Goal: Answer question/provide support: Share knowledge or assist other users

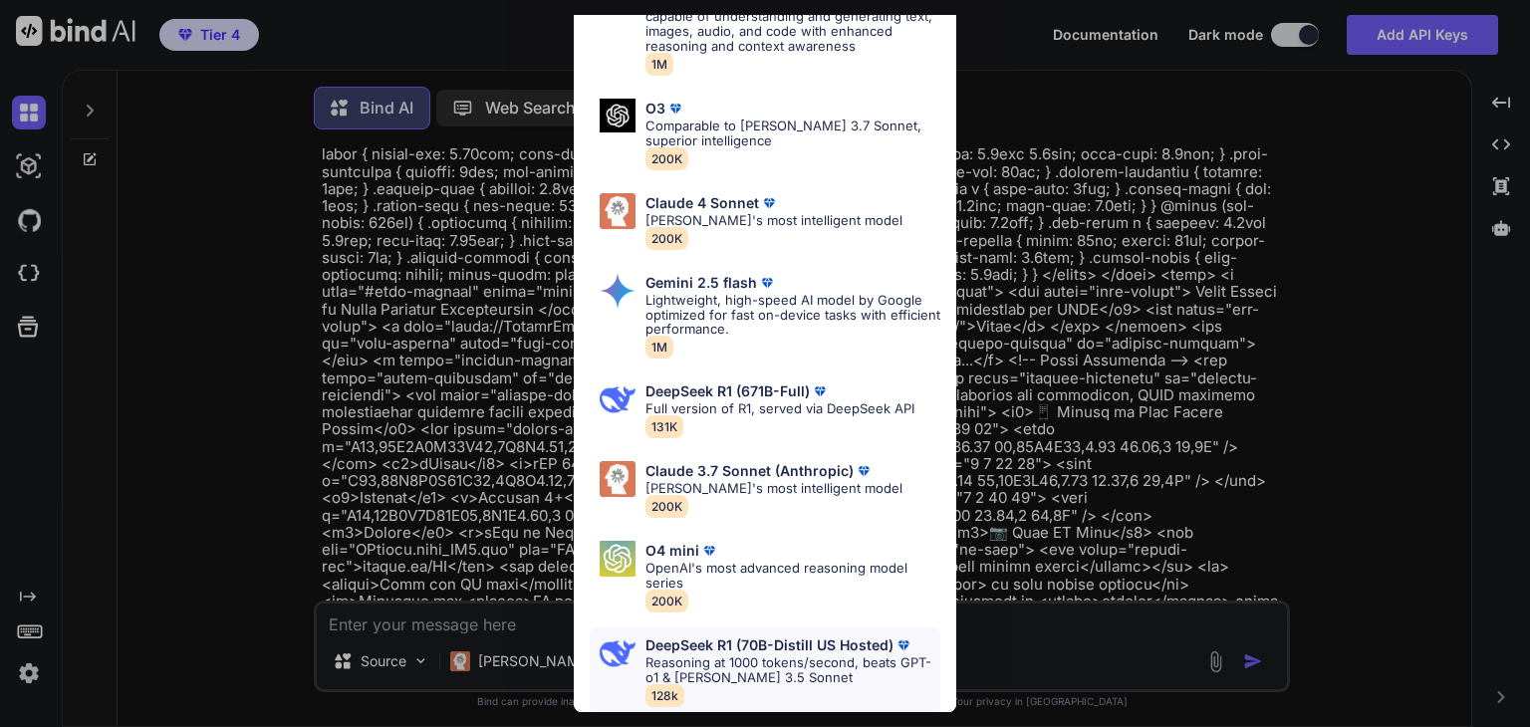
scroll to position [8, 0]
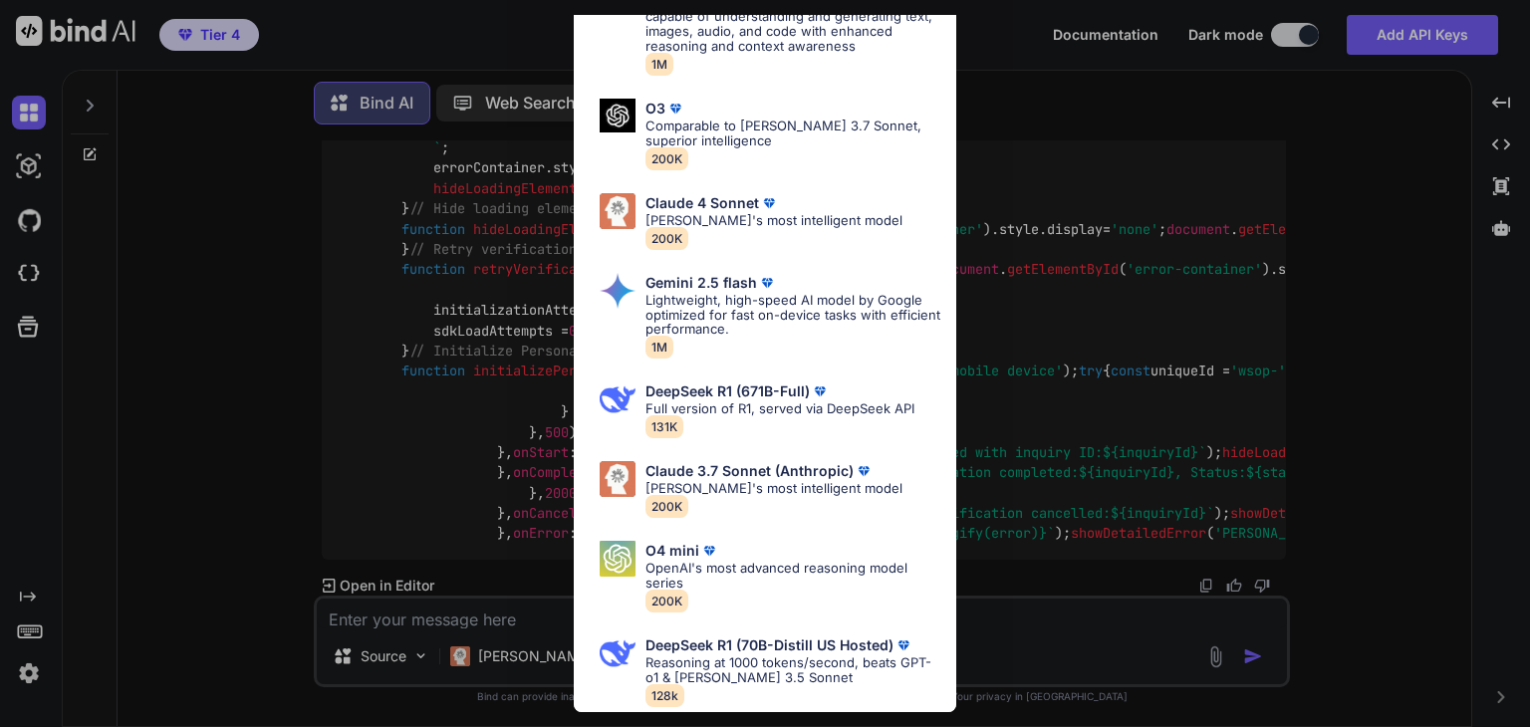
click at [567, 614] on div "Ultra Models Gemini 2.5 Pro Google's advanced multimodal AI model capable of un…" at bounding box center [765, 363] width 1530 height 727
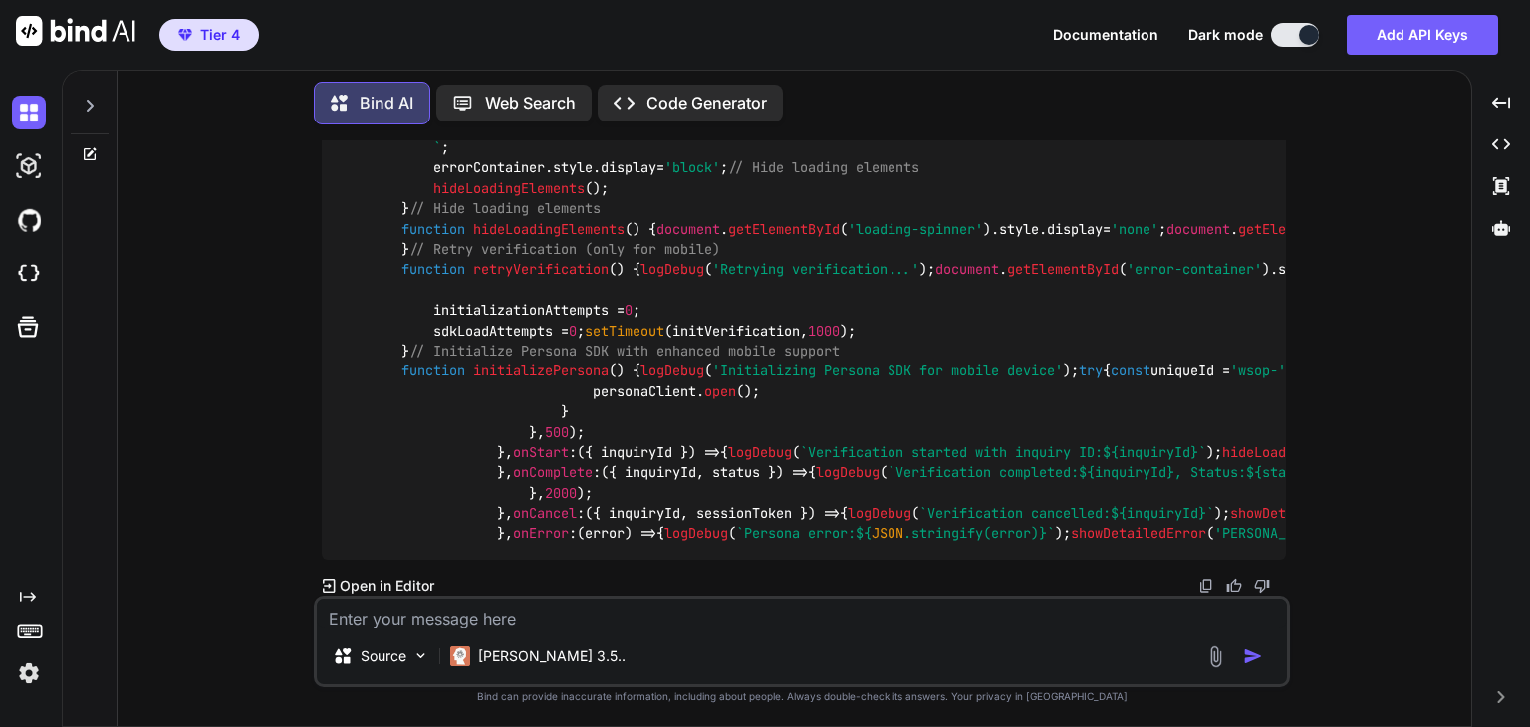
scroll to position [32806, 0]
click at [527, 659] on p "Claude 3.5.." at bounding box center [551, 657] width 147 height 20
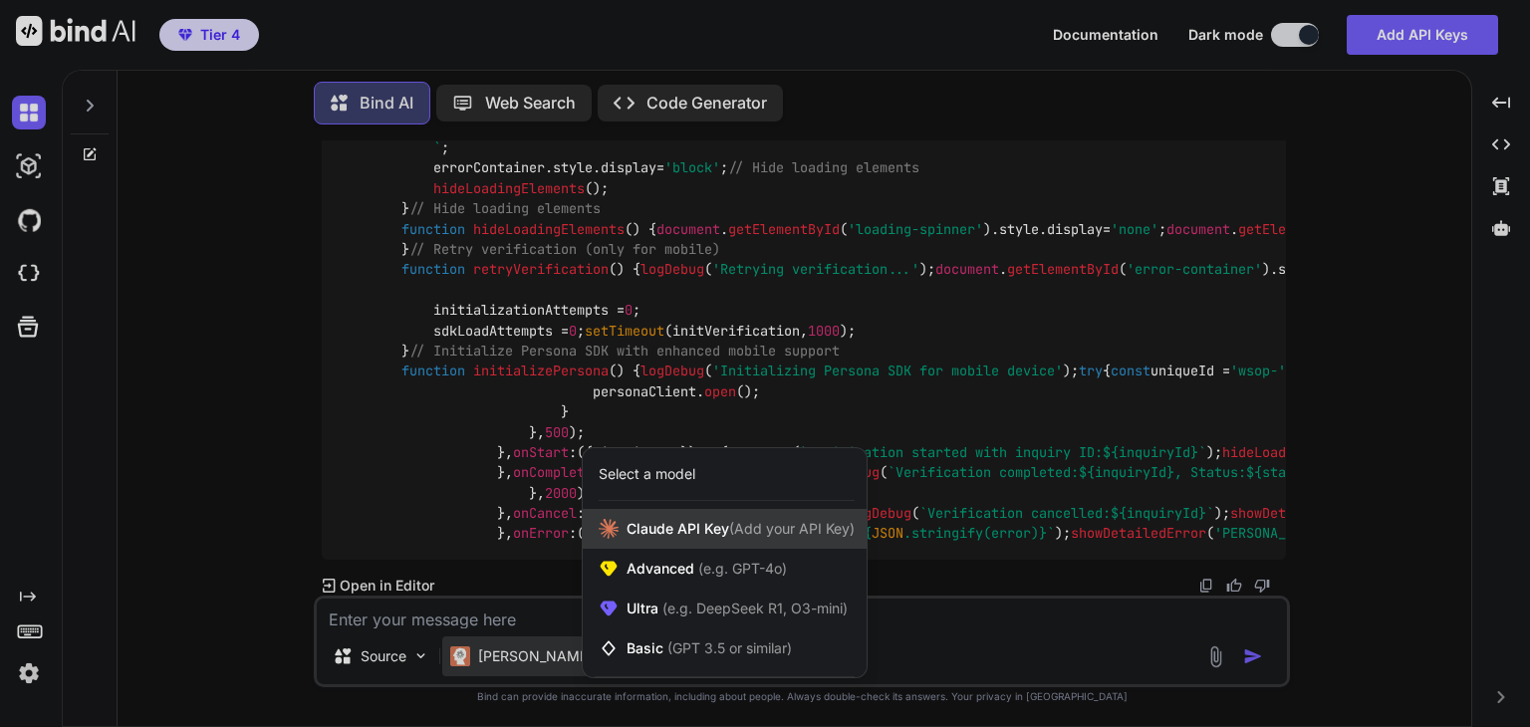
click at [644, 519] on span "Claude API Key (Add your API Key)" at bounding box center [741, 529] width 228 height 20
type textarea "x"
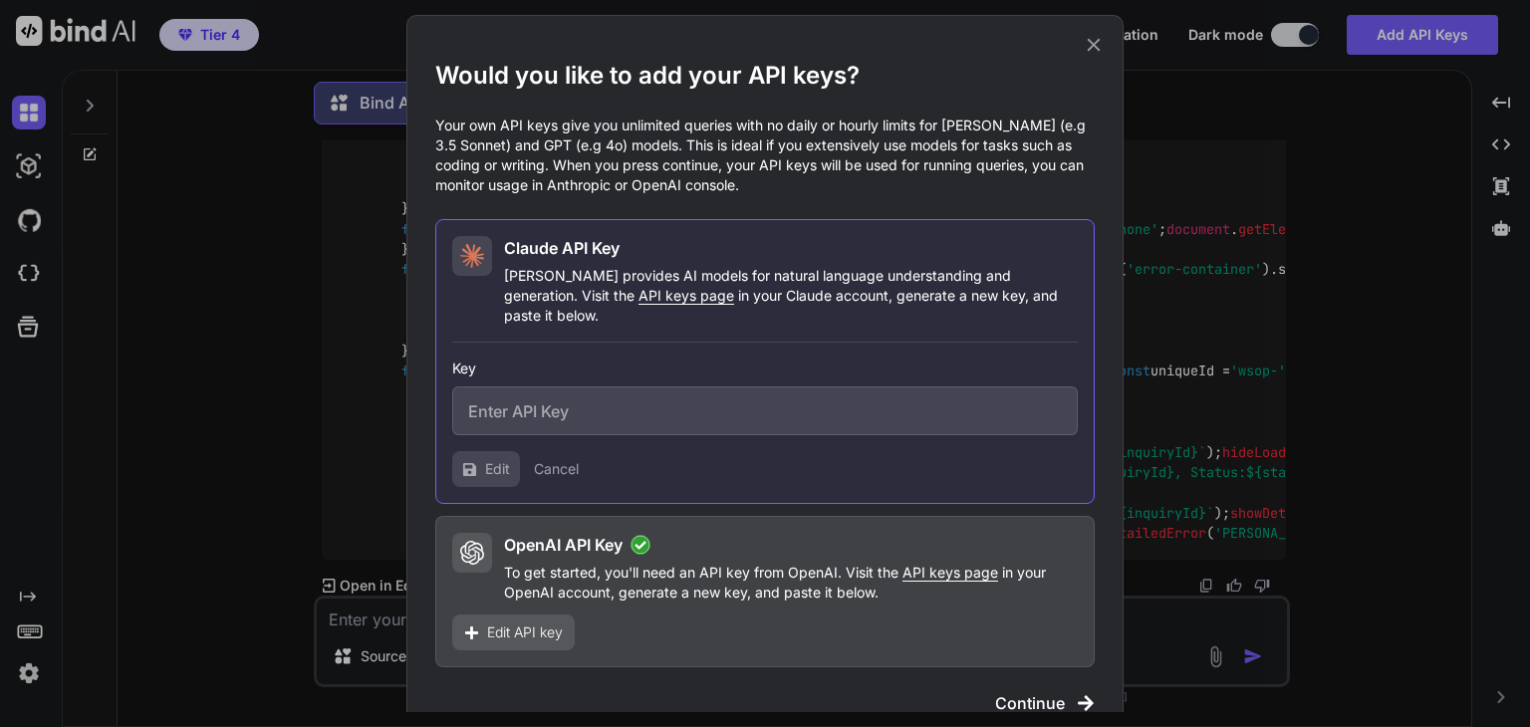
type input "sk-ant-api03-93-ARTUe52ZVnykwGNQWeJGmAAfxd_qHL9zf6AVYuRwD7tBen-U-putAJ6dL98FMuY…"
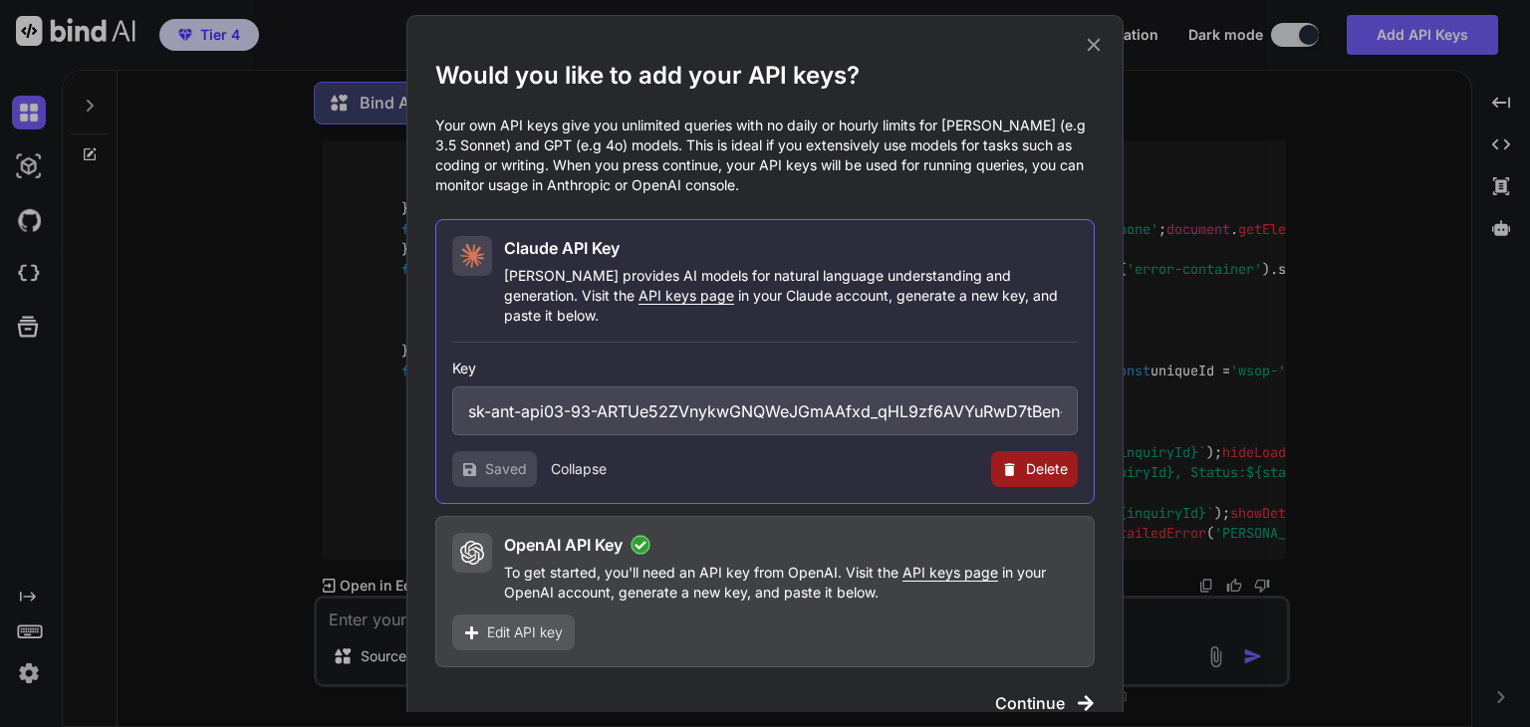
click at [1021, 691] on span "Continue" at bounding box center [1030, 703] width 70 height 24
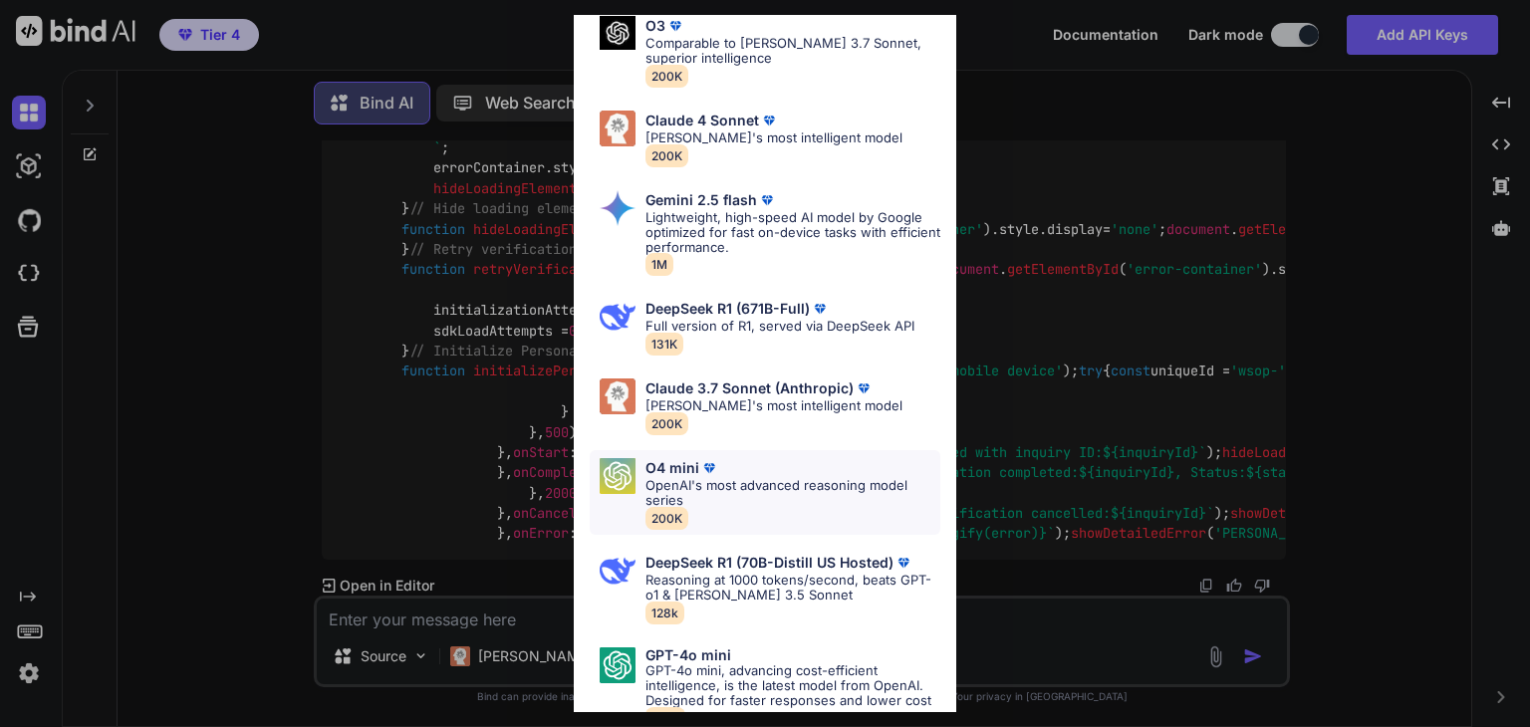
scroll to position [888, 0]
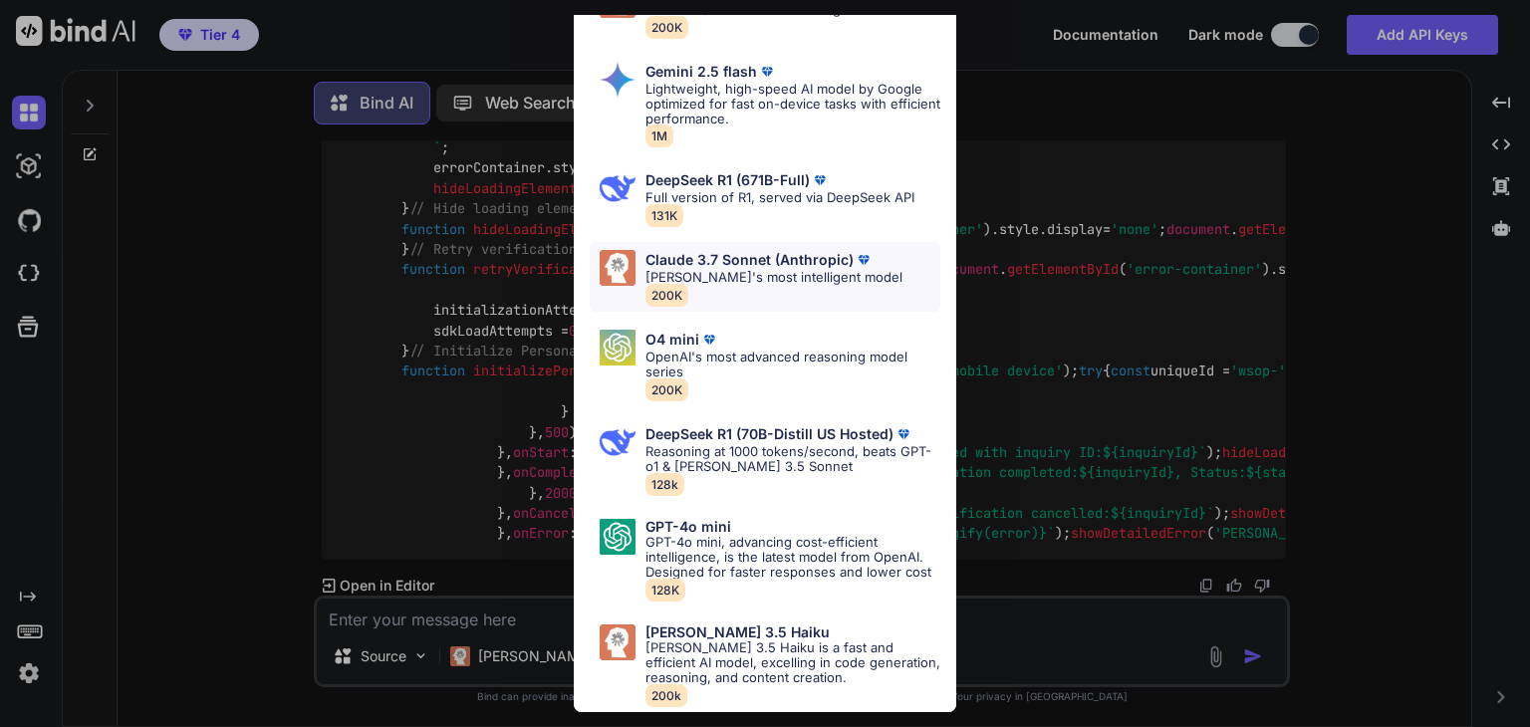
click at [757, 270] on p "Claude's most intelligent model" at bounding box center [774, 277] width 257 height 15
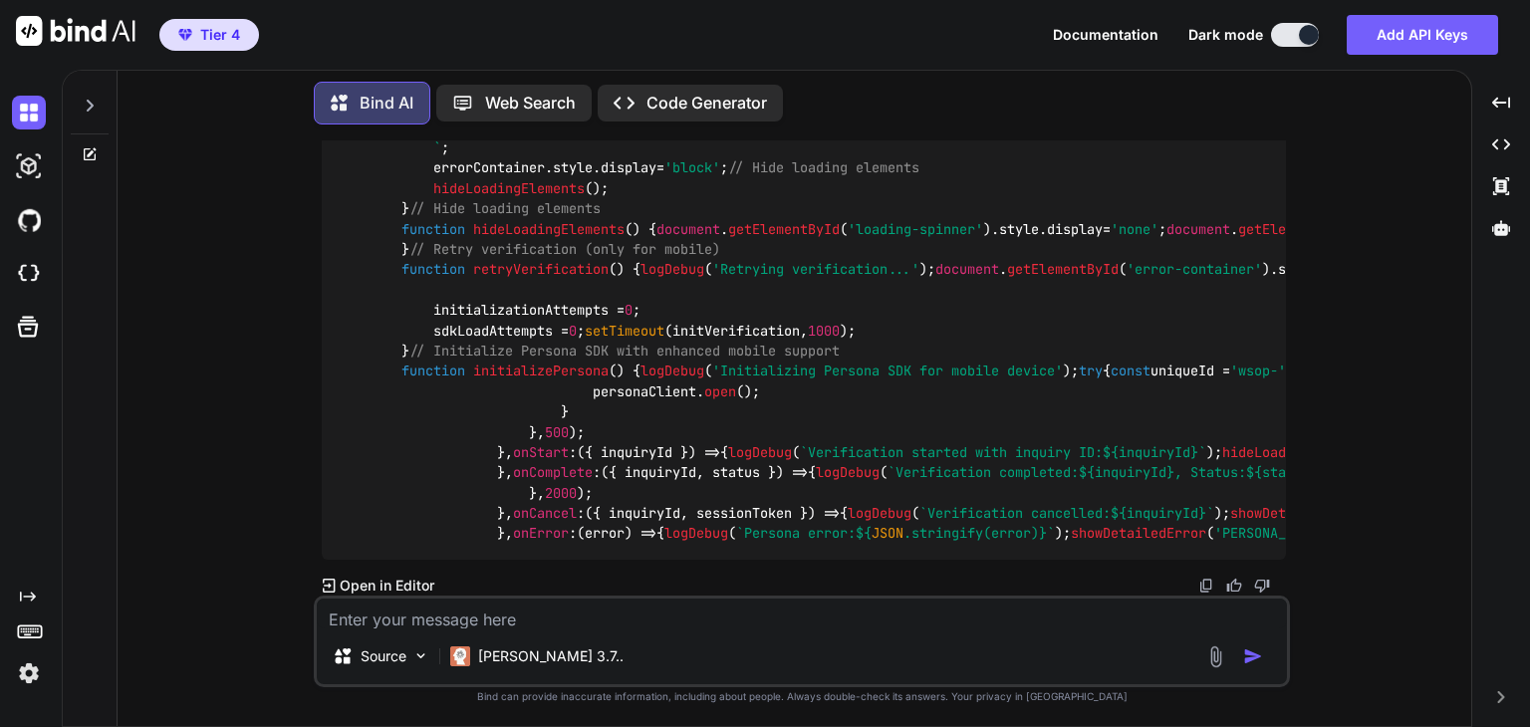
click at [593, 604] on textarea at bounding box center [802, 614] width 970 height 30
click at [597, 614] on textarea at bounding box center [802, 614] width 970 height 30
click at [102, 111] on div at bounding box center [90, 100] width 38 height 69
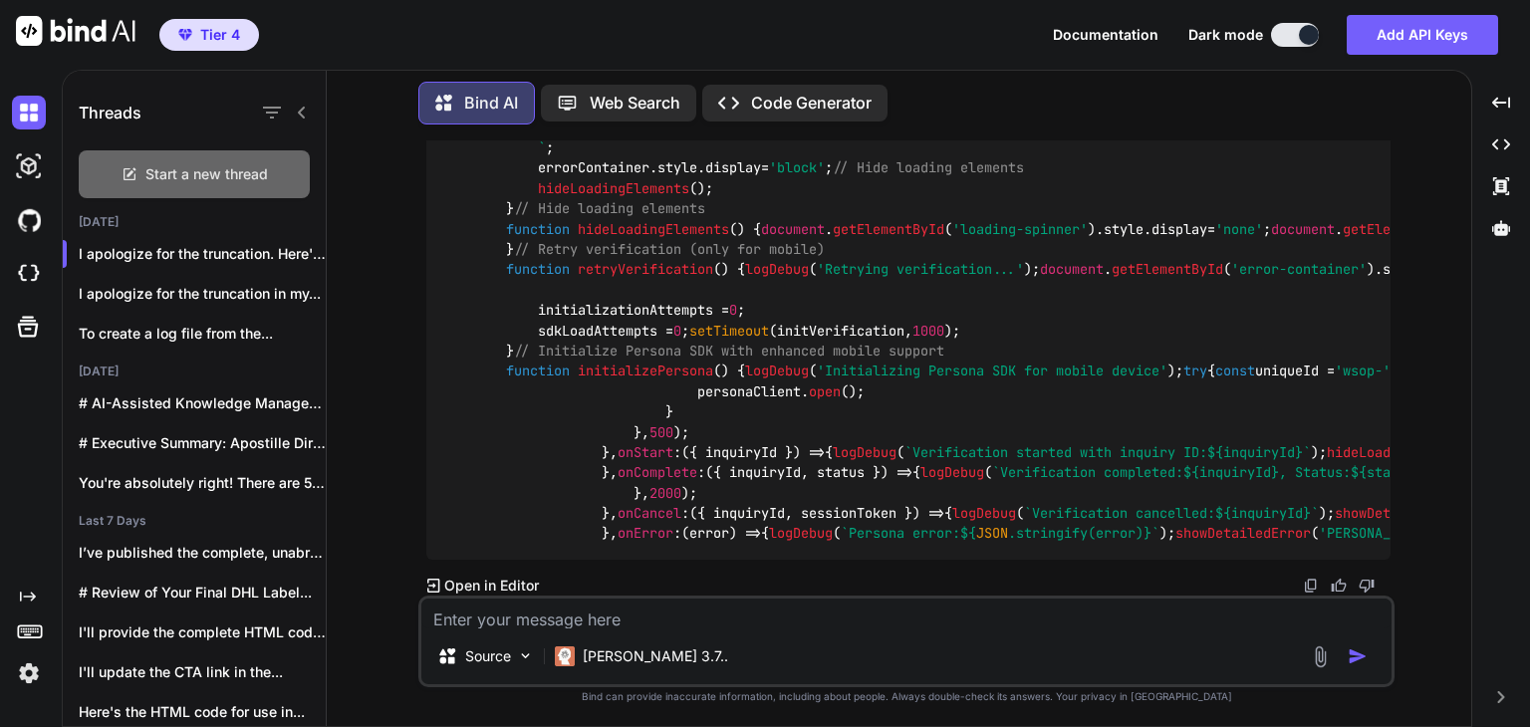
click at [204, 174] on span "Start a new thread" at bounding box center [206, 174] width 123 height 20
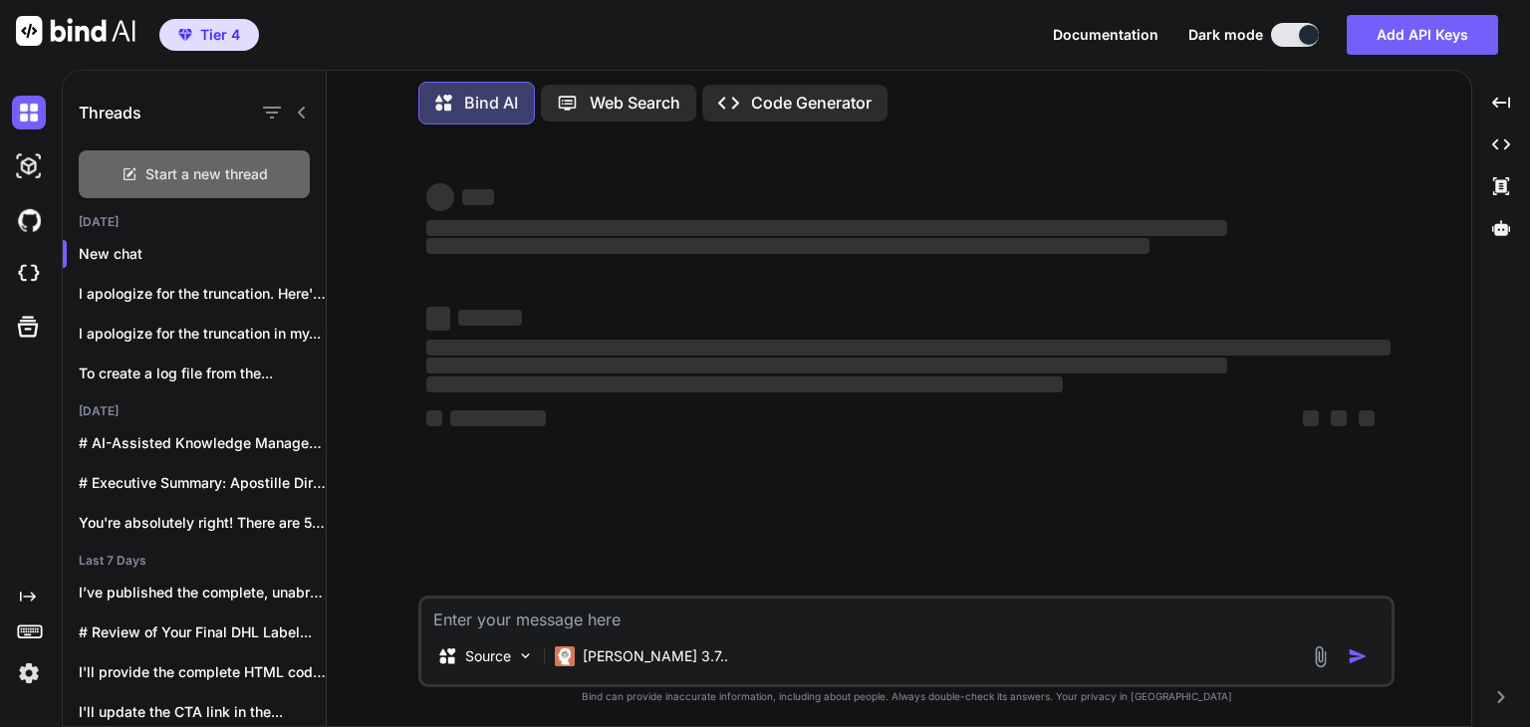
scroll to position [0, 0]
type textarea "x"
click at [570, 610] on textarea at bounding box center [906, 614] width 970 height 30
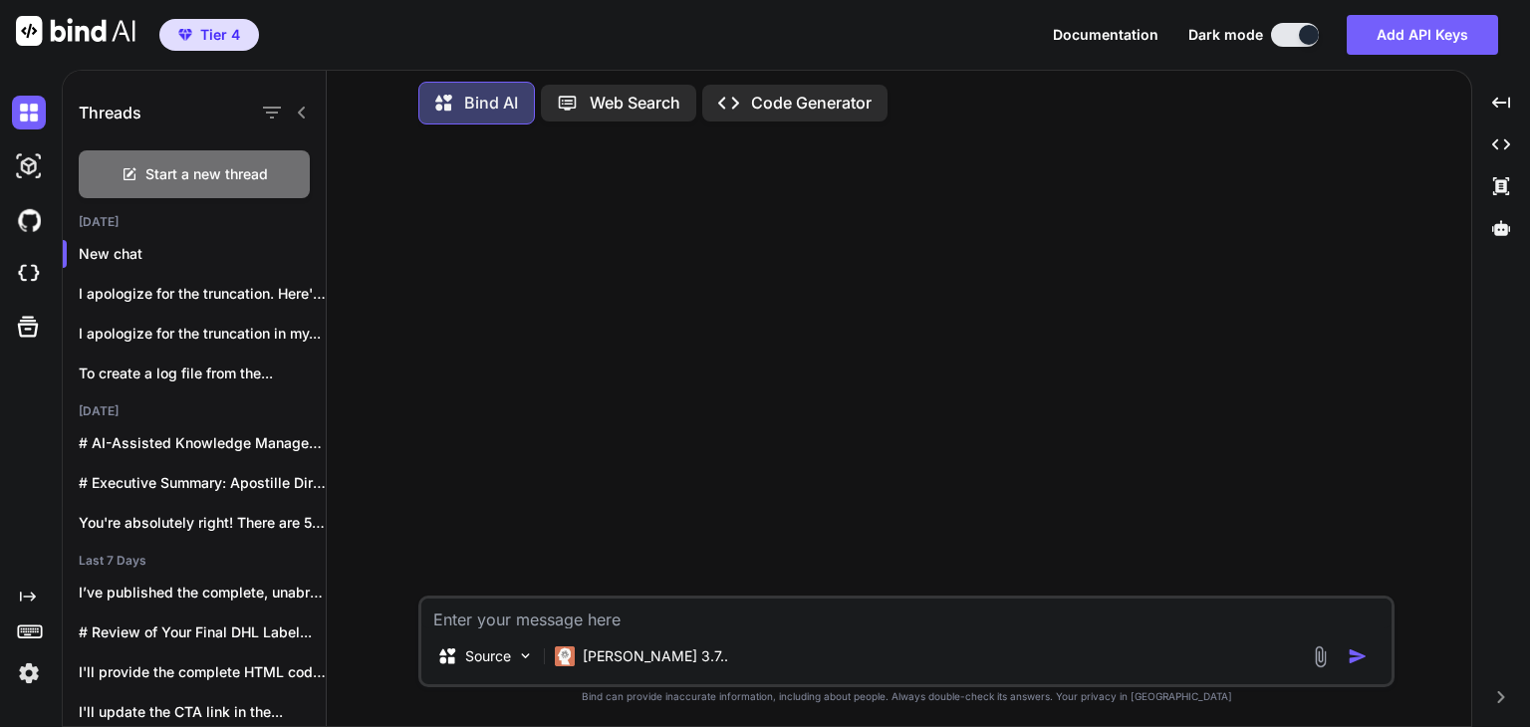
click at [572, 610] on textarea at bounding box center [906, 614] width 970 height 30
type textarea "T"
type textarea "x"
type textarea "Th"
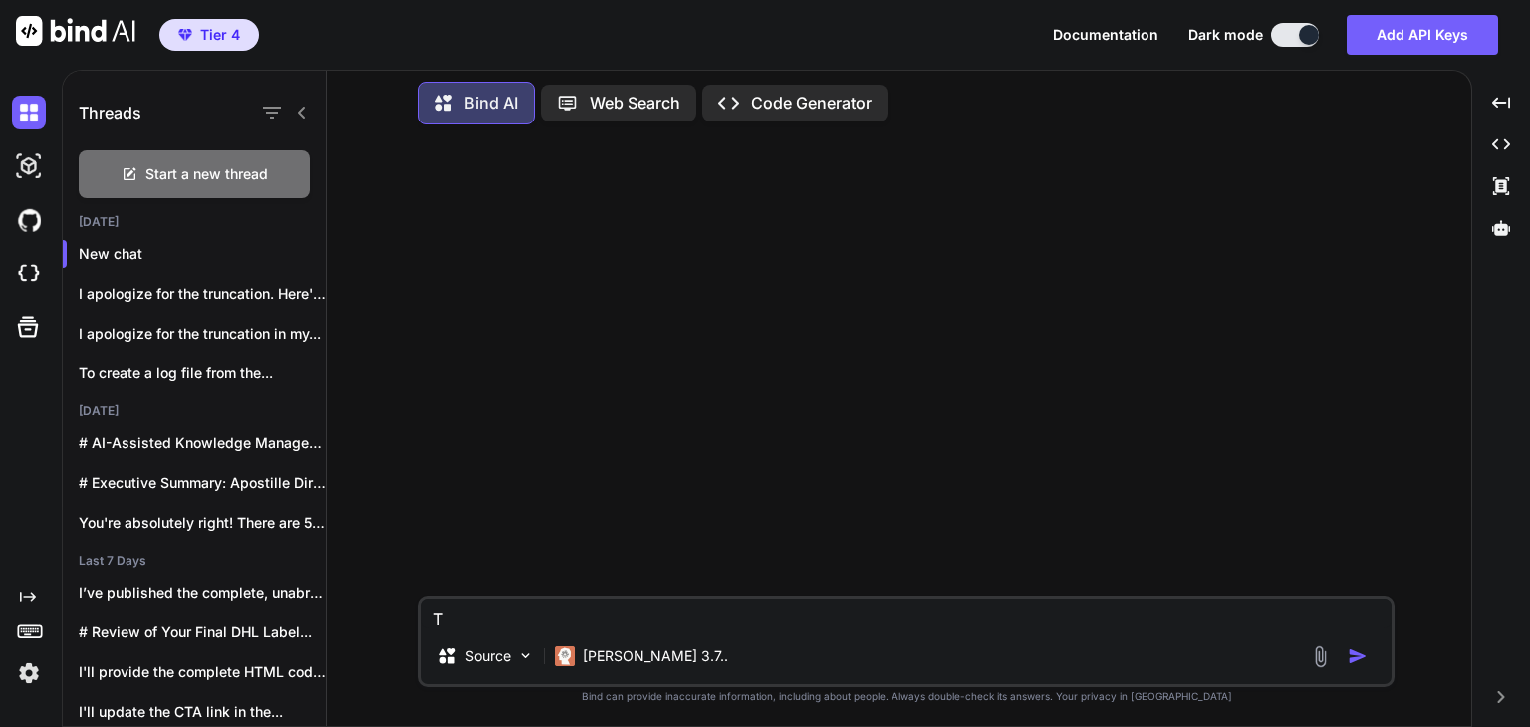
type textarea "x"
type textarea "Thi"
type textarea "x"
type textarea "This"
type textarea "x"
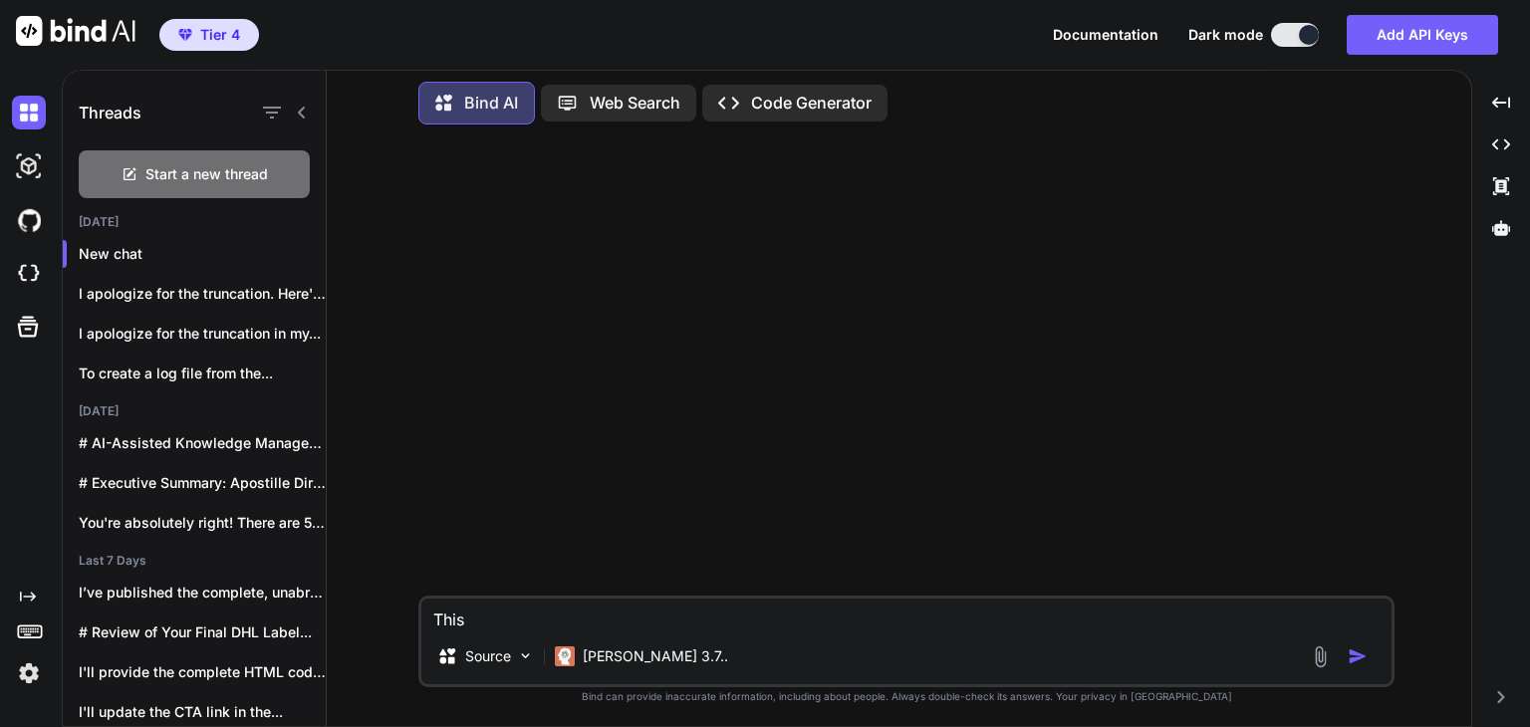
type textarea "This"
type textarea "x"
type textarea "This w"
type textarea "x"
type textarea "This wo"
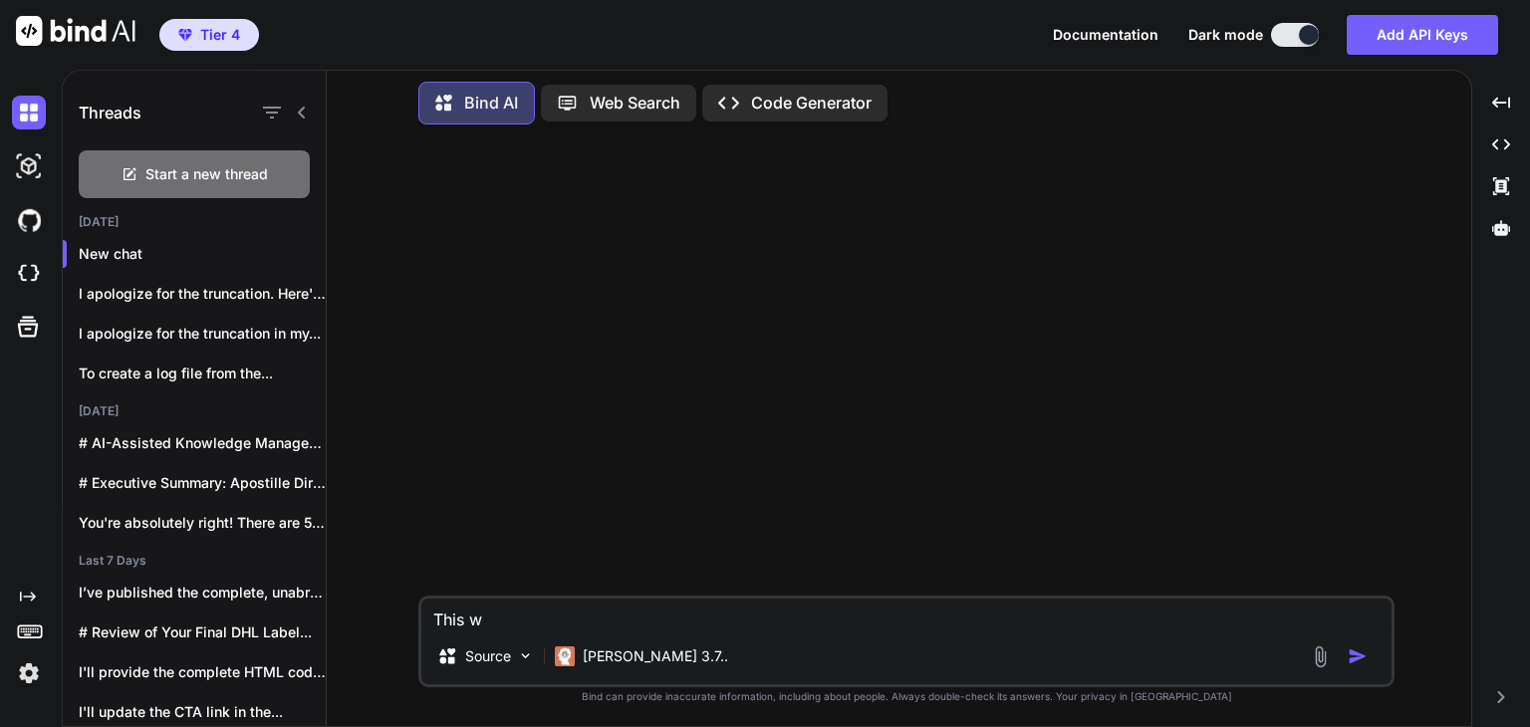
type textarea "x"
type textarea "This wor"
type textarea "x"
type textarea "This work"
type textarea "x"
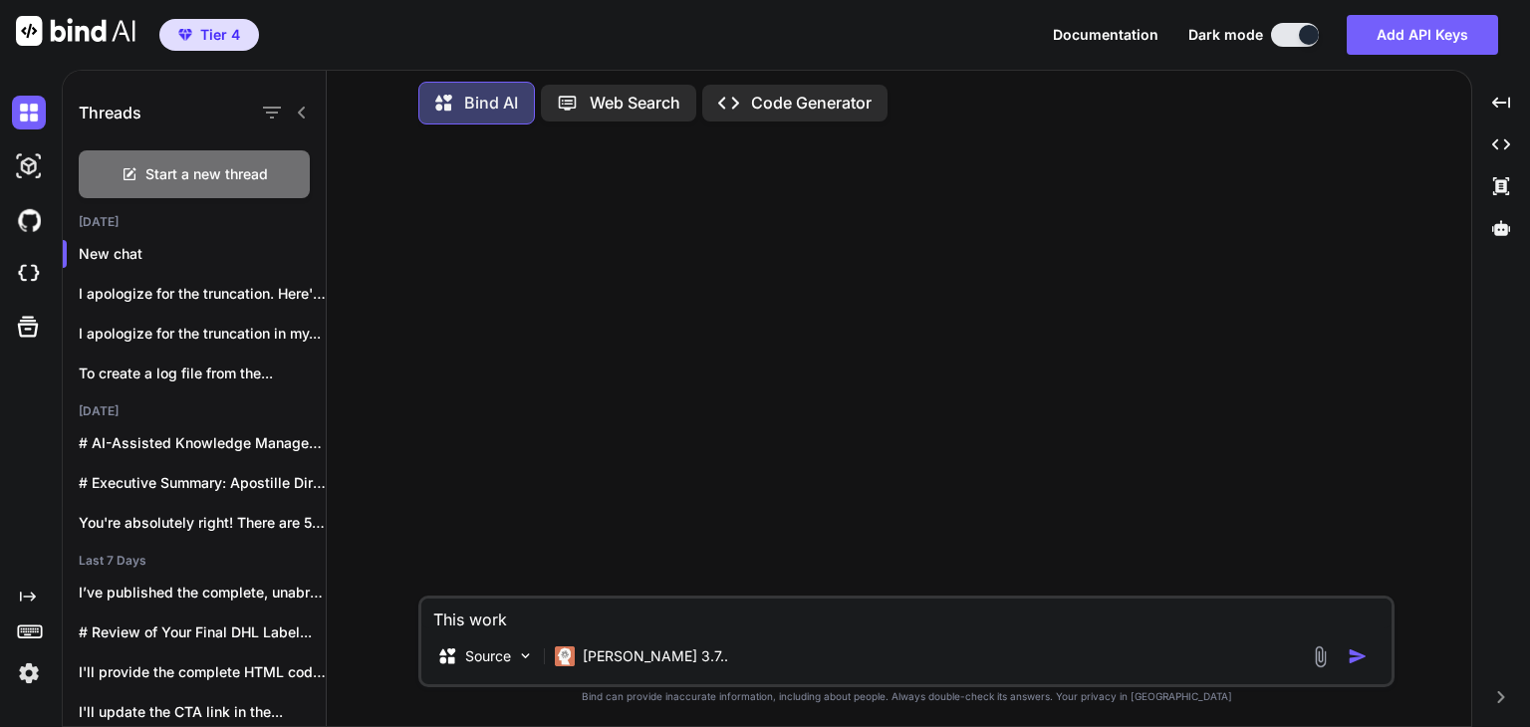
type textarea "This works"
type textarea "x"
type textarea "This works"
type textarea "x"
type textarea "This works f"
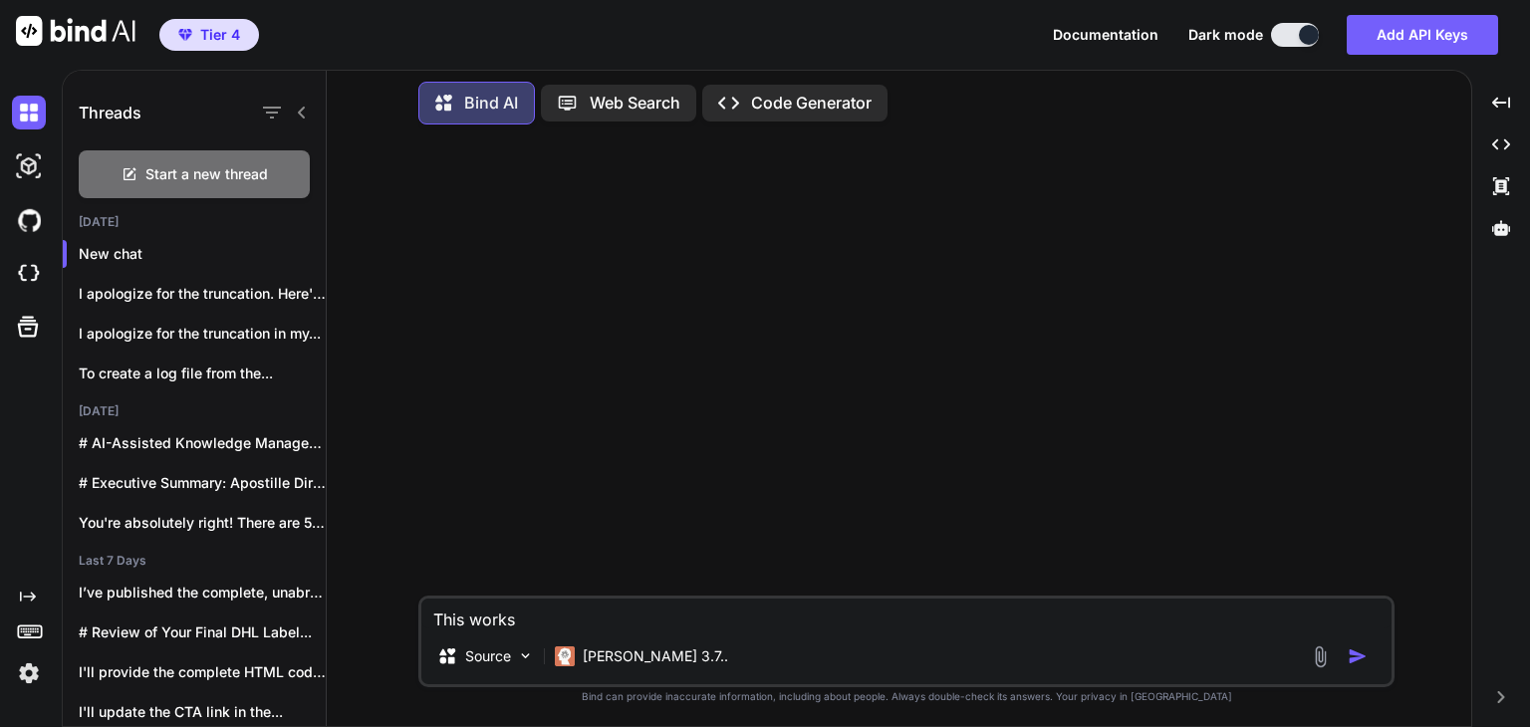
type textarea "x"
type textarea "This works fu"
type textarea "x"
type textarea "This works ful"
type textarea "x"
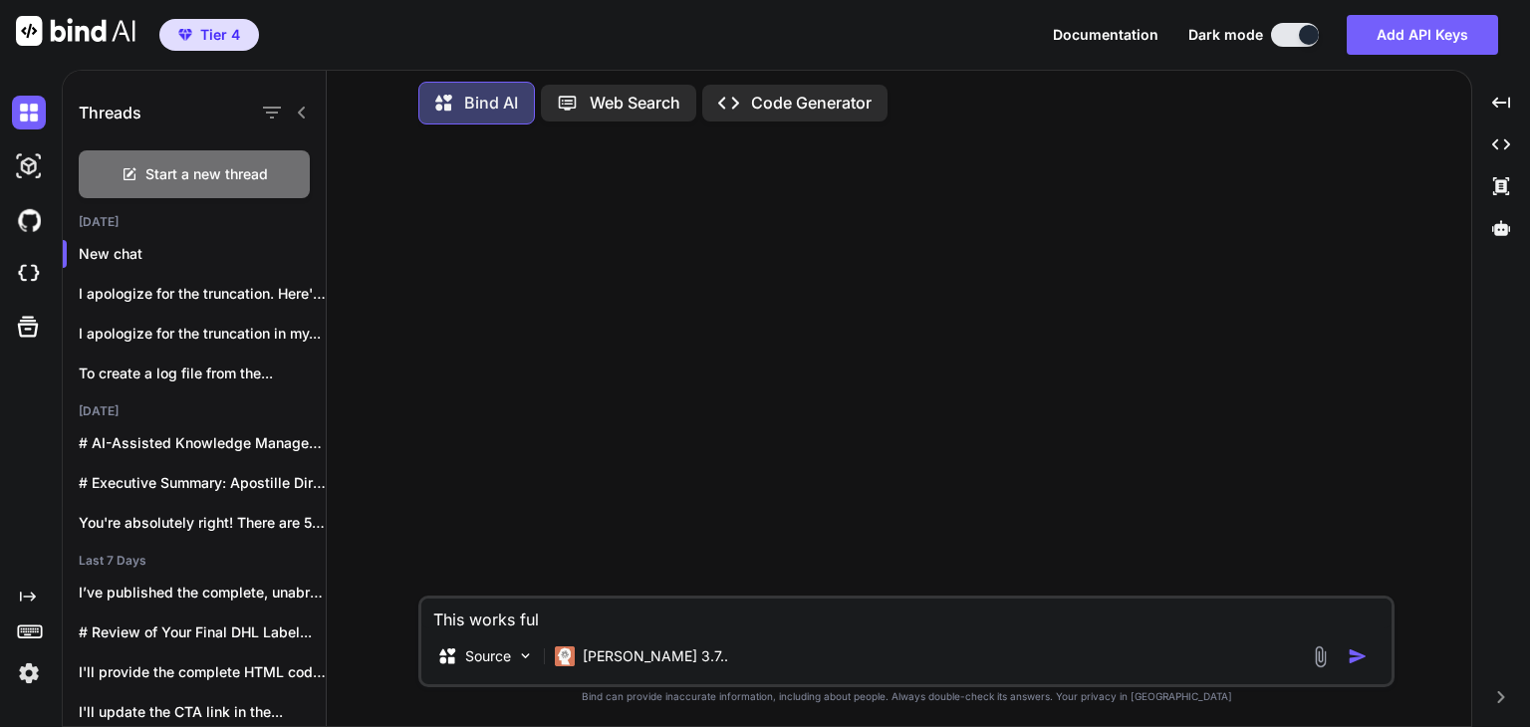
type textarea "This works full"
type textarea "x"
type textarea "This works fully"
type textarea "x"
type textarea "This works fully"
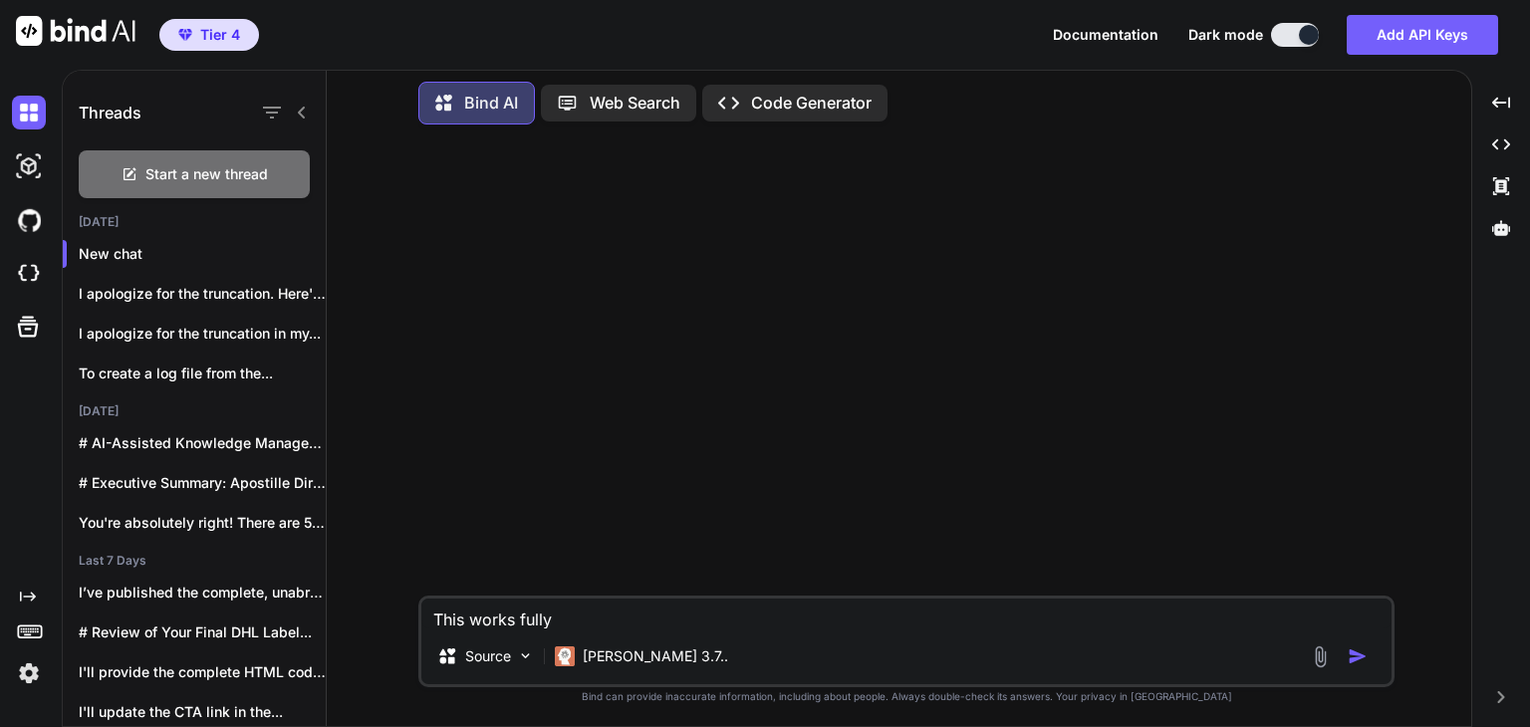
type textarea "x"
type textarea "This works fully w"
type textarea "x"
type textarea "This works fully wi"
type textarea "x"
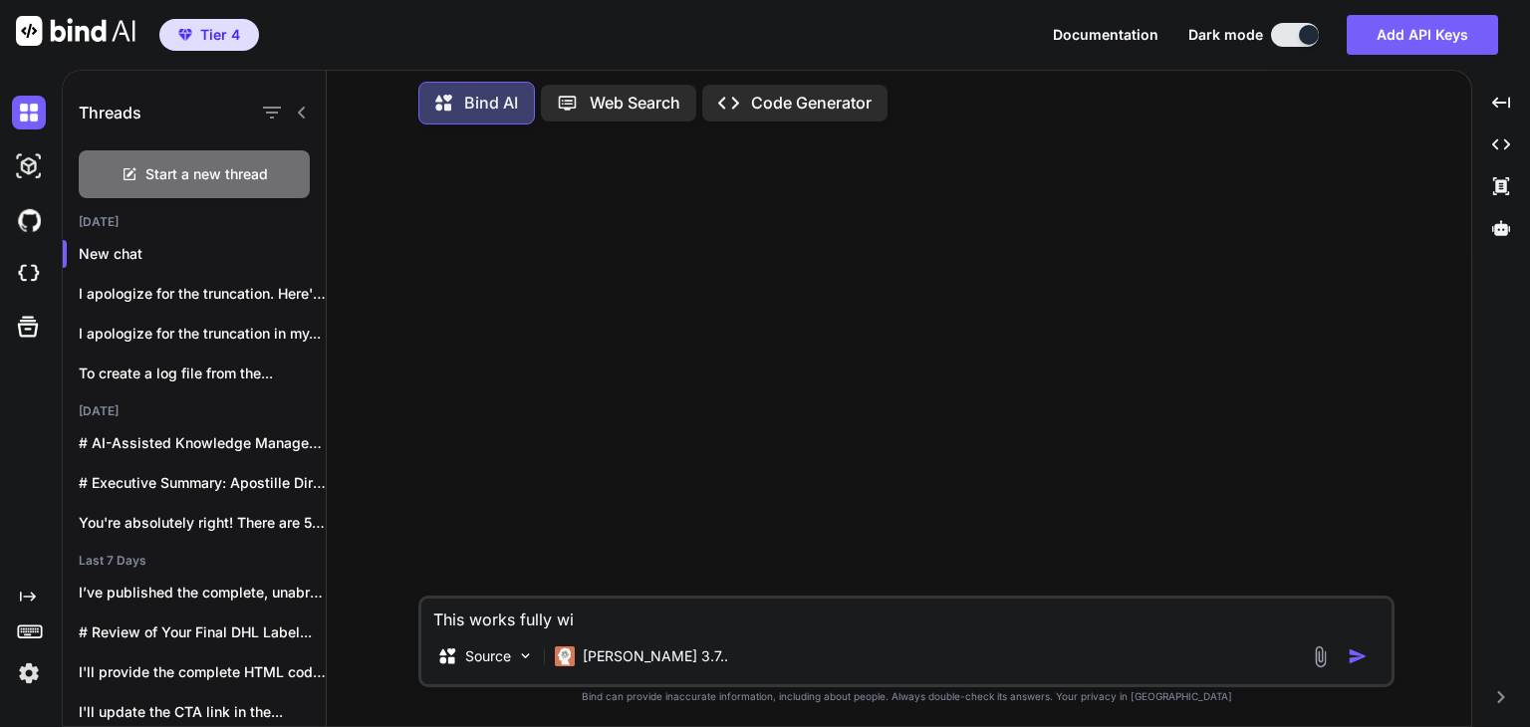
type textarea "This works fully wit"
type textarea "x"
type textarea "This works fully with"
type textarea "x"
type textarea "This works fully with"
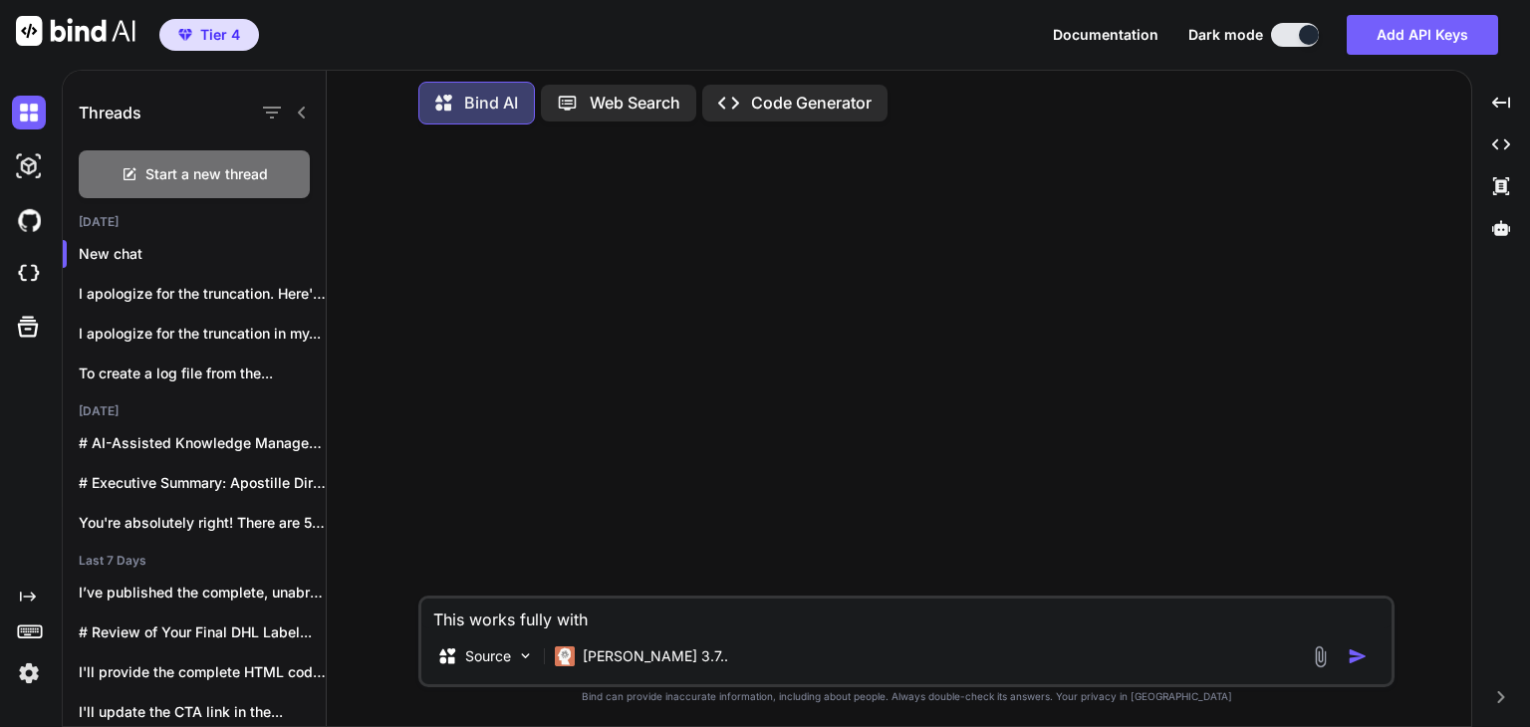
type textarea "x"
type textarea "This works fully with P"
type textarea "x"
type textarea "This works fully with Pe"
type textarea "x"
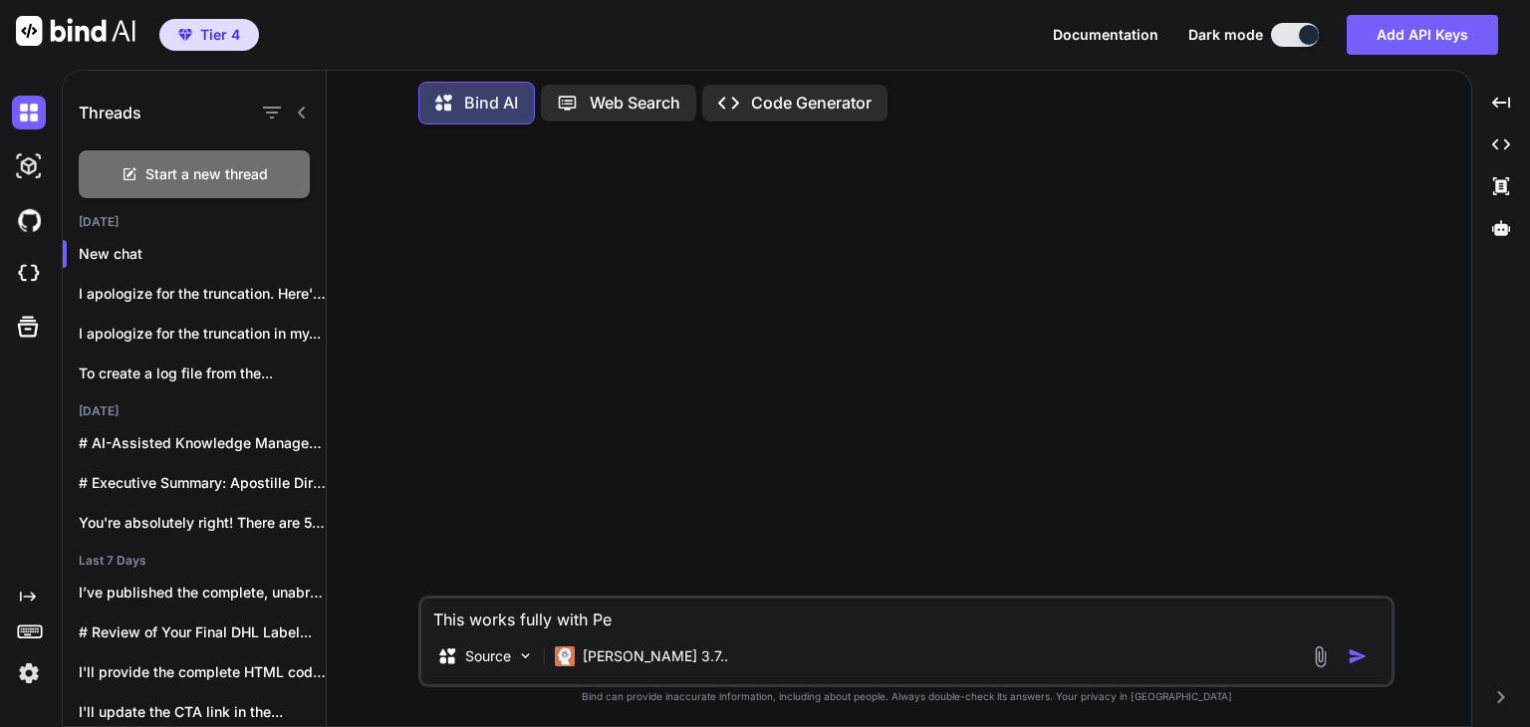
type textarea "This works fully with Per"
type textarea "x"
type textarea "This works fully with Pers"
type textarea "x"
type textarea "This works fully with Perso"
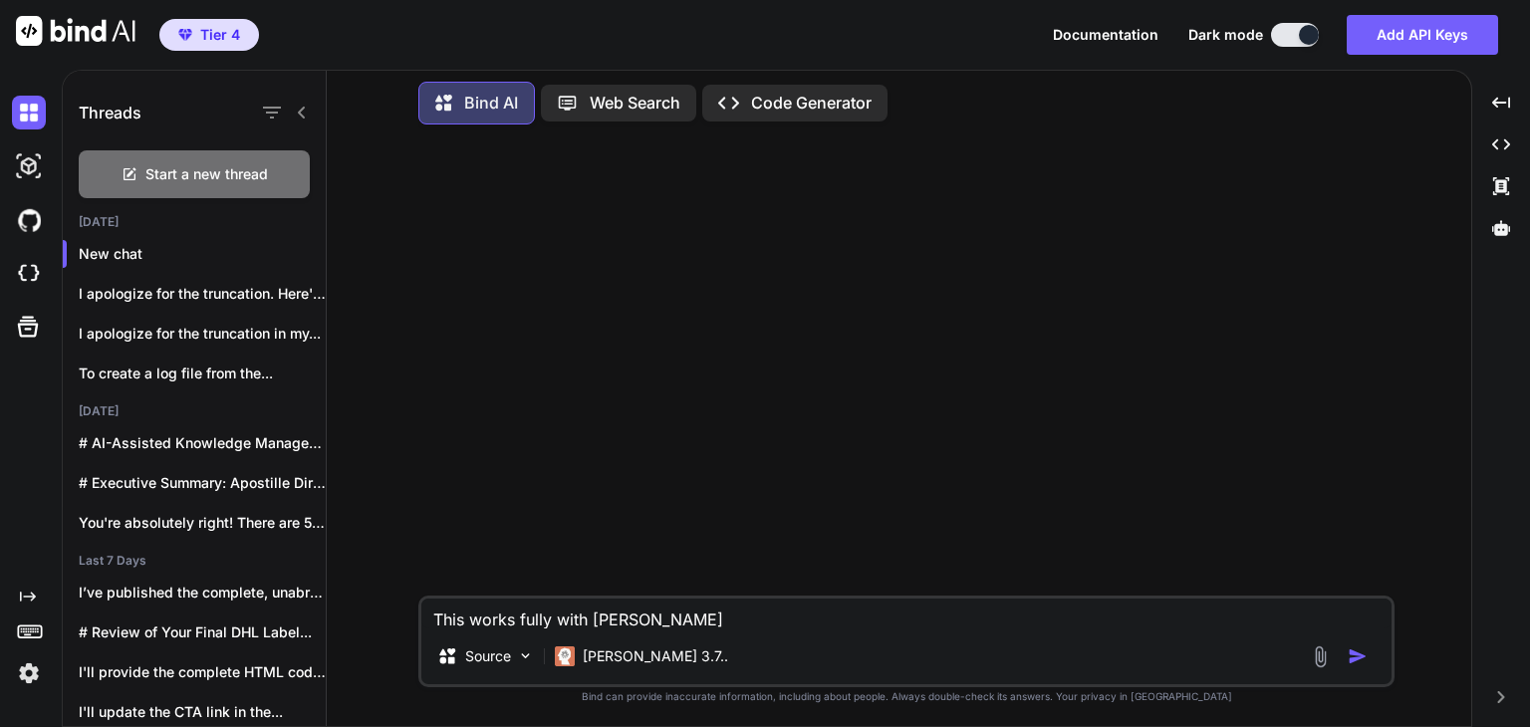
type textarea "x"
type textarea "This works fully with Person"
type textarea "x"
type textarea "This works fully with Persona"
type textarea "x"
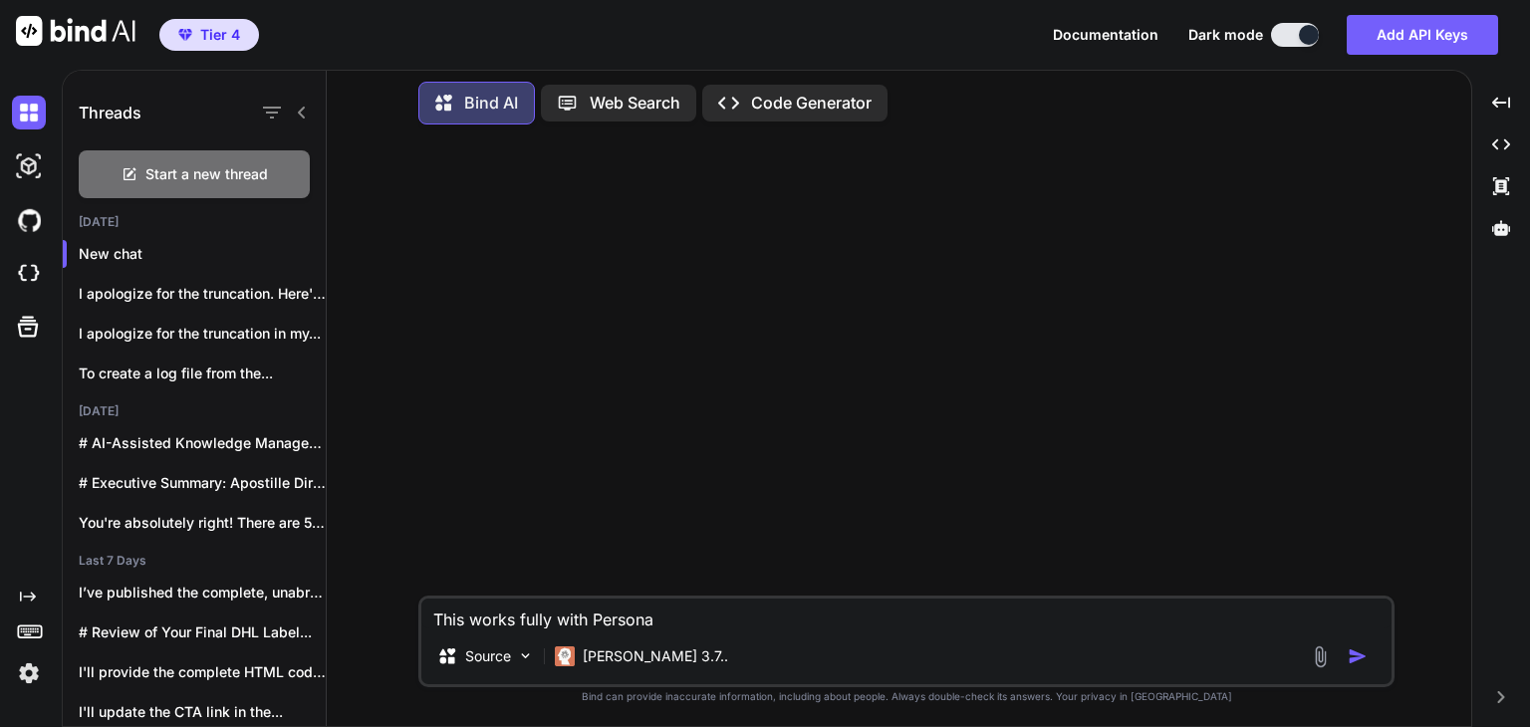
type textarea "This works fully with Persona"
type textarea "x"
type textarea "This works fully with Persona b"
type textarea "x"
type textarea "This works fully with Persona bu"
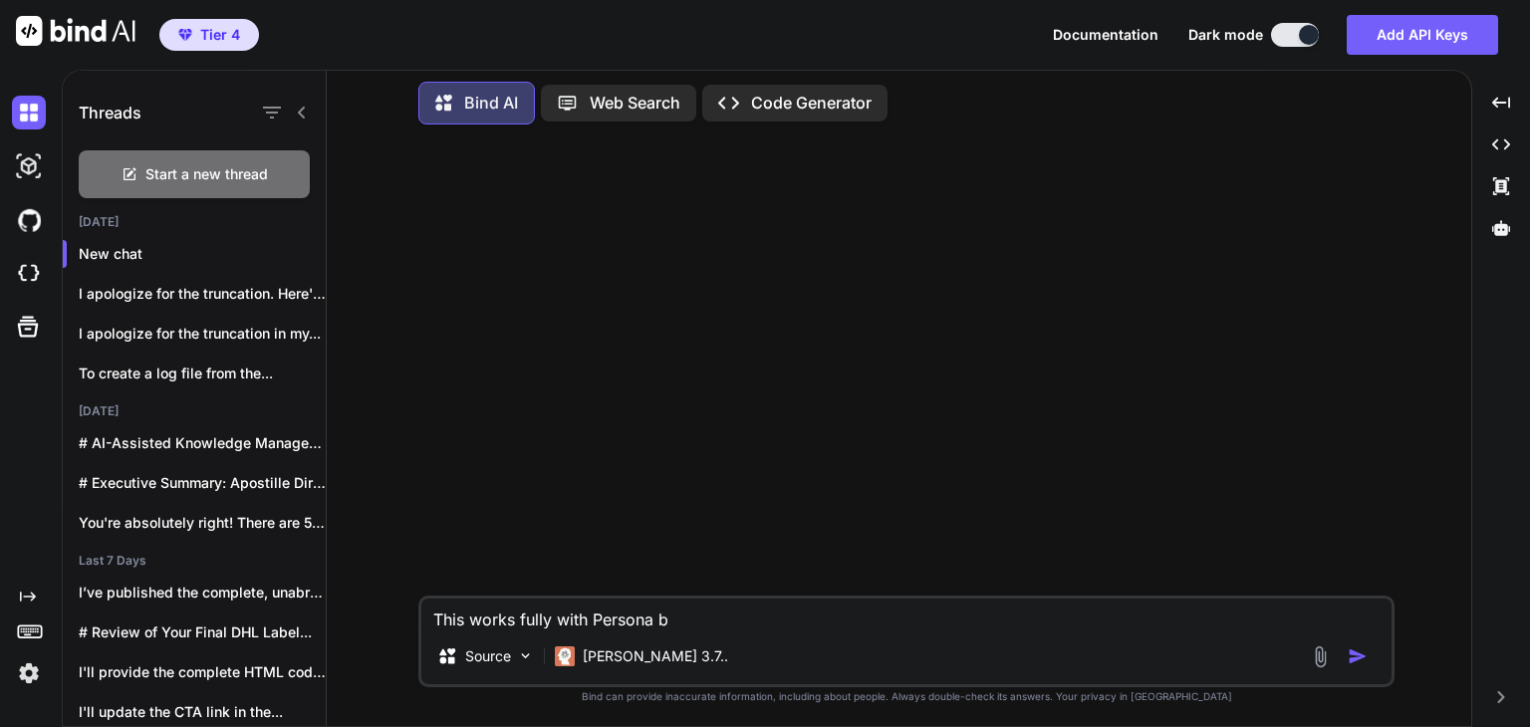
type textarea "x"
type textarea "This works fully with Persona but"
type textarea "x"
type textarea "This works fully with Persona but"
type textarea "x"
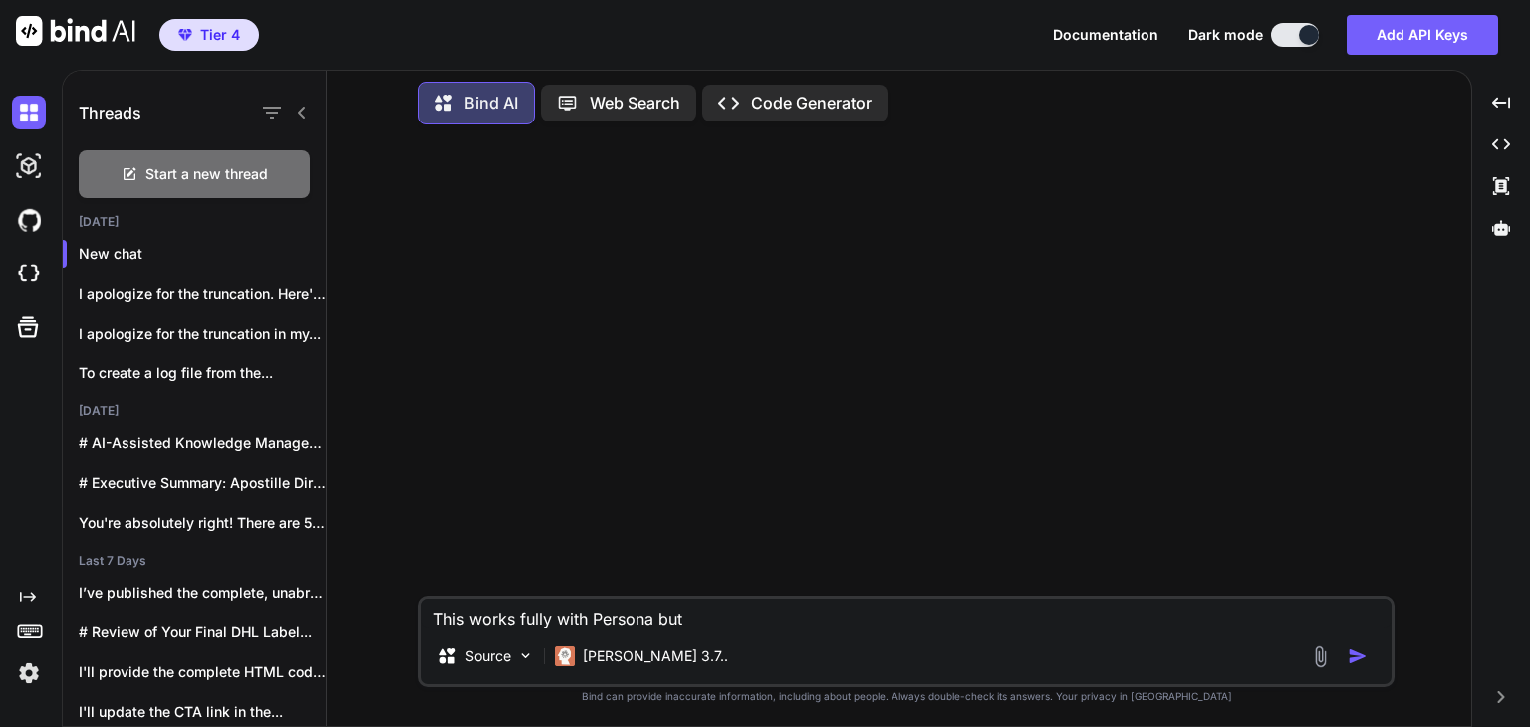
type textarea "This works fully with Persona but i"
type textarea "x"
type textarea "This works fully with Persona but it"
type textarea "x"
type textarea "This works fully with Persona but it'"
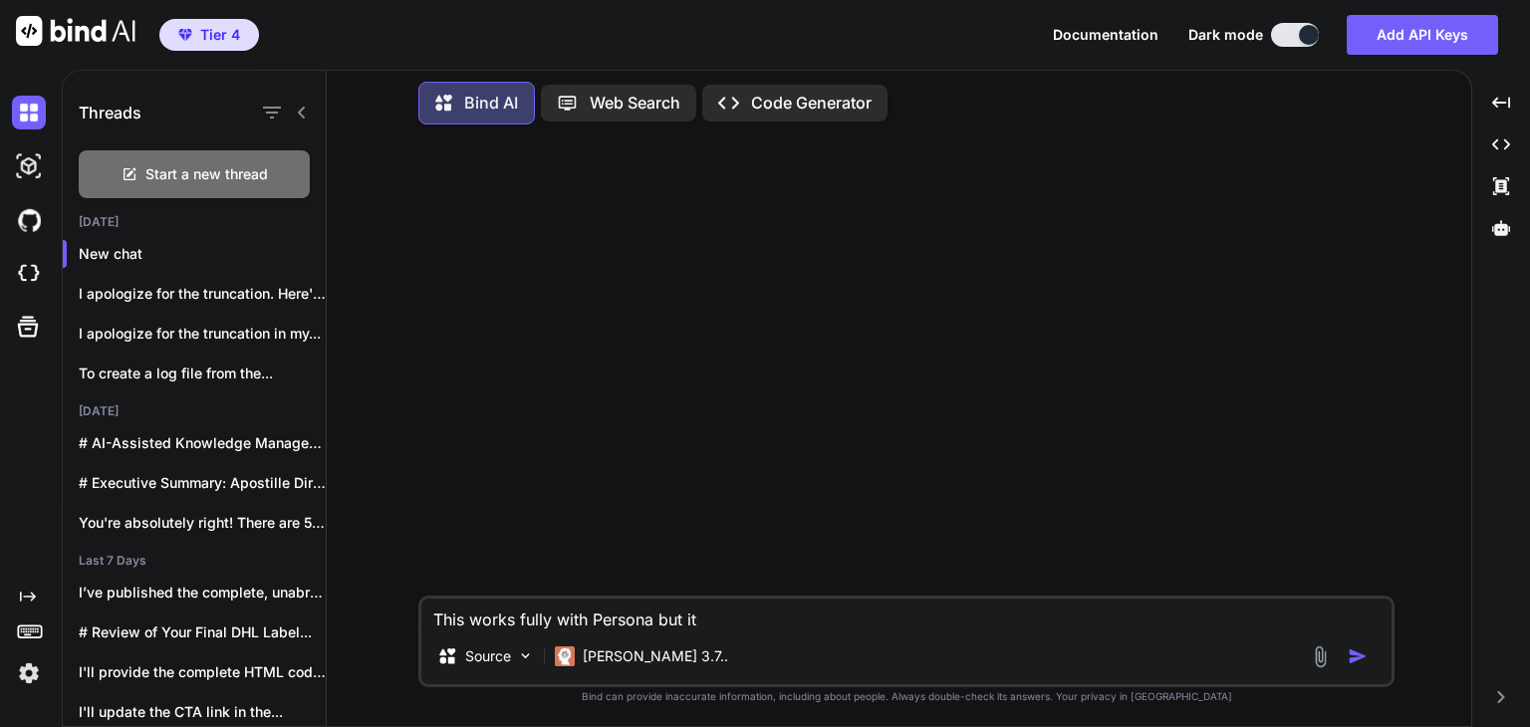
type textarea "x"
type textarea "This works fully with Persona but it's"
type textarea "x"
type textarea "This works fully with Persona but it's"
type textarea "x"
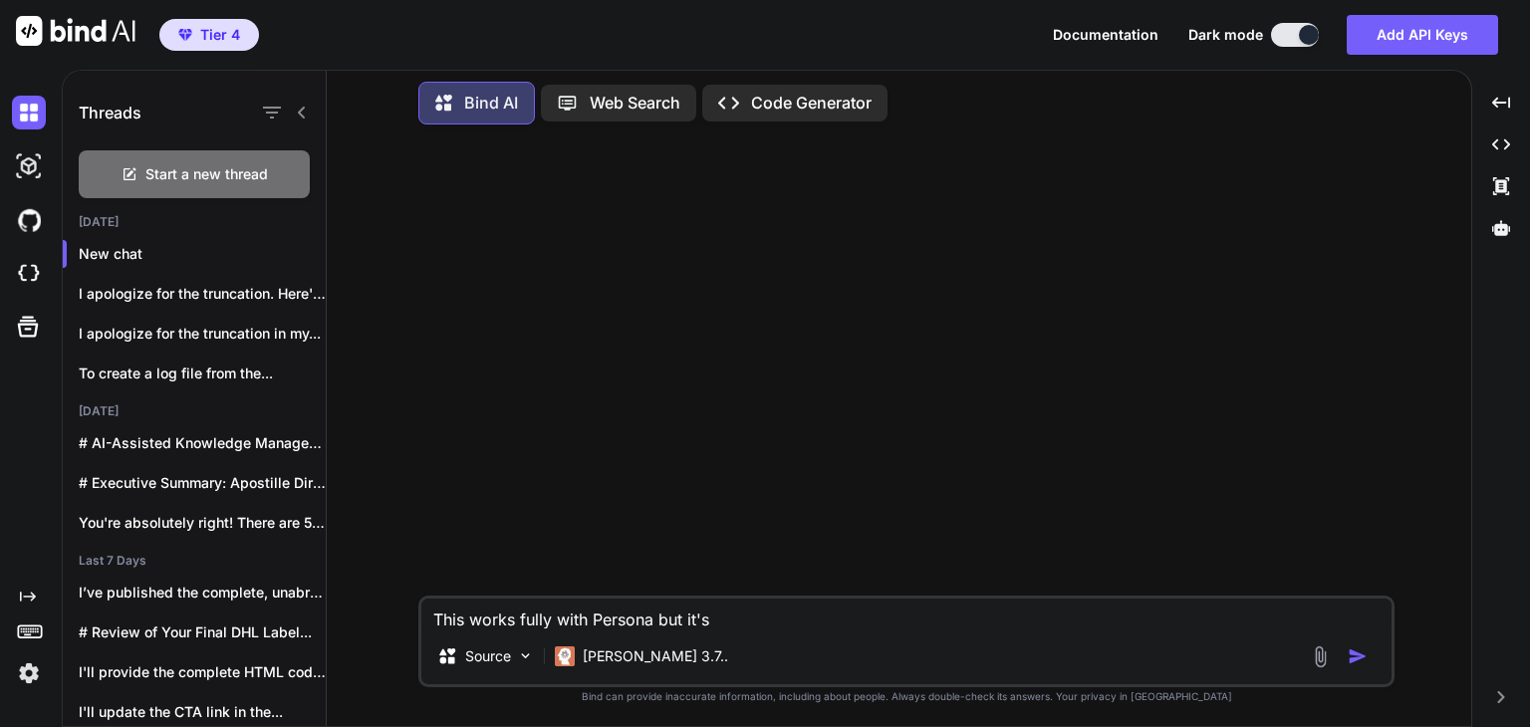
type textarea "This works fully with Persona but it's a"
type textarea "x"
type textarea "This works fully with Persona but it's a"
type textarea "x"
type textarea "This works fully with Persona but it's a d"
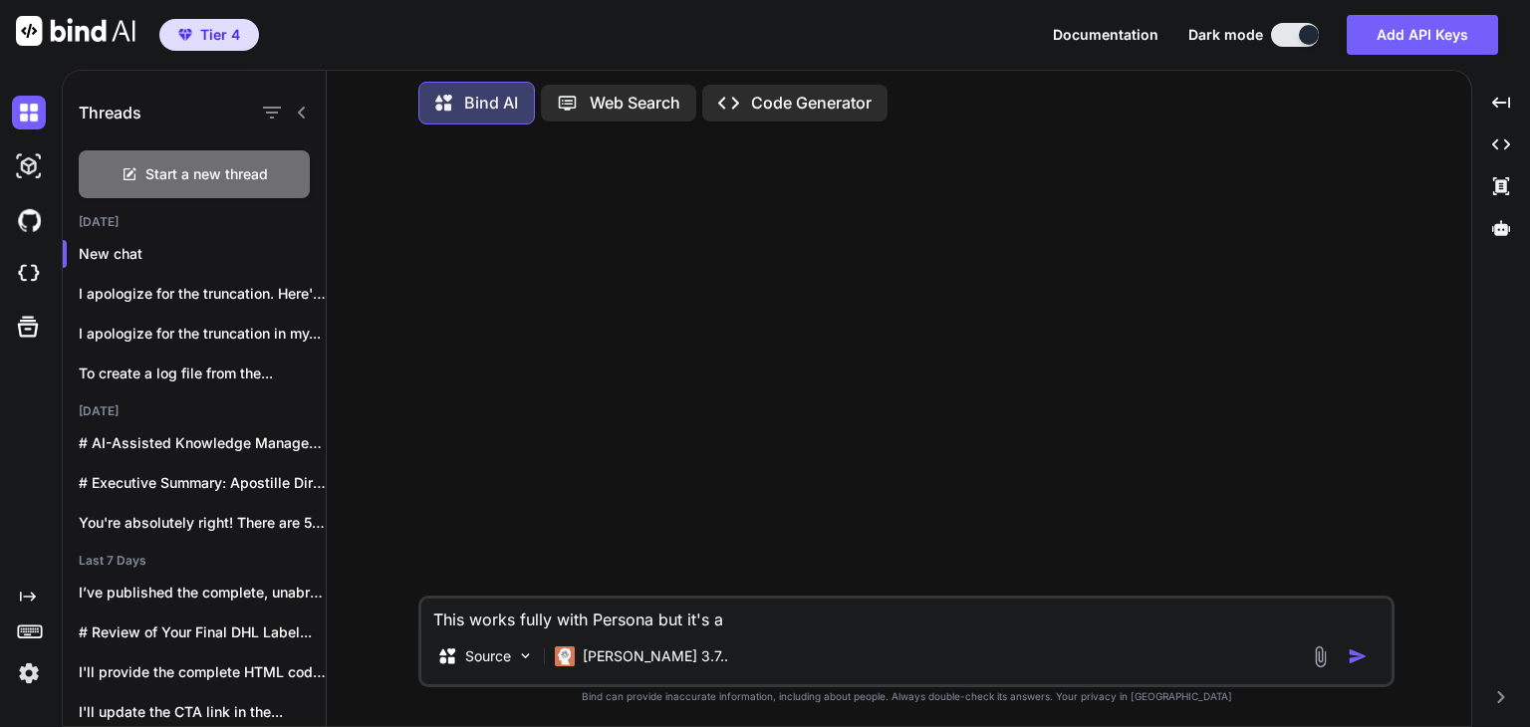
type textarea "x"
type textarea "This works fully with Persona but it's a de"
type textarea "x"
type textarea "This works fully with Persona but it's a deb"
type textarea "x"
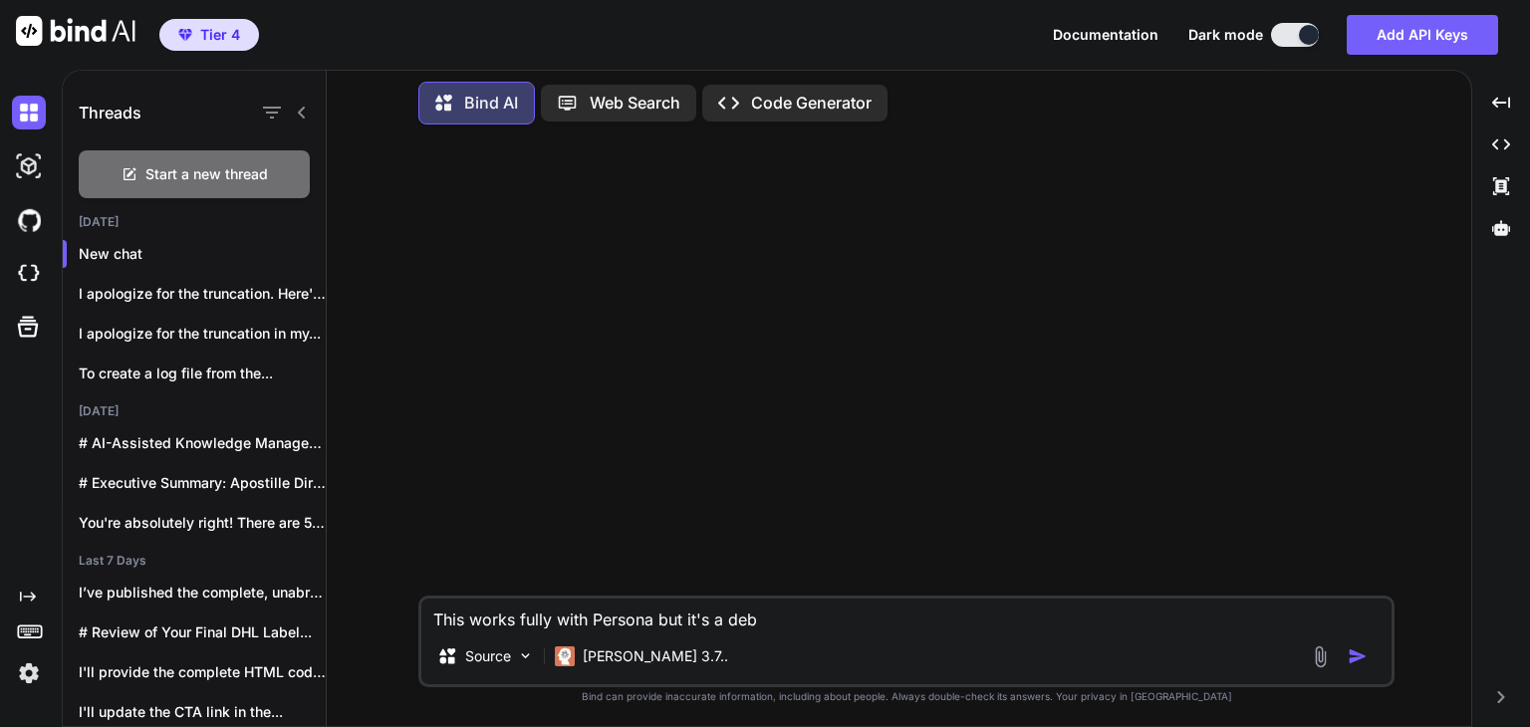
type textarea "This works fully with Persona but it's a debu"
type textarea "x"
type textarea "This works fully with Persona but it's a debug"
type textarea "x"
type textarea "This works fully with Persona but it's a debug"
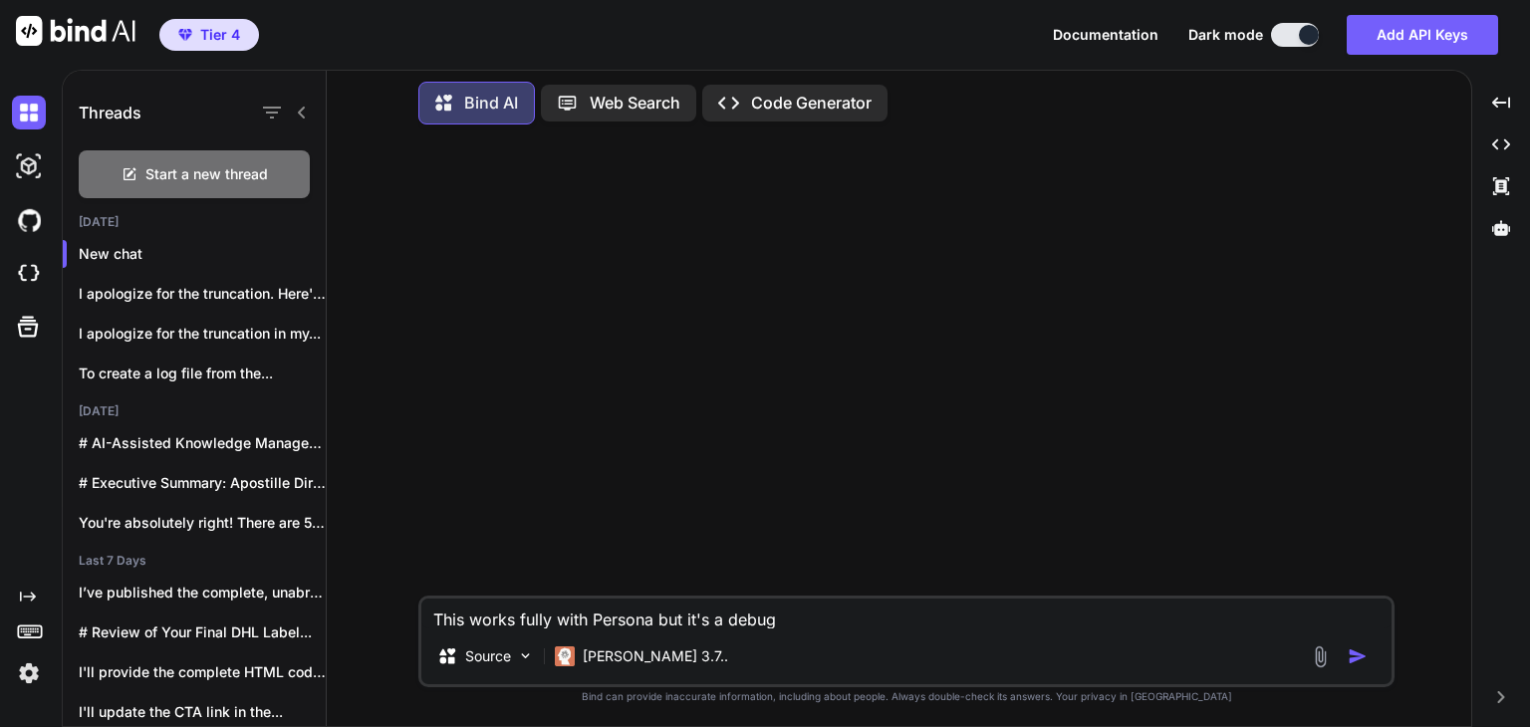
type textarea "x"
type textarea "This works fully with Persona but it's a debug f"
type textarea "x"
type textarea "This works fully with Persona but it's a debug fi"
type textarea "x"
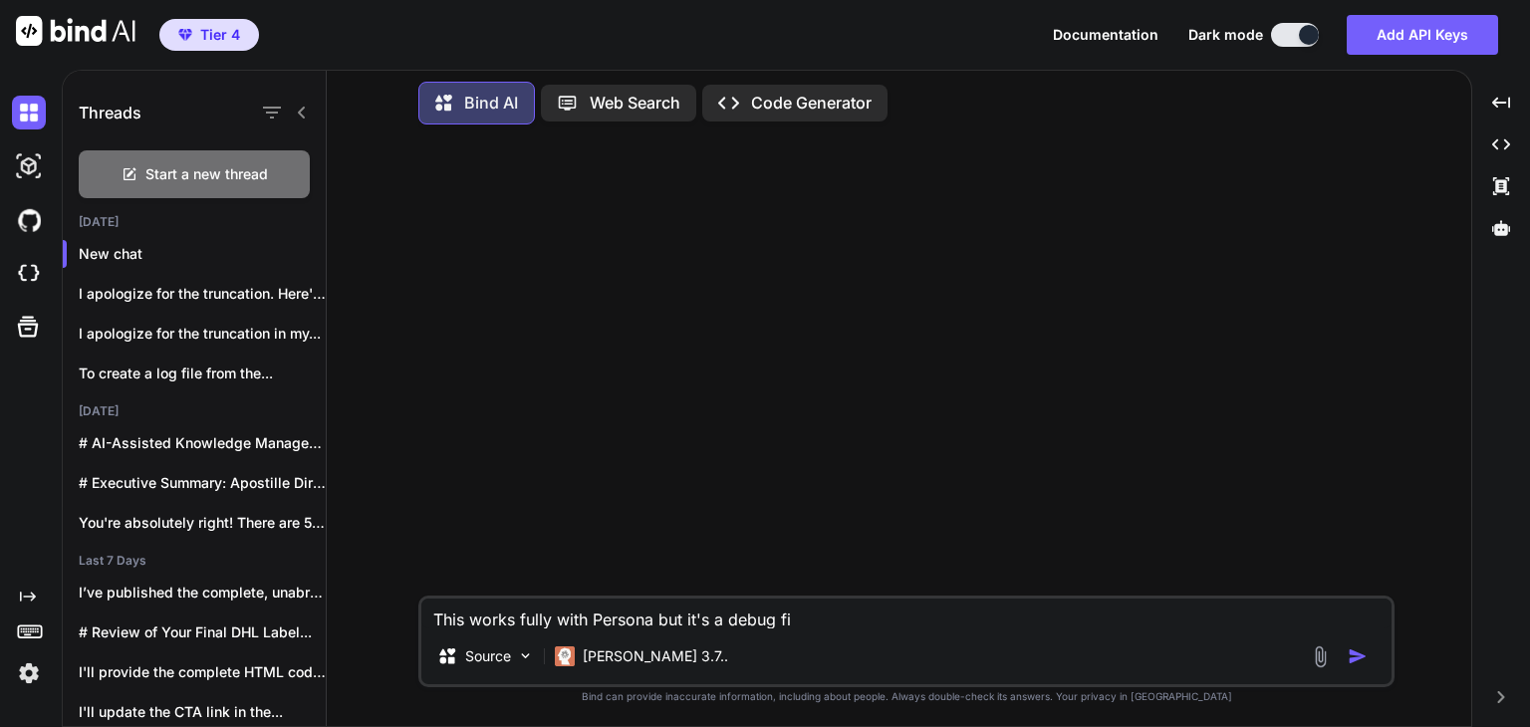
type textarea "This works fully with Persona but it's a debug fil"
type textarea "x"
type textarea "This works fully with Persona but it's a debug file"
type textarea "x"
type textarea "This works fully with Persona but it's a debug file"
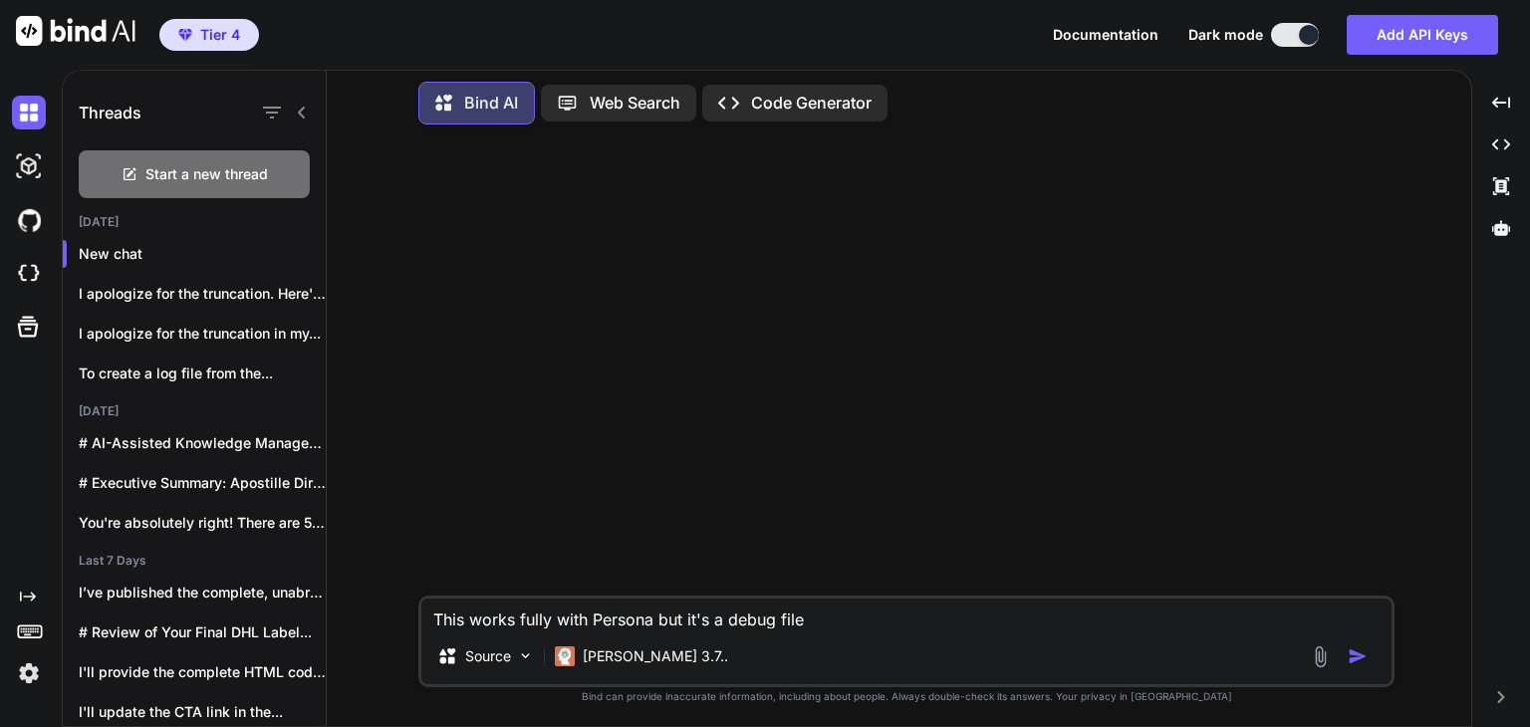
type textarea "x"
type textarea "This works fully with Persona but it's a debug file c"
type textarea "x"
type textarea "This works fully with Persona but it's a debug file cr"
type textarea "x"
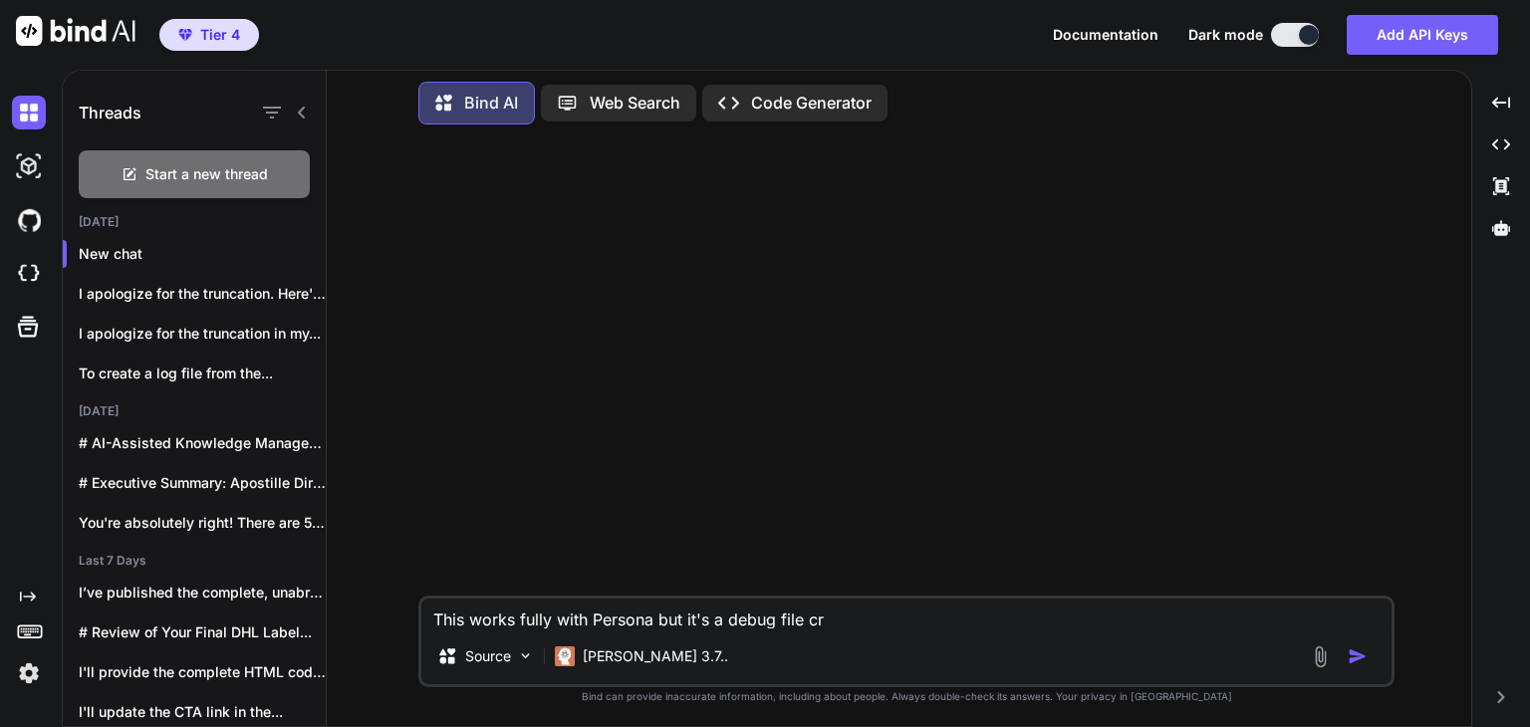
type textarea "This works fully with Persona but it's a debug file cre"
type textarea "x"
type textarea "This works fully with Persona but it's a debug file crea"
type textarea "x"
type textarea "This works fully with Persona but it's a debug file creat"
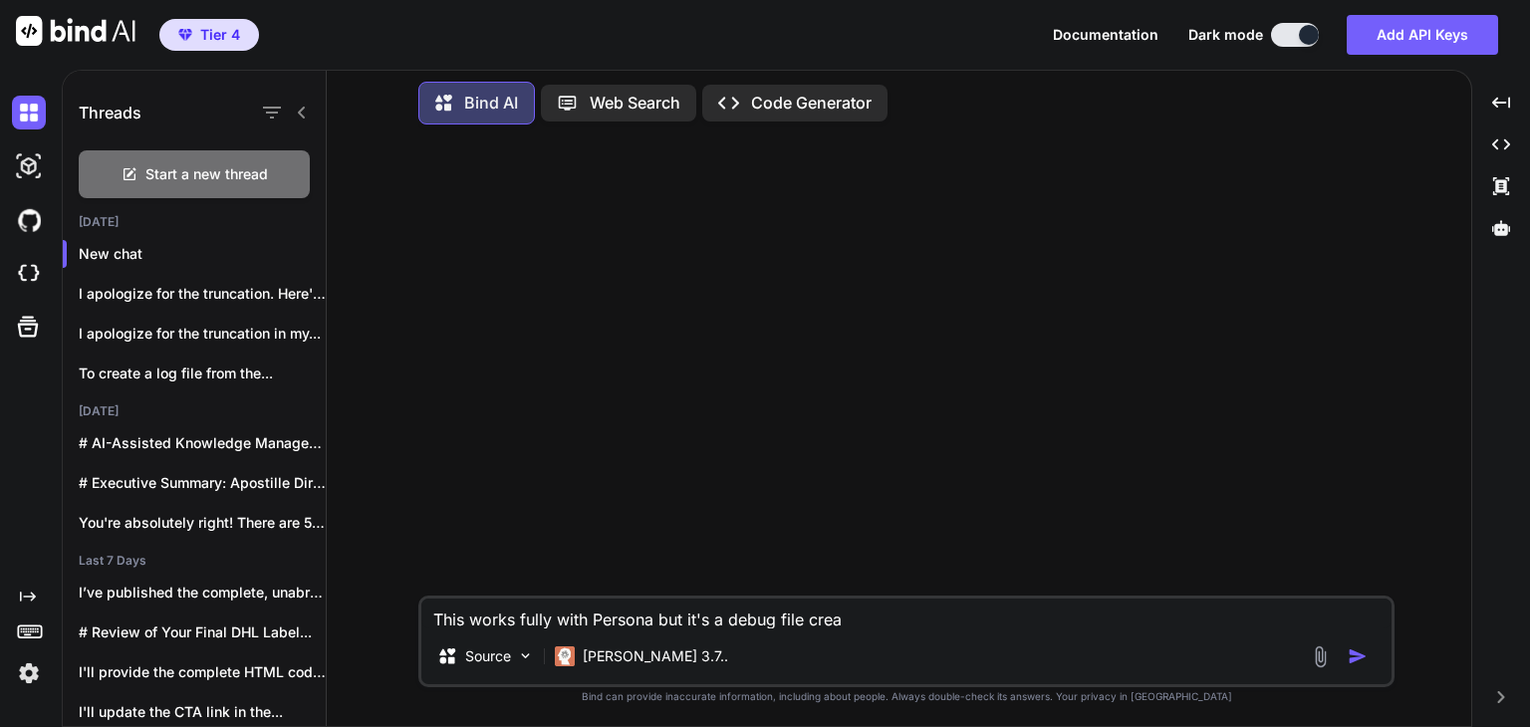
type textarea "x"
type textarea "This works fully with Persona but it's a debug file create"
type textarea "x"
type textarea "This works fully with Persona but it's a debug file created"
type textarea "x"
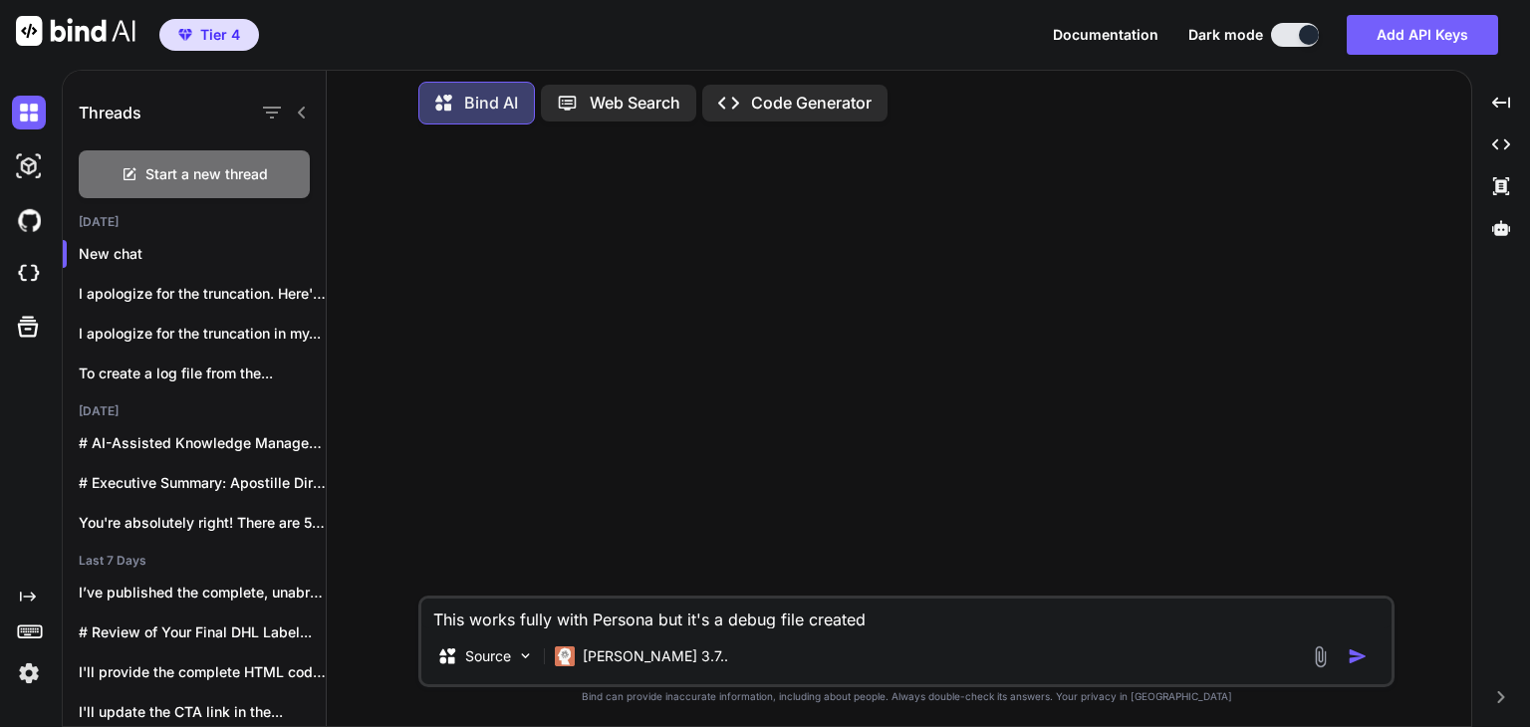
type textarea "This works fully with Persona but it's a debug file created"
type textarea "x"
type textarea "This works fully with Persona but it's a debug file created t"
type textarea "x"
type textarea "This works fully with Persona but it's a debug file created to"
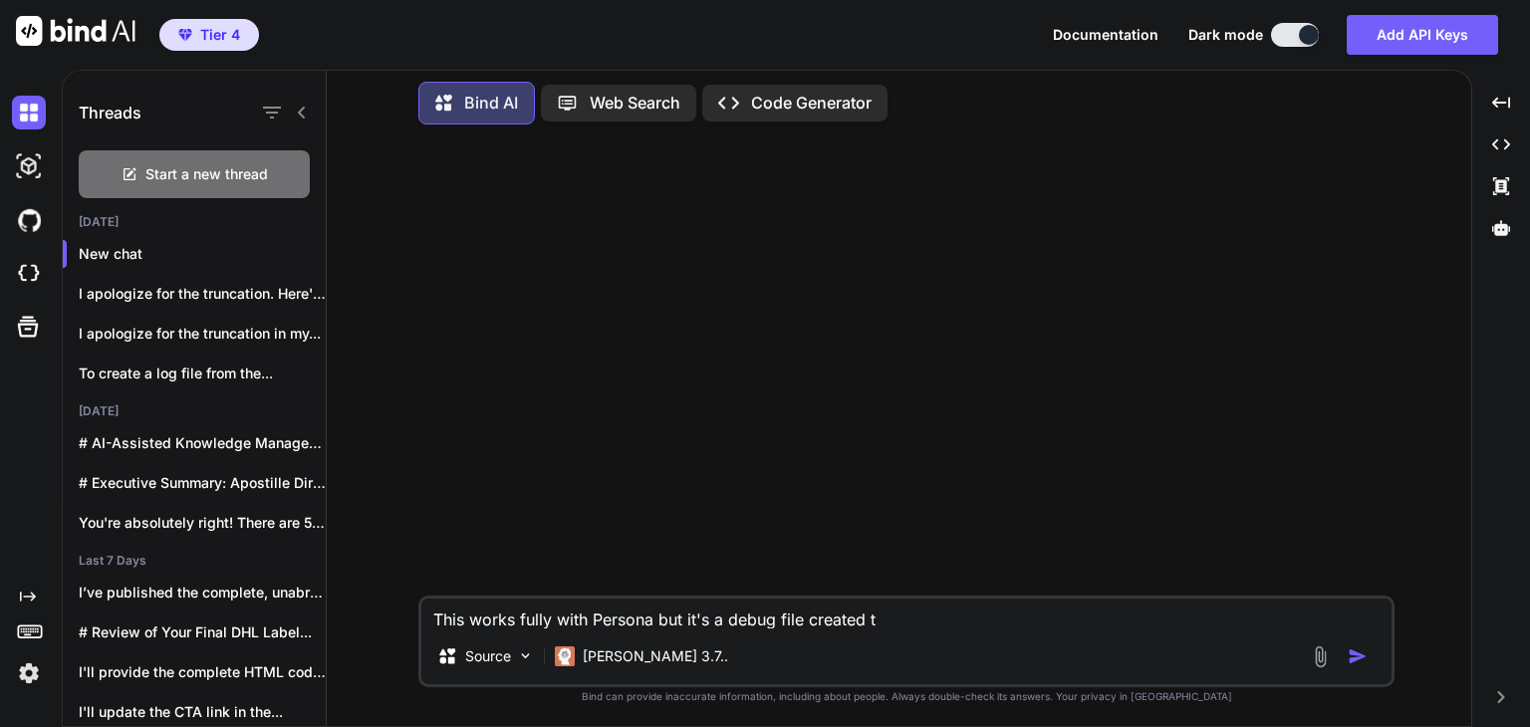
type textarea "x"
type textarea "This works fully with Persona but it's a debug file created to"
type textarea "x"
type textarea "This works fully with Persona but it's a debug file created to t"
type textarea "x"
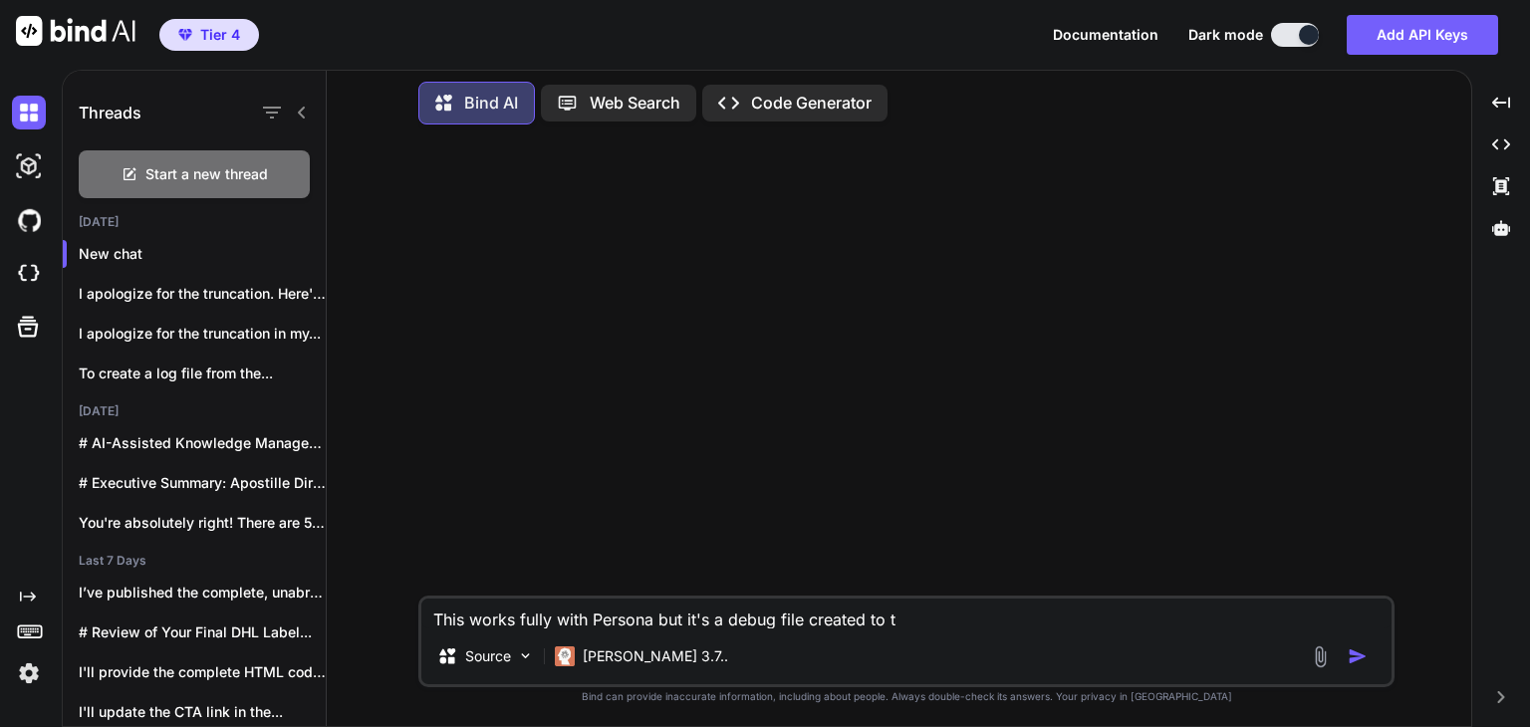
type textarea "This works fully with Persona but it's a debug file created to tr"
type textarea "x"
type textarea "This works fully with Persona but it's a debug file created to tro"
type textarea "x"
type textarea "This works fully with Persona but it's a debug file created to trou"
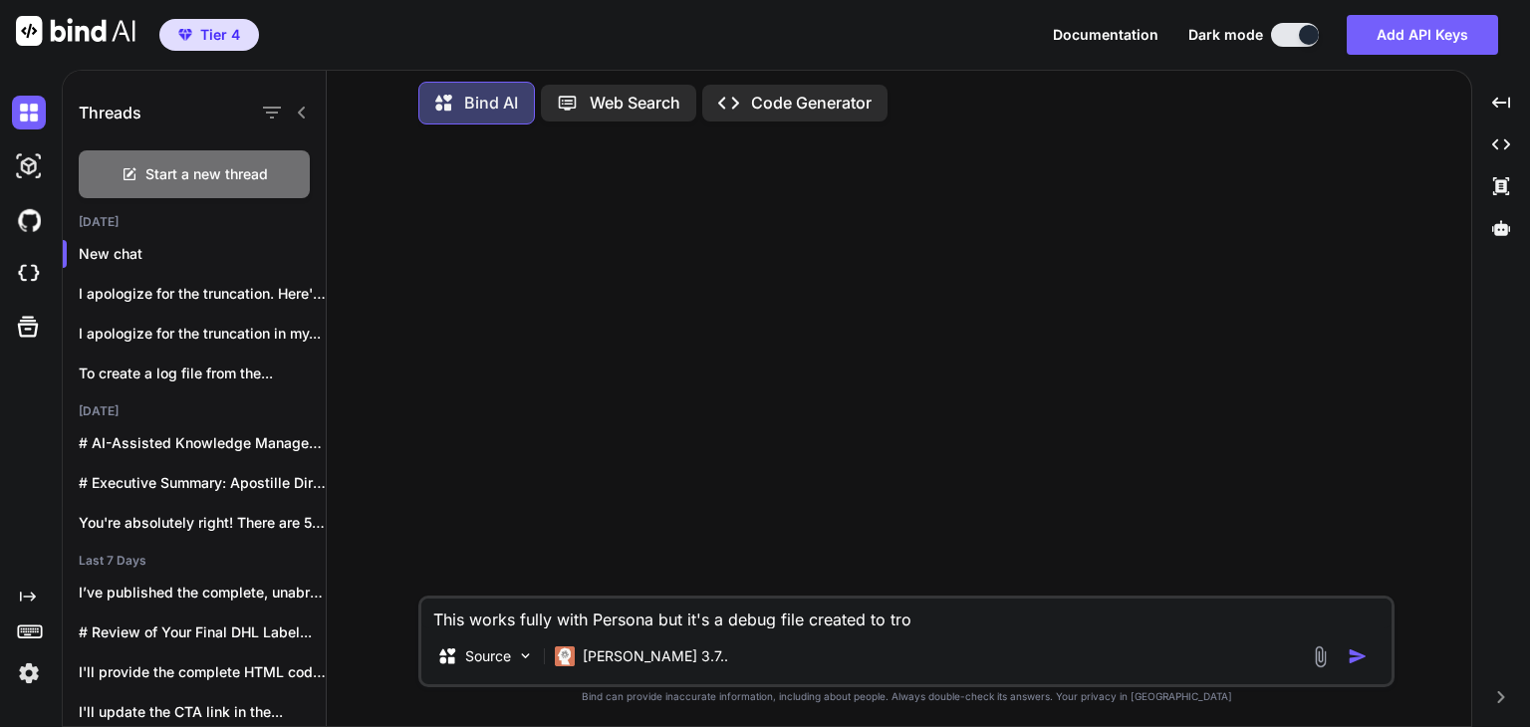
type textarea "x"
type textarea "This works fully with Persona but it's a debug file created to troub"
type textarea "x"
type textarea "This works fully with Persona but it's a debug file created to troubl"
type textarea "x"
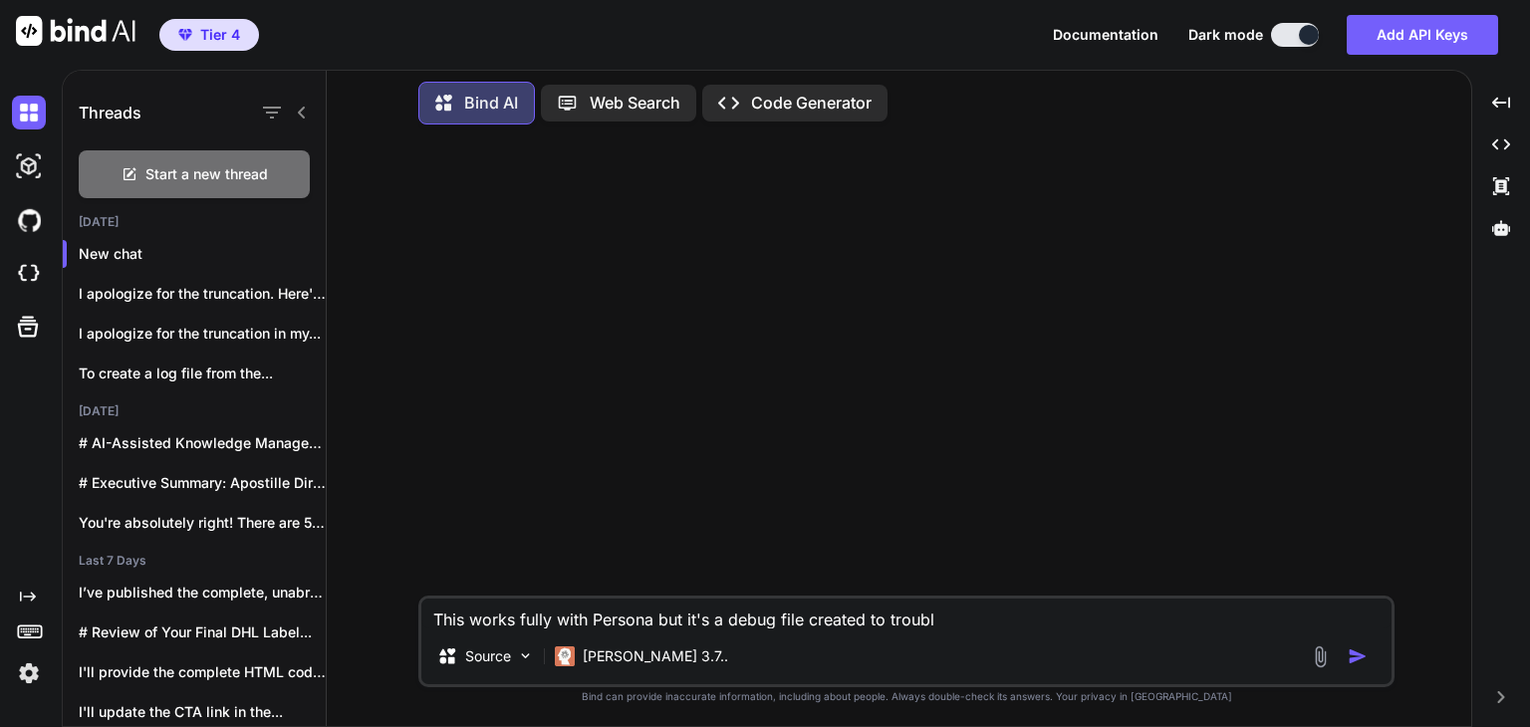
type textarea "This works fully with Persona but it's a debug file created to trouble"
type textarea "x"
type textarea "This works fully with Persona but it's a debug file created to troubles"
type textarea "x"
type textarea "This works fully with Persona but it's a debug file created to troublesh"
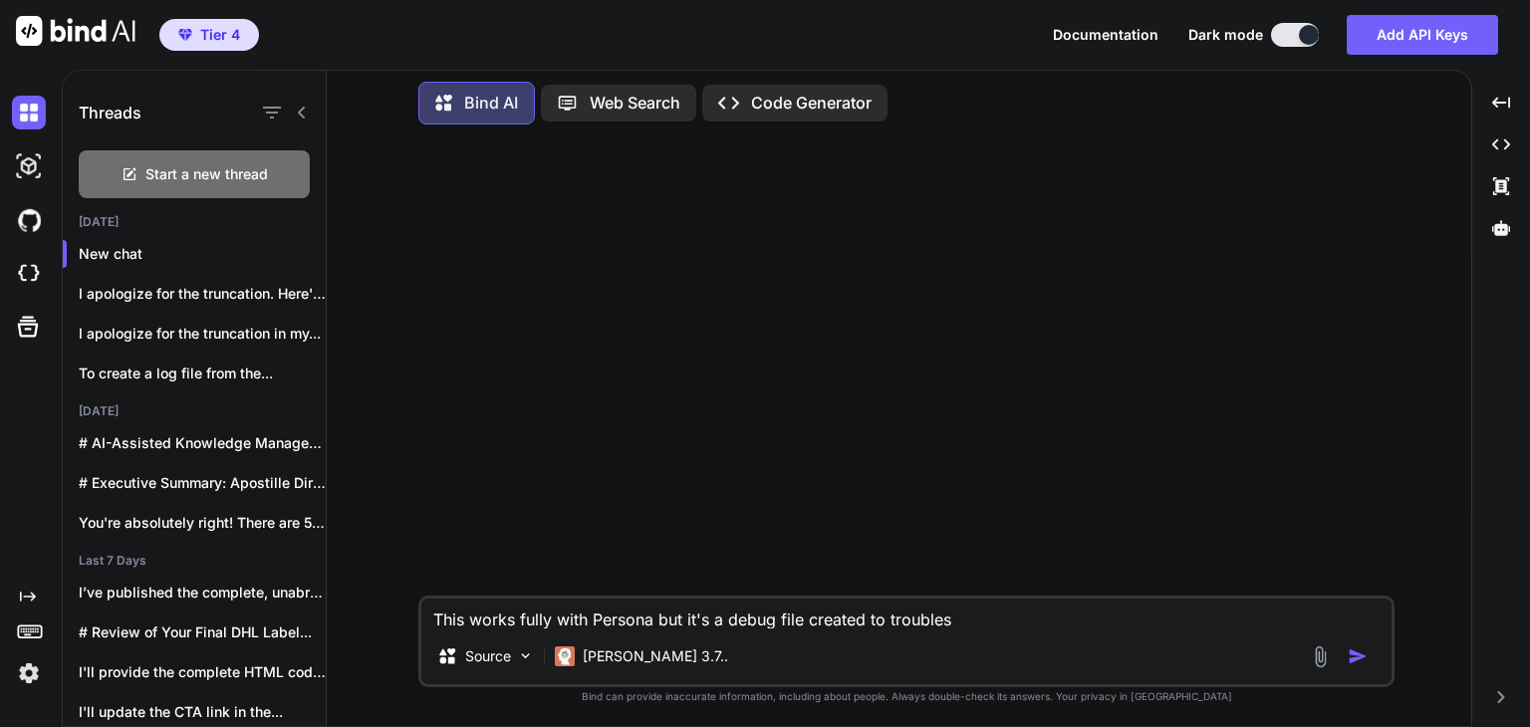
type textarea "x"
type textarea "This works fully with Persona but it's a debug file created to troublesho"
type textarea "x"
type textarea "This works fully with Persona but it's a debug file created to troubleshoo"
type textarea "x"
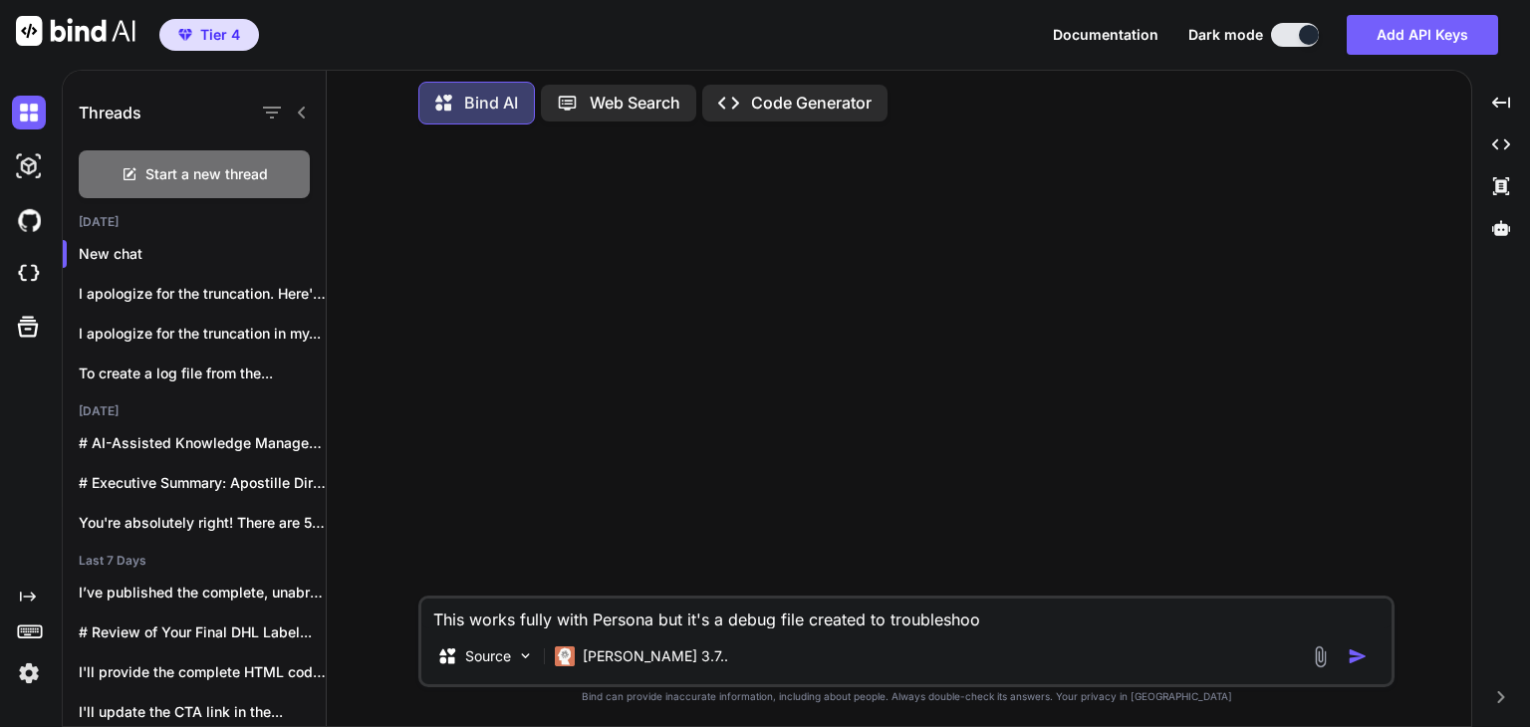
type textarea "This works fully with Persona but it's a debug file created to troubleshoot"
type textarea "x"
type textarea "This works fully with Persona but it's a debug file created to troubleshoot"
type textarea "x"
type textarea "This works fully with Persona but it's a debug file created to troubleshoot t"
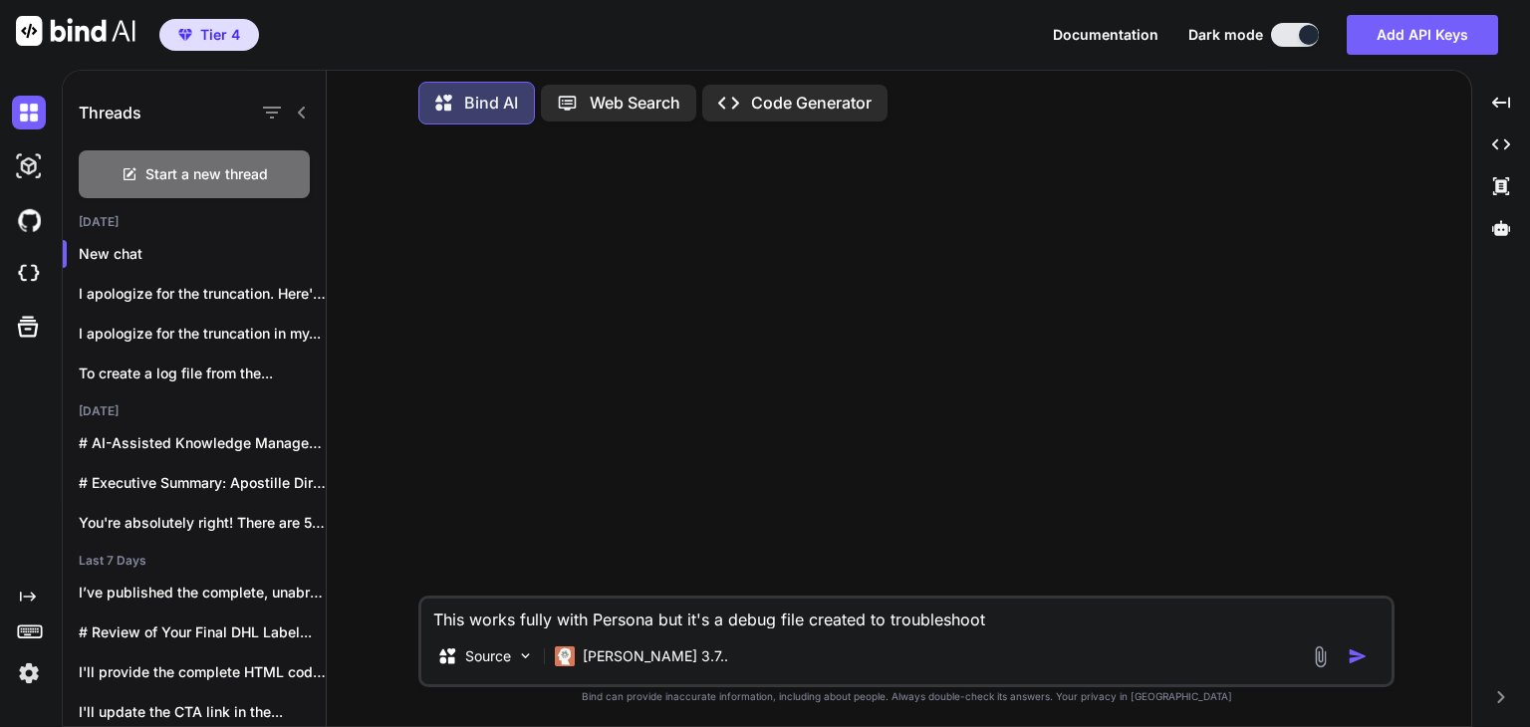
type textarea "x"
type textarea "This works fully with Persona but it's a debug file created to troubleshoot th"
type textarea "x"
type textarea "This works fully with Persona but it's a debug file created to troubleshoot thi"
type textarea "x"
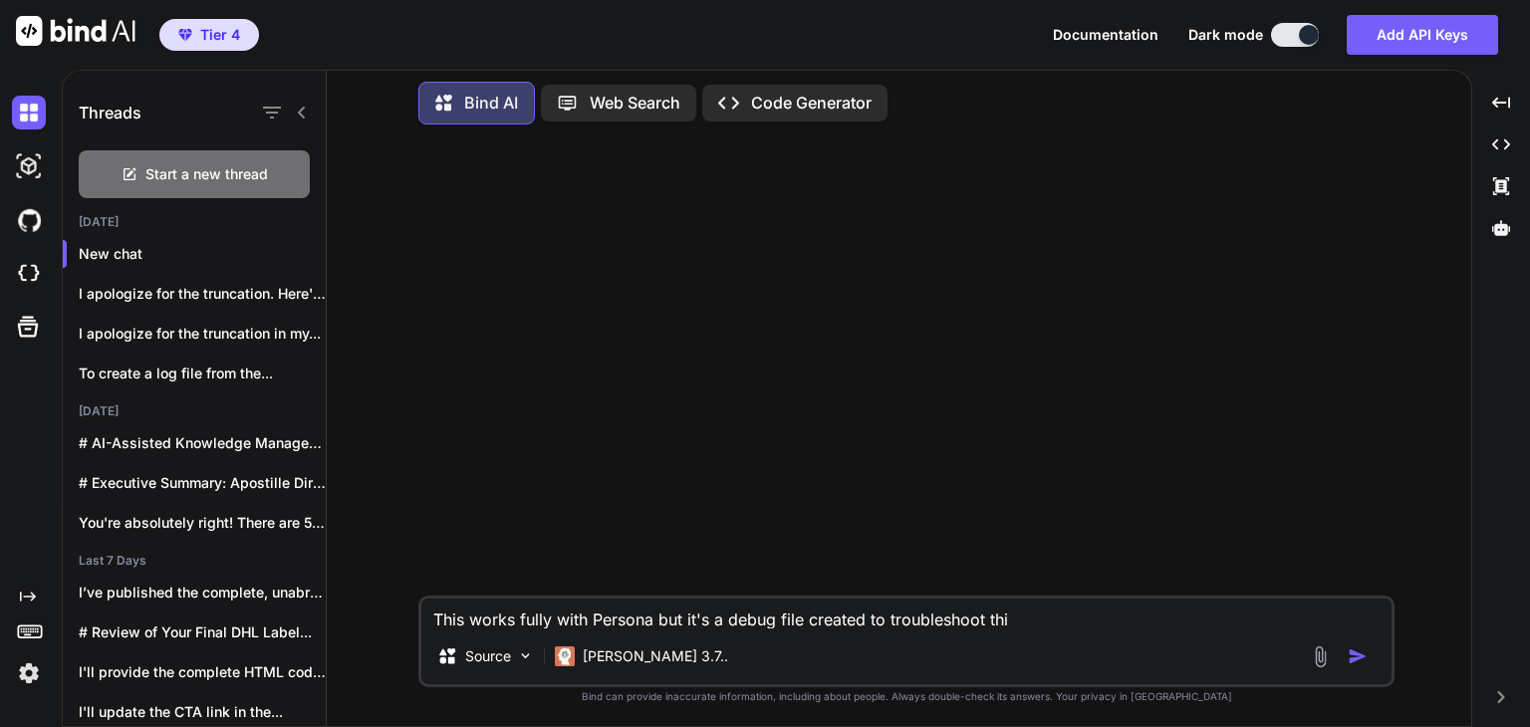
type textarea "This works fully with Persona but it's a debug file created to troubleshoot this"
type textarea "x"
type textarea "This works fully with Persona but it's a debug file created to troubleshoot this"
type textarea "x"
type textarea "This works fully with Persona but it's a debug file created to troubleshoot thi…"
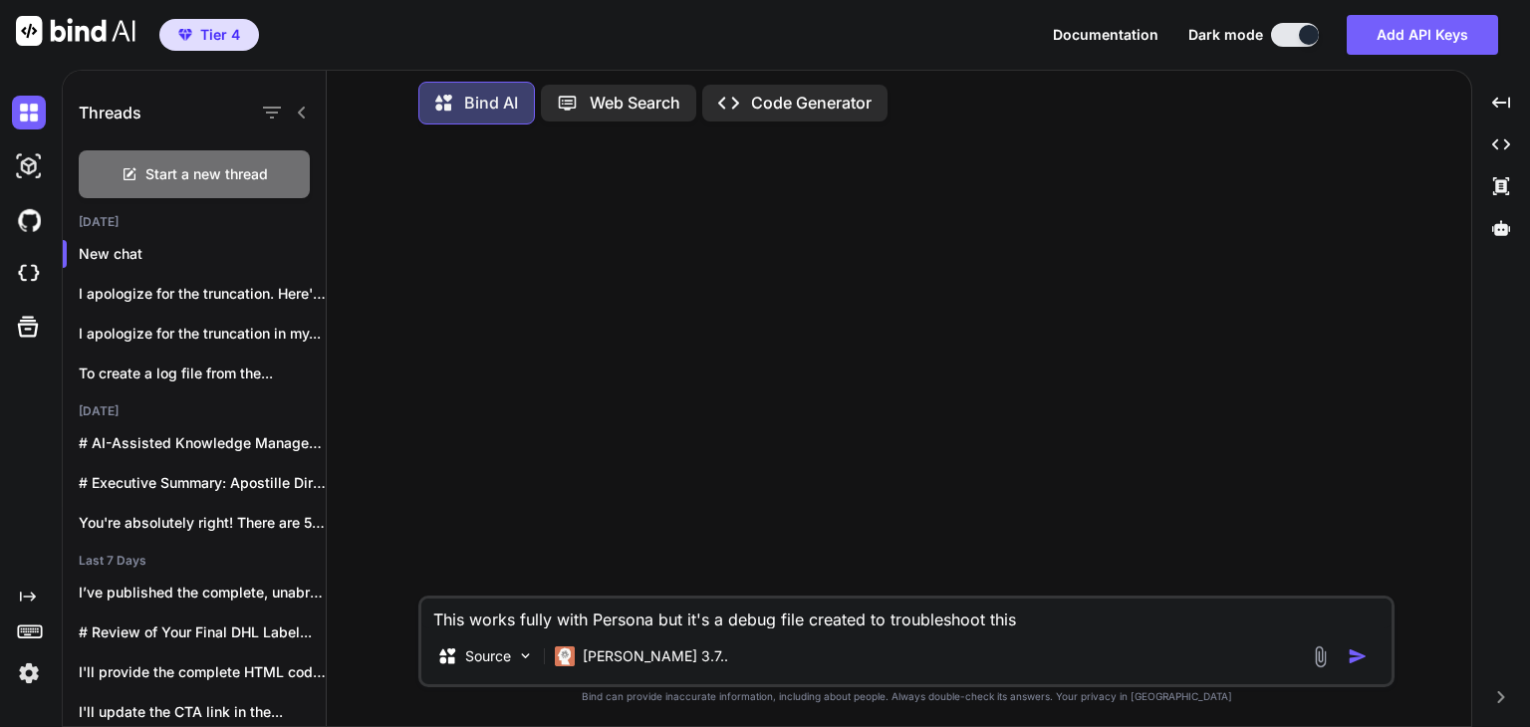
type textarea "x"
type textarea "This works fully with Persona but it's a debug file created to troubleshoot thi…"
type textarea "x"
type textarea "This works fully with Persona but it's a debug file created to troubleshoot thi…"
type textarea "x"
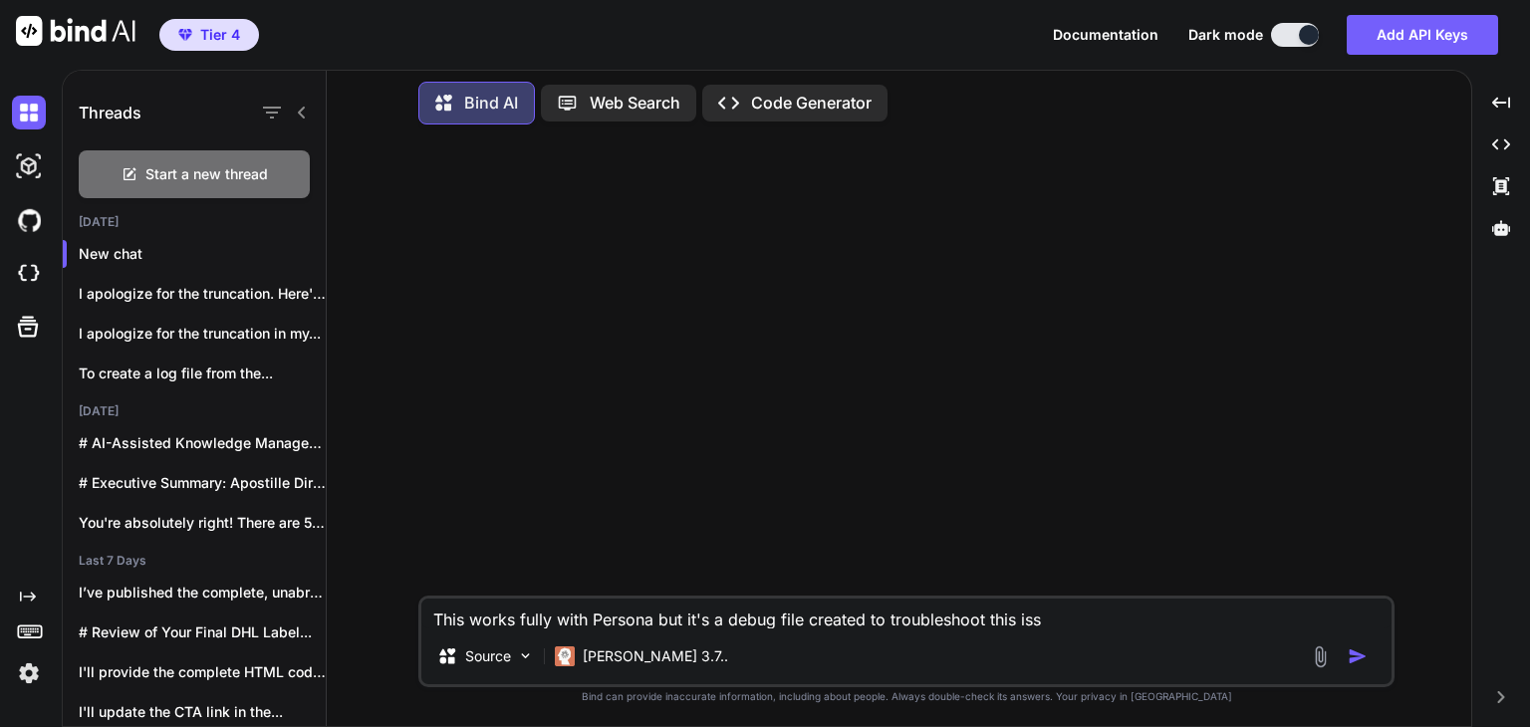
type textarea "This works fully with Persona but it's a debug file created to troubleshoot thi…"
type textarea "x"
type textarea "This works fully with Persona but it's a debug file created to troubleshoot thi…"
type textarea "x"
type textarea "This works fully with Persona but it's a debug file created to troubleshoot thi…"
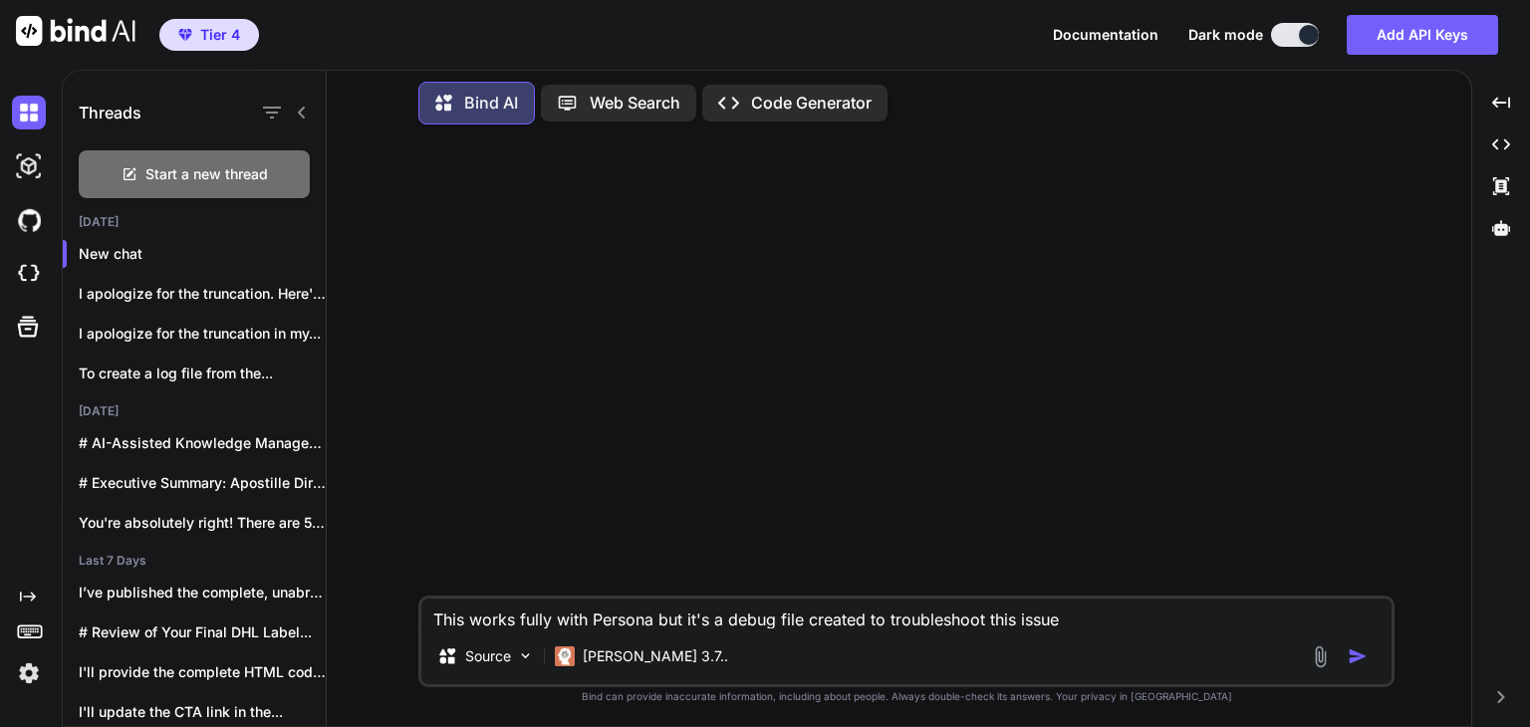
type textarea "x"
type textarea "This works fully with Persona but it's a debug file created to troubleshoot thi…"
type textarea "x"
type textarea "This works fully with Persona but it's a debug file created to troubleshoot thi…"
type textarea "x"
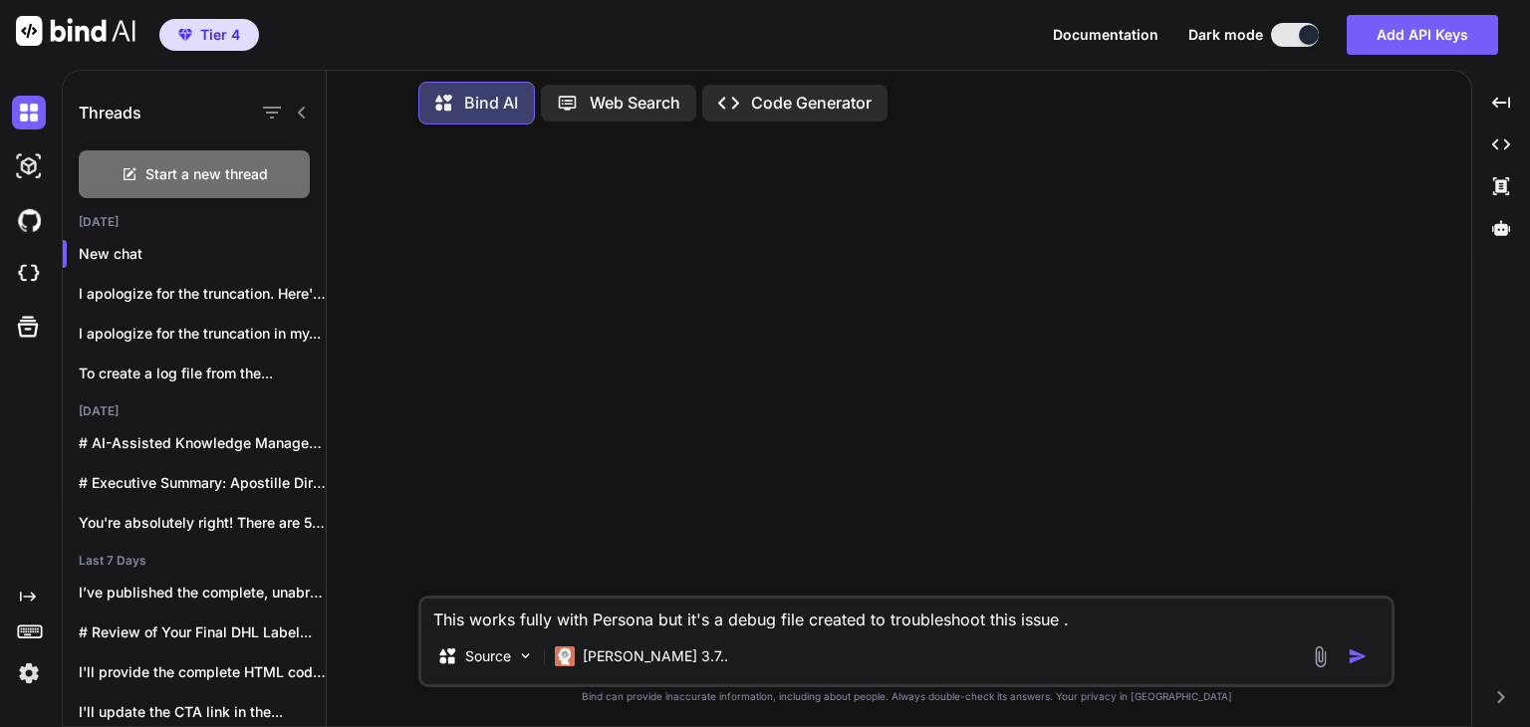
type textarea "This works fully with Persona but it's a debug file created to troubleshoot thi…"
type textarea "x"
type textarea "This works fully with Persona but it's a debug file created to troubleshoot thi…"
type textarea "x"
type textarea "This works fully with Persona but it's a debug file created to troubleshoot thi…"
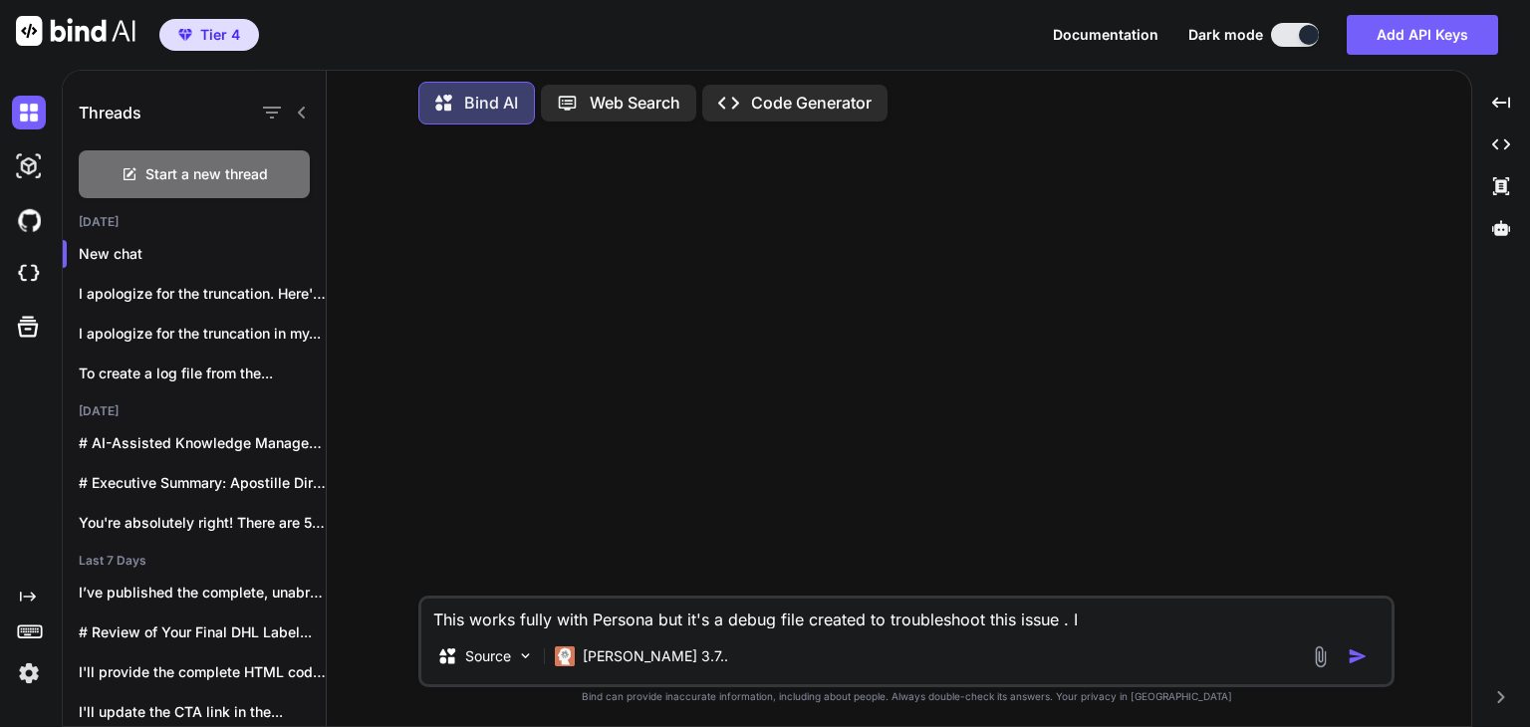
type textarea "x"
type textarea "This works fully with Persona but it's a debug file created to troubleshoot thi…"
type textarea "x"
type textarea "This works fully with Persona but it's a debug file created to troubleshoot thi…"
type textarea "x"
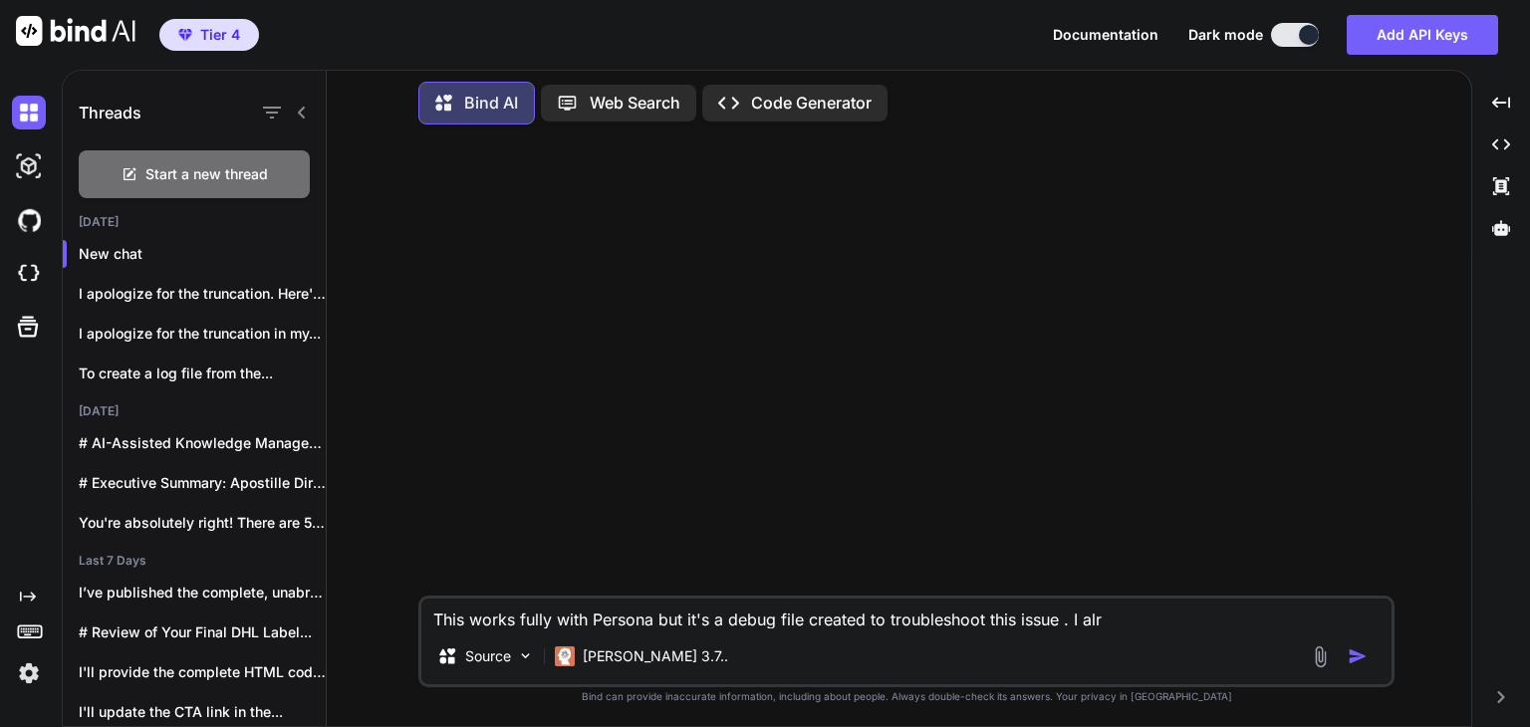
type textarea "This works fully with Persona but it's a debug file created to troubleshoot thi…"
type textarea "x"
type textarea "This works fully with Persona but it's a debug file created to troubleshoot thi…"
type textarea "x"
type textarea "This works fully with Persona but it's a debug file created to troubleshoot thi…"
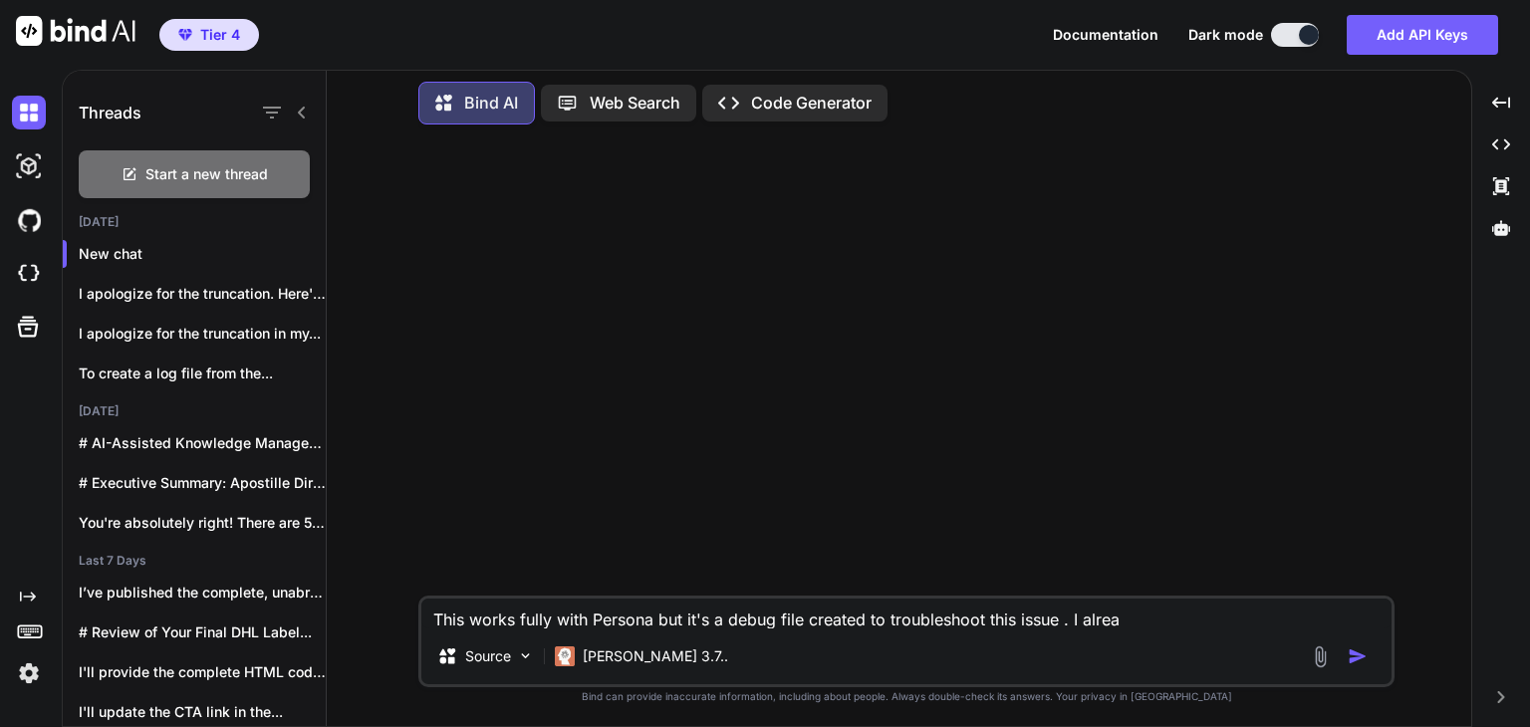
type textarea "x"
type textarea "This works fully with Persona but it's a debug file created to troubleshoot thi…"
type textarea "x"
type textarea "This works fully with Persona but it's a debug file created to troubleshoot thi…"
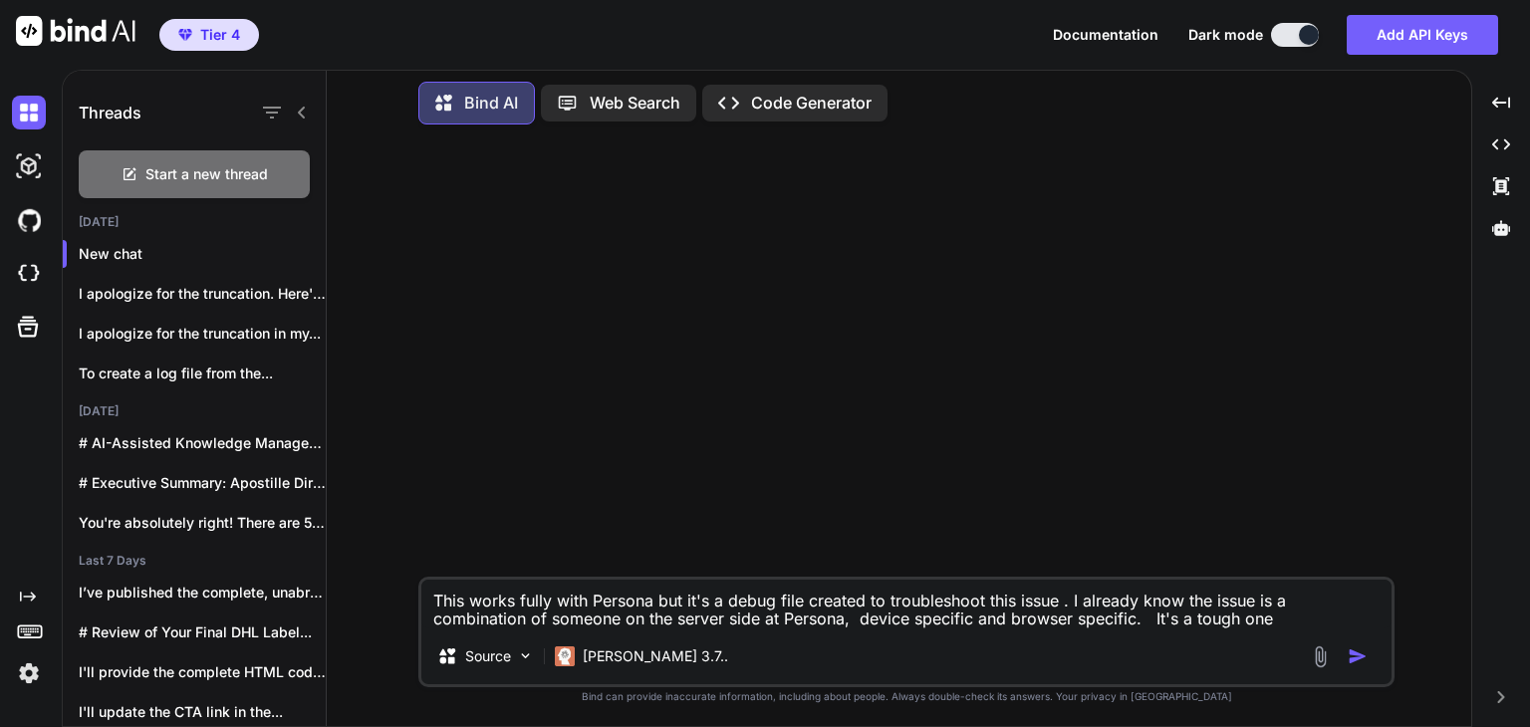
click at [1288, 624] on textarea "This works fully with Persona but it's a debug file created to troubleshoot thi…" at bounding box center [906, 604] width 970 height 49
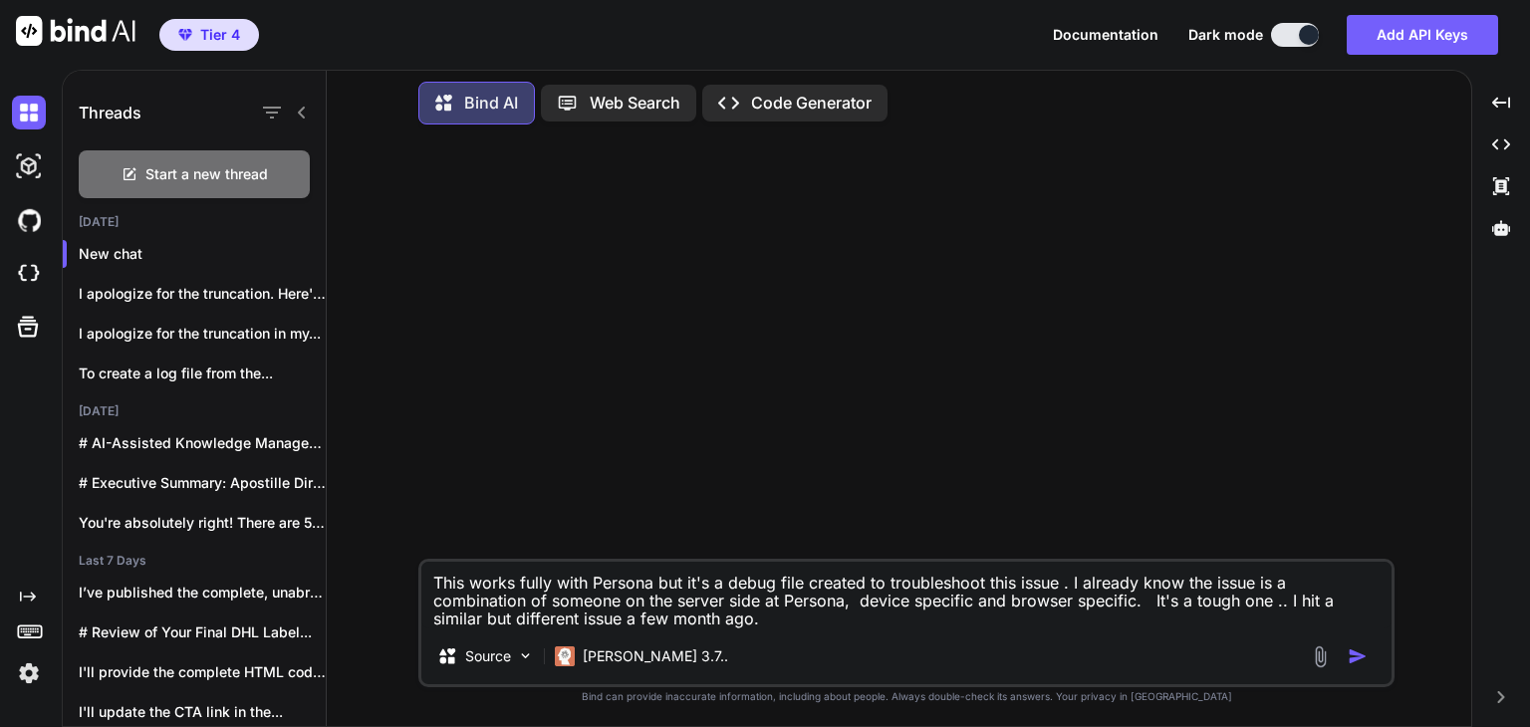
click at [793, 623] on textarea "This works fully with Persona but it's a debug file created to troubleshoot thi…" at bounding box center [906, 595] width 970 height 67
paste textarea "<!DOCTYPE html> <html lang="en"> <head> <meta charset="UTF-8"> <meta name="view…"
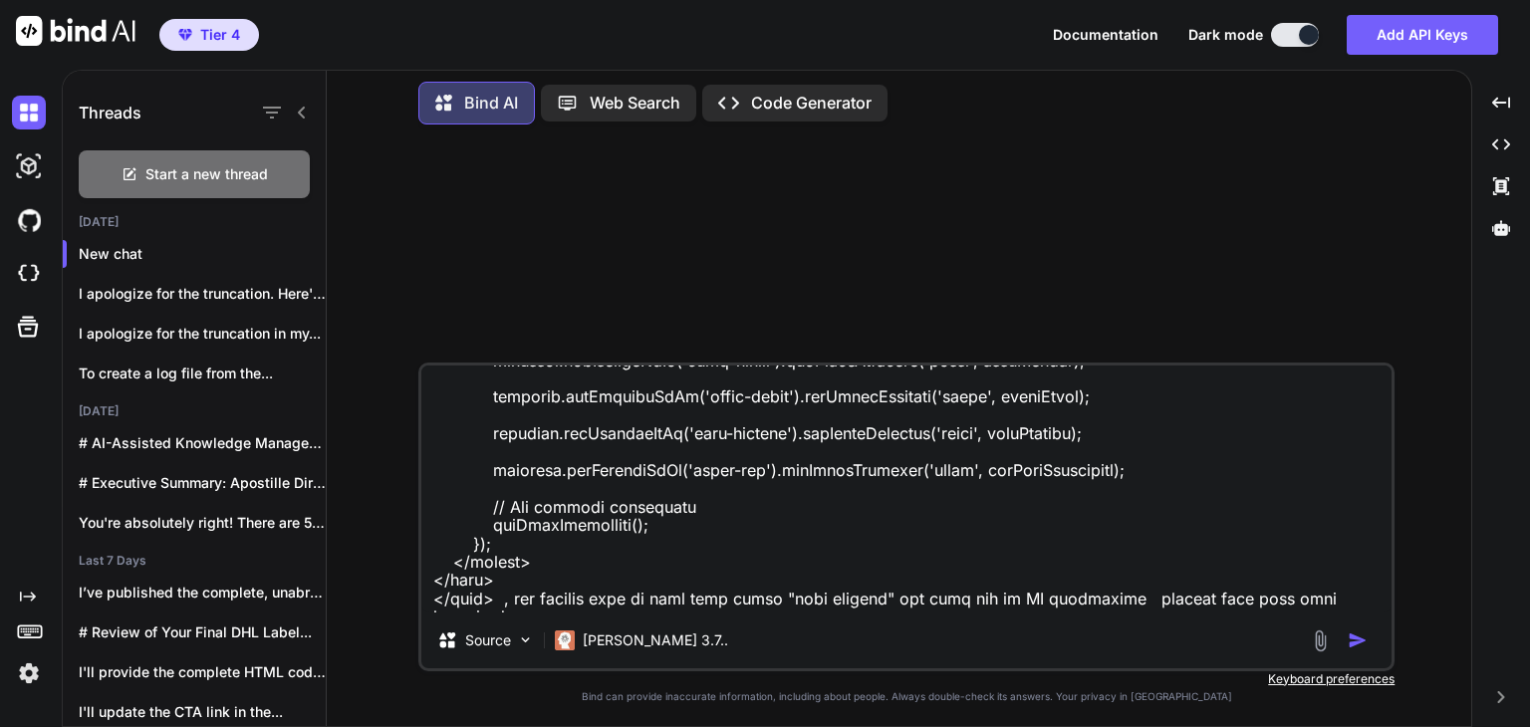
scroll to position [8308, 0]
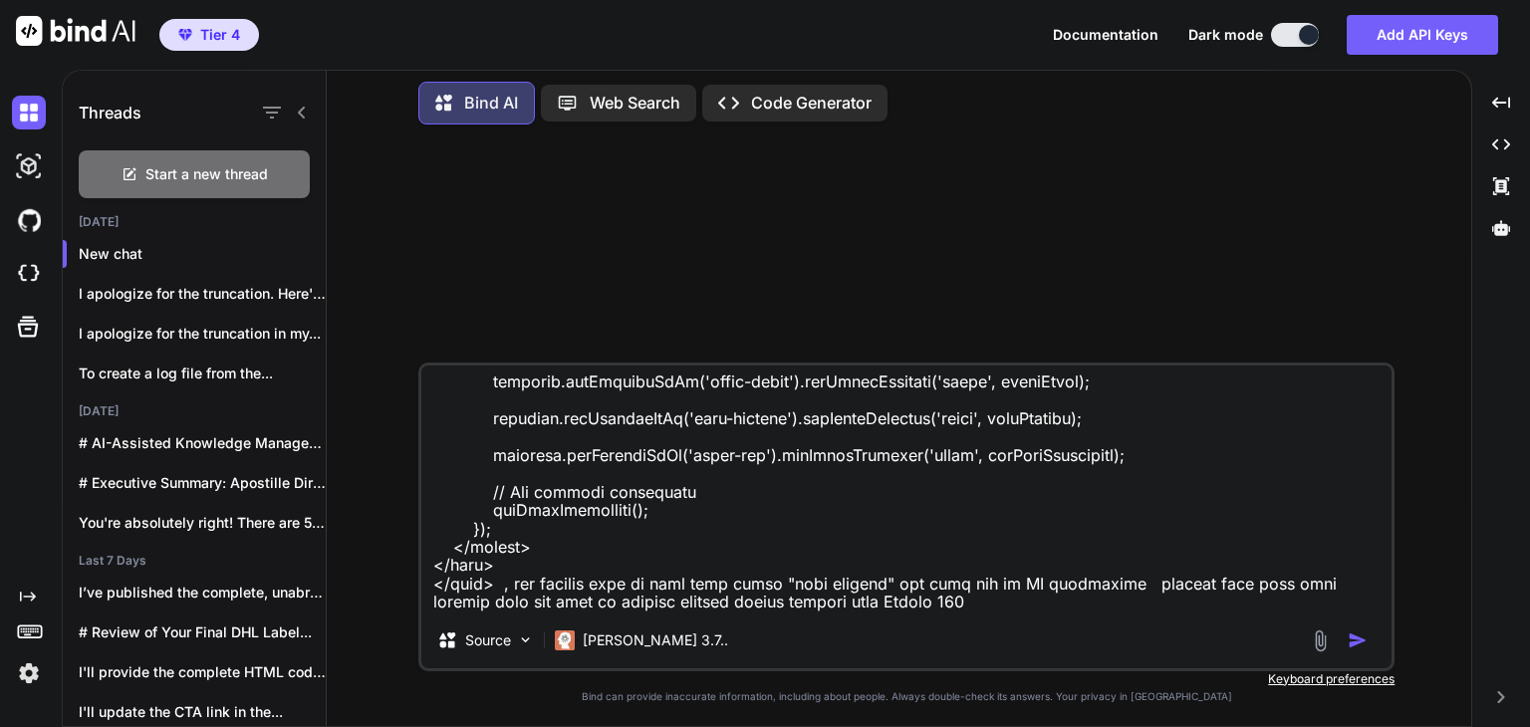
paste textarea "<!DOCTYPE html> <html lang="en"> <head> <meta charset="UTF-8"> <meta name="view…"
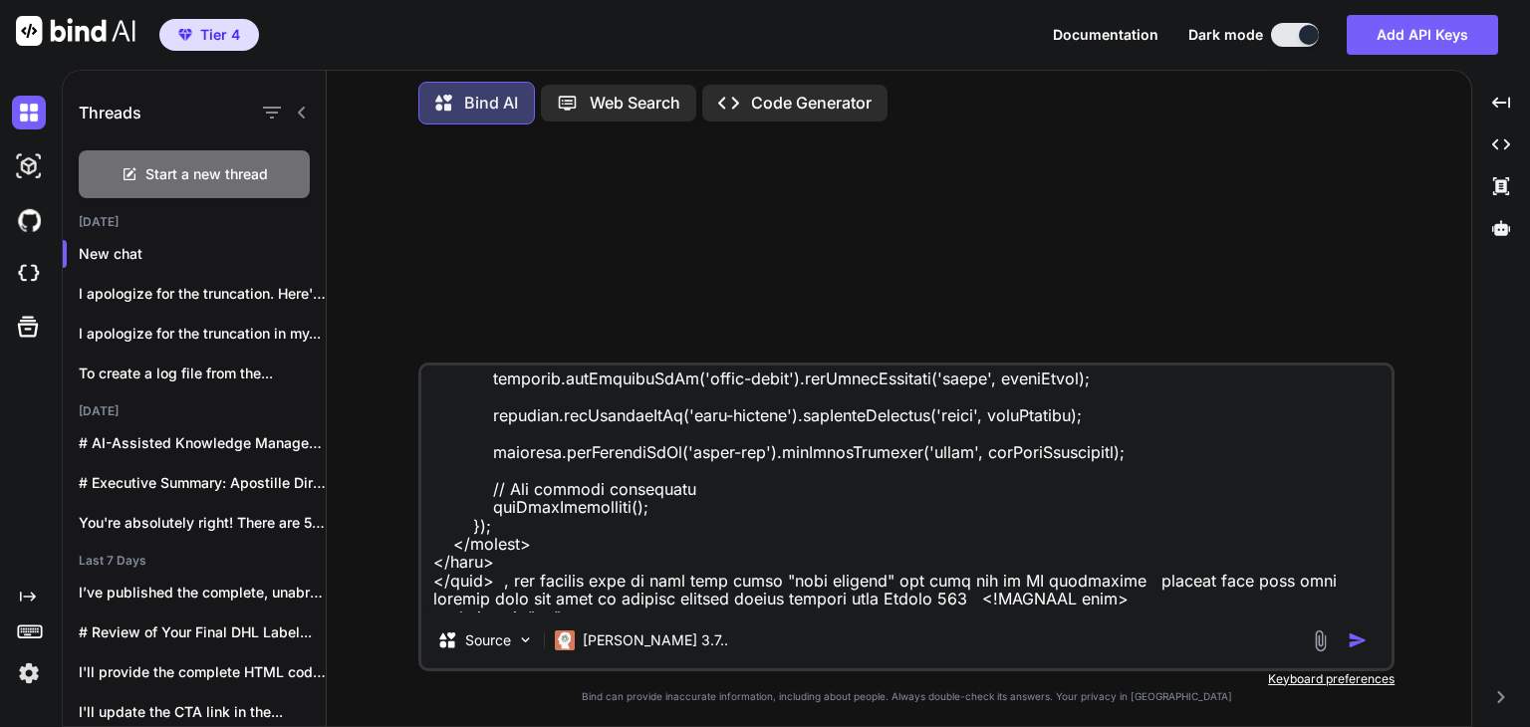
scroll to position [27869, 0]
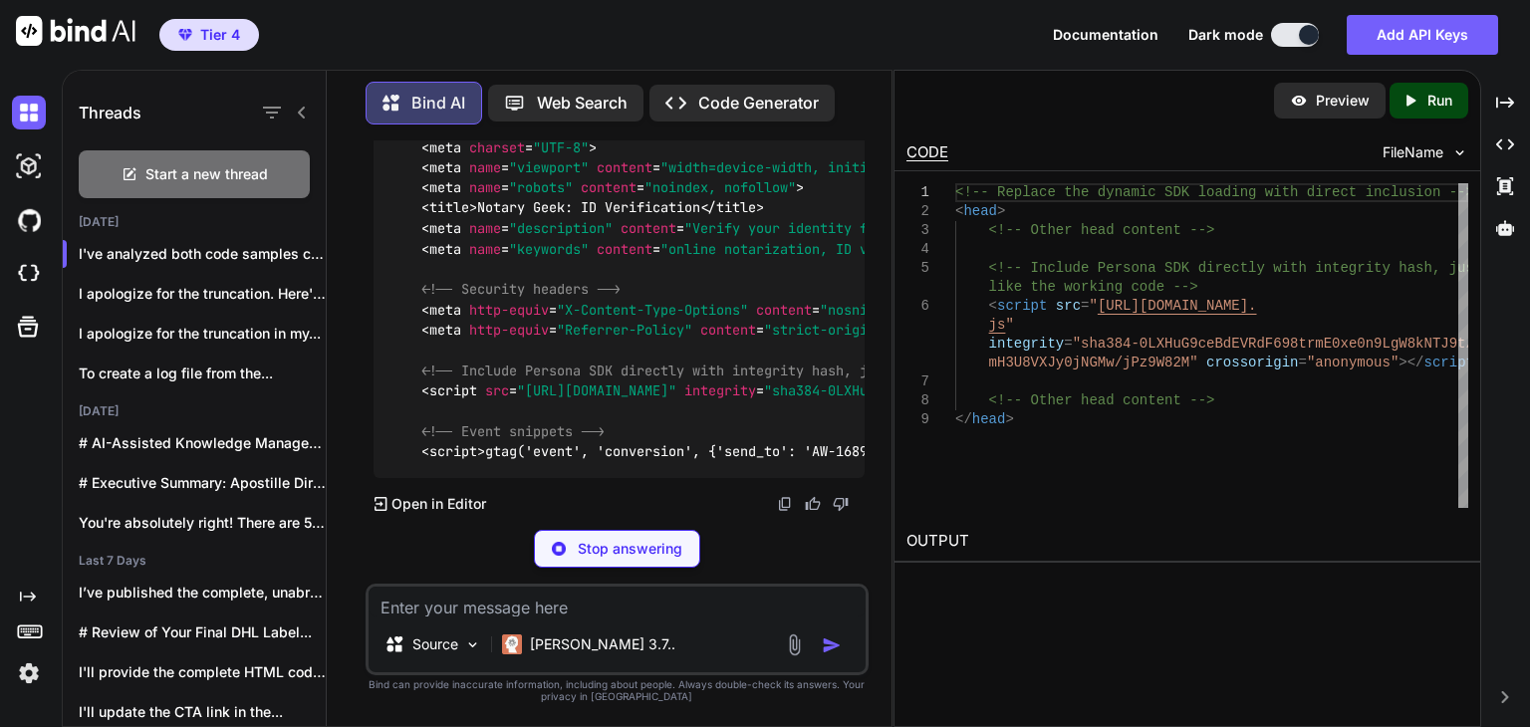
scroll to position [13643, 0]
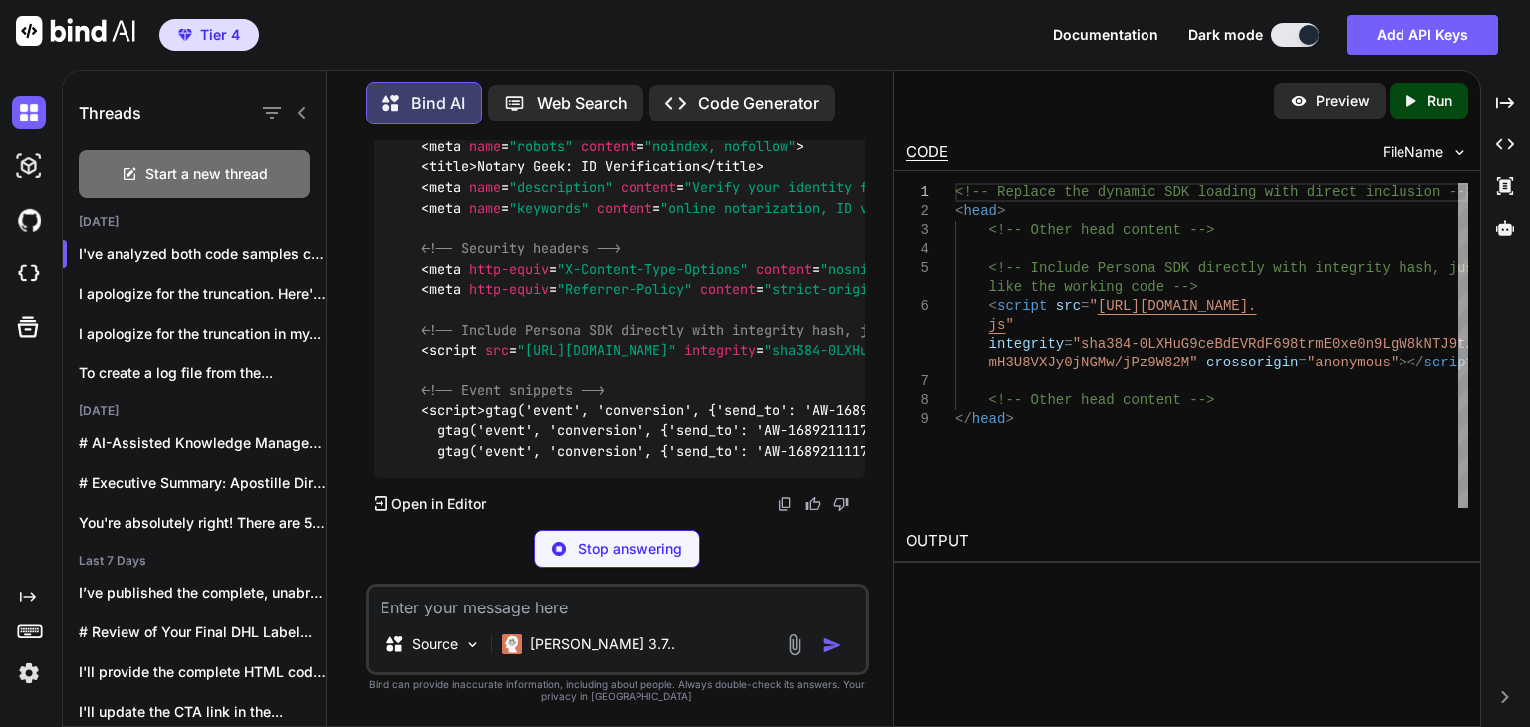
type textarea "x"
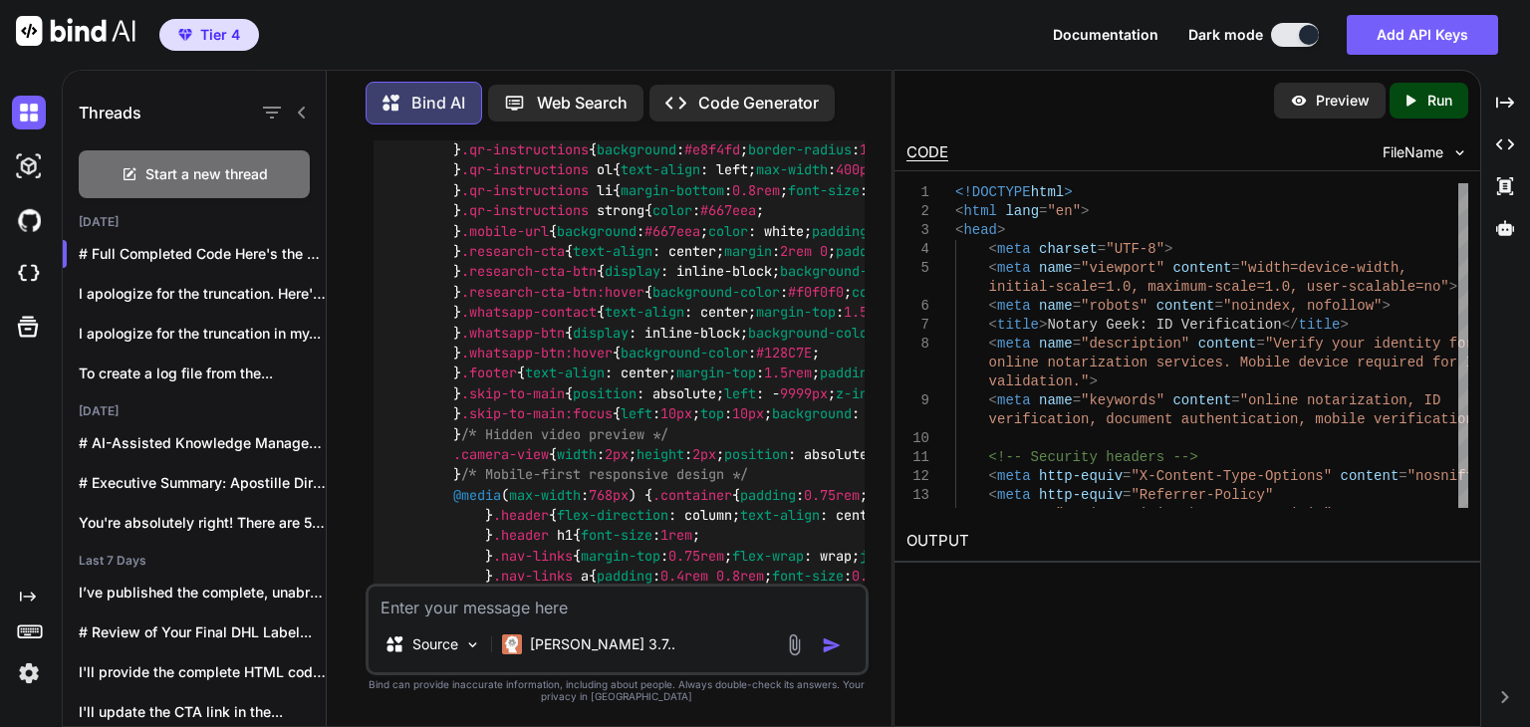
scroll to position [13255, 0]
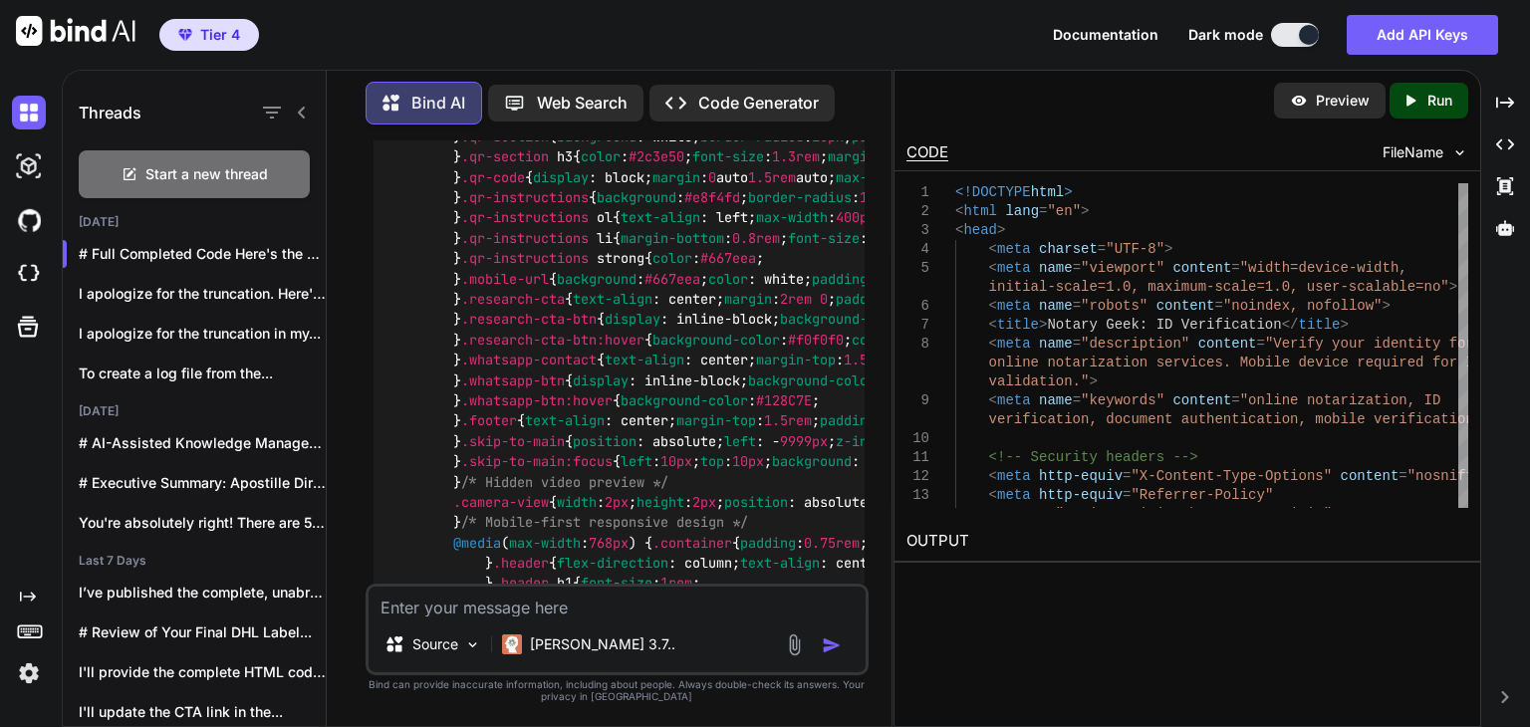
click at [757, 37] on div "Tier 4 Documentation Dark mode Add API Keys Created with Pixso." at bounding box center [765, 35] width 1530 height 70
click at [540, 617] on textarea at bounding box center [617, 602] width 497 height 30
type textarea "This did not resolve the issue"
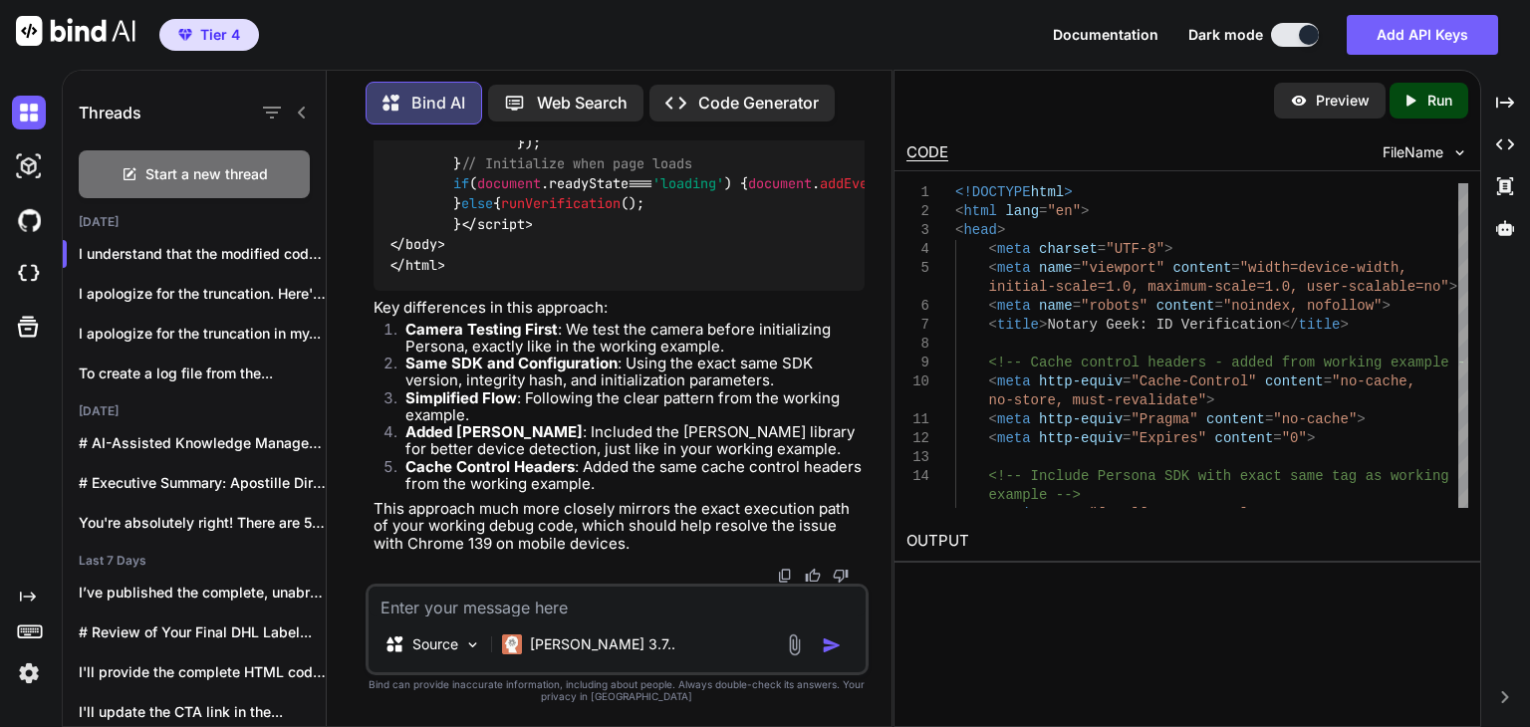
scroll to position [33433, 0]
click at [682, 593] on textarea at bounding box center [617, 602] width 497 height 30
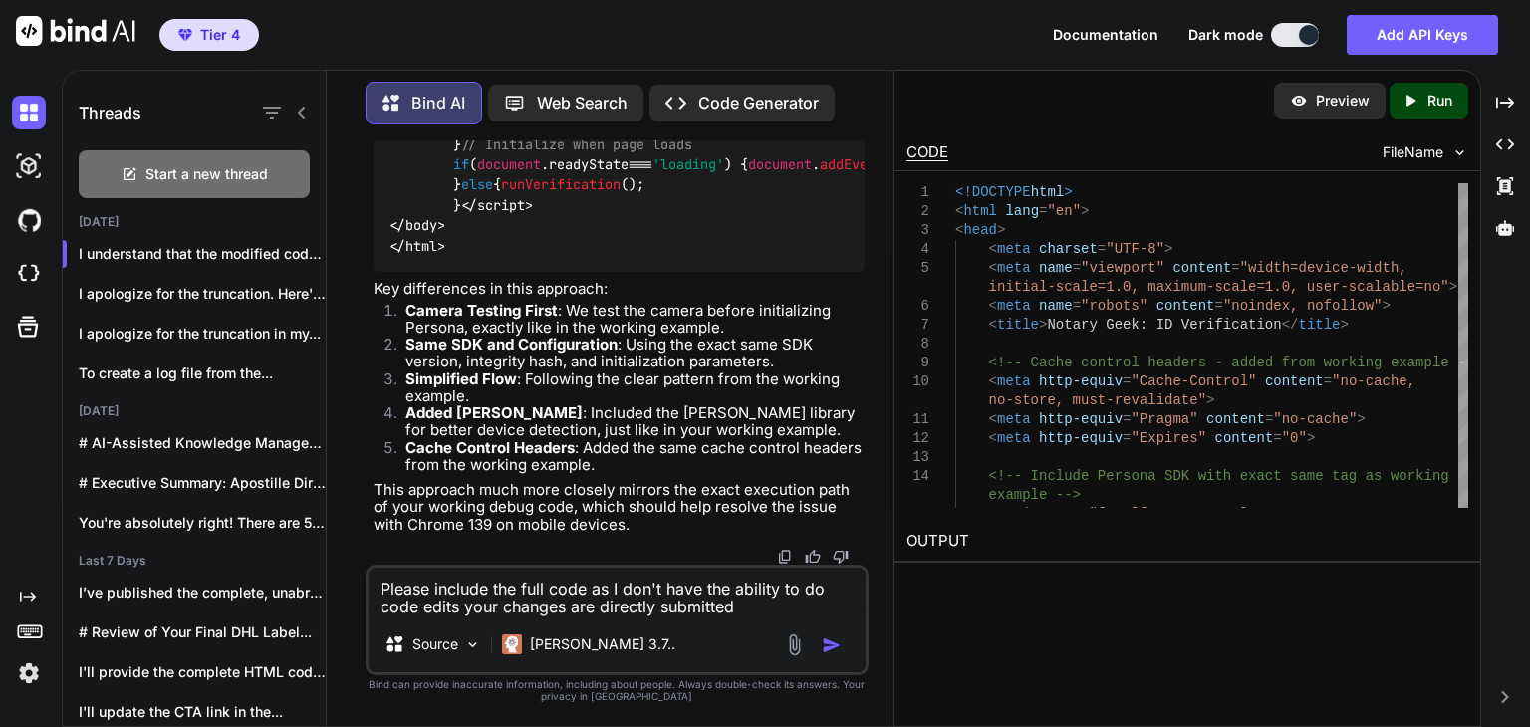
type textarea "Please include the full code as I don't have the ability to do code edits your …"
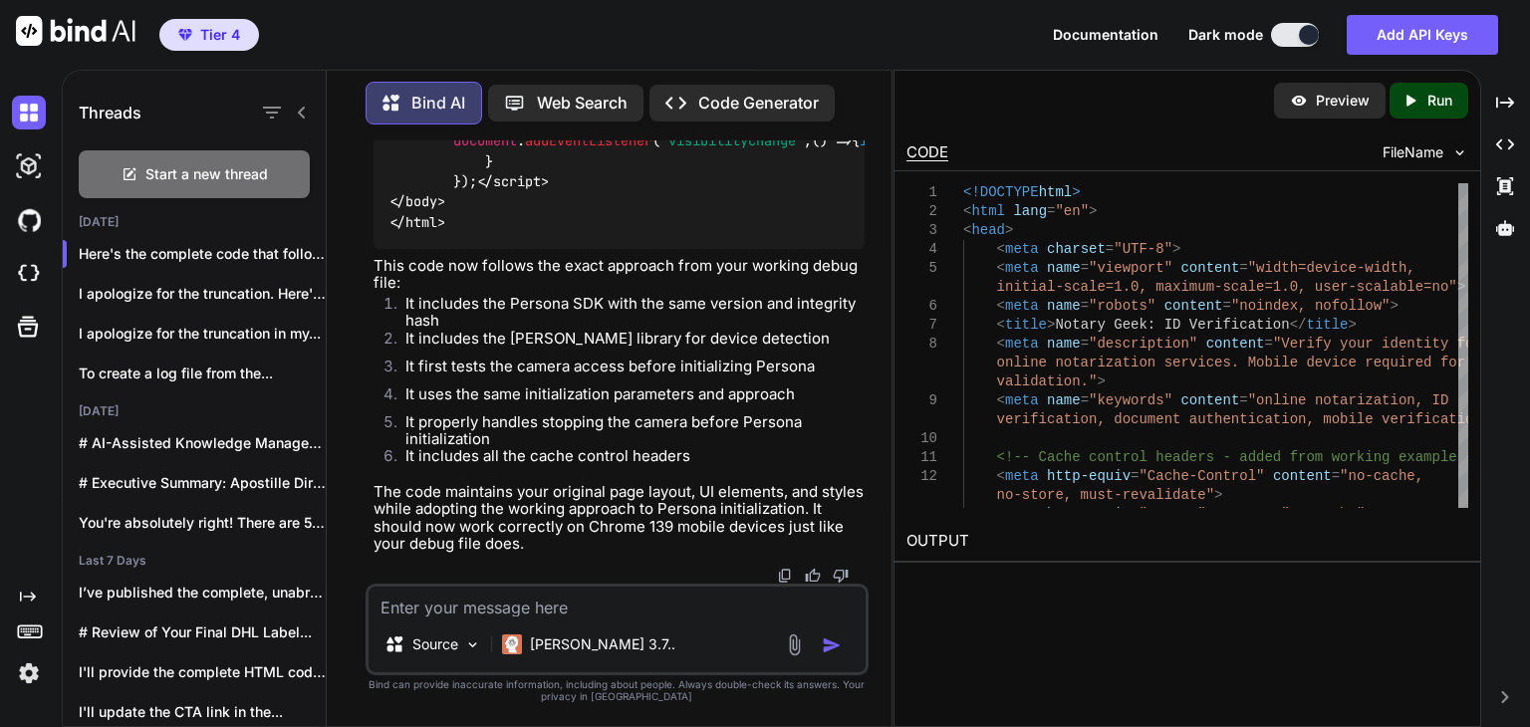
scroll to position [39508, 0]
drag, startPoint x: 519, startPoint y: 626, endPoint x: 526, endPoint y: 603, distance: 24.0
click at [526, 603] on div "Source [PERSON_NAME] 3.7.." at bounding box center [617, 630] width 503 height 92
click at [526, 603] on textarea at bounding box center [617, 602] width 497 height 30
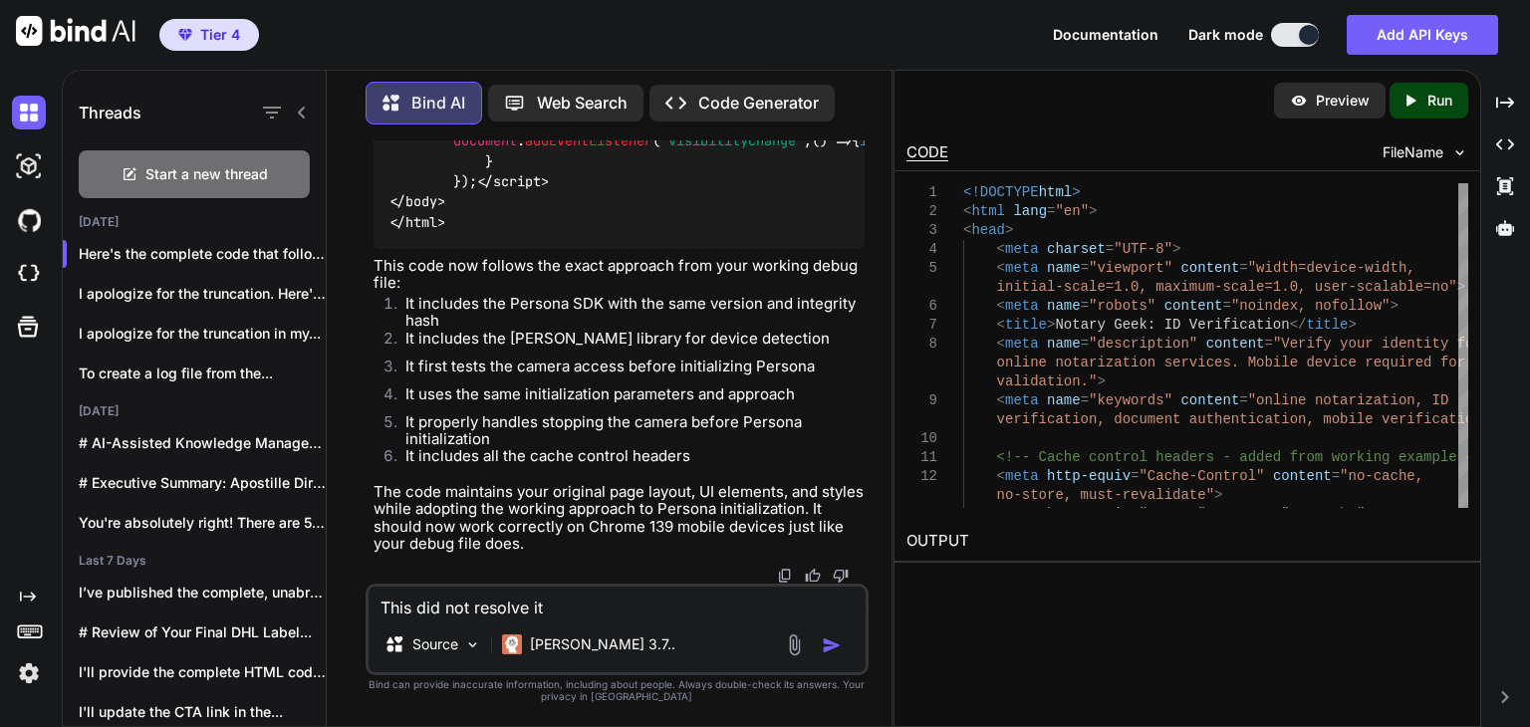
type textarea "This did not resolve it"
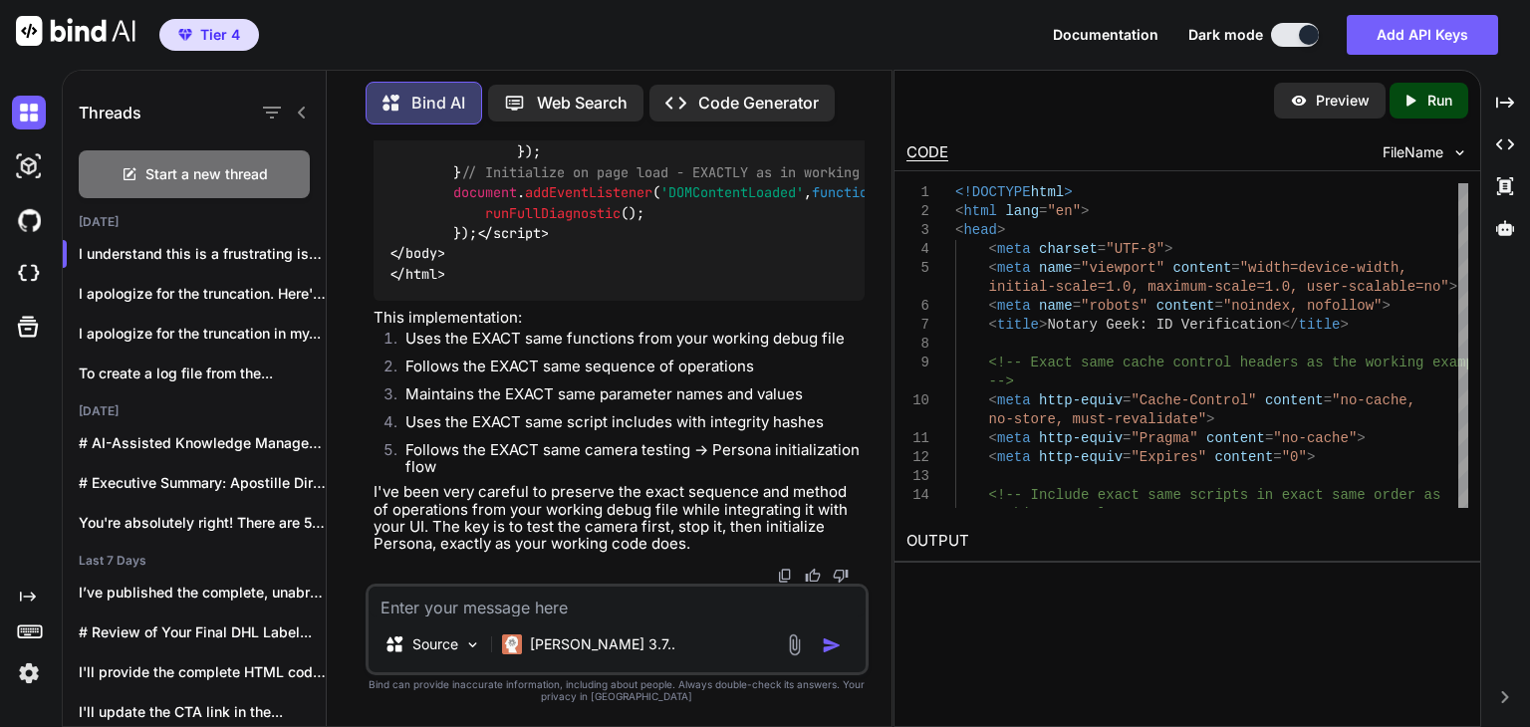
scroll to position [61263, 0]
click at [557, 599] on textarea at bounding box center [617, 602] width 497 height 30
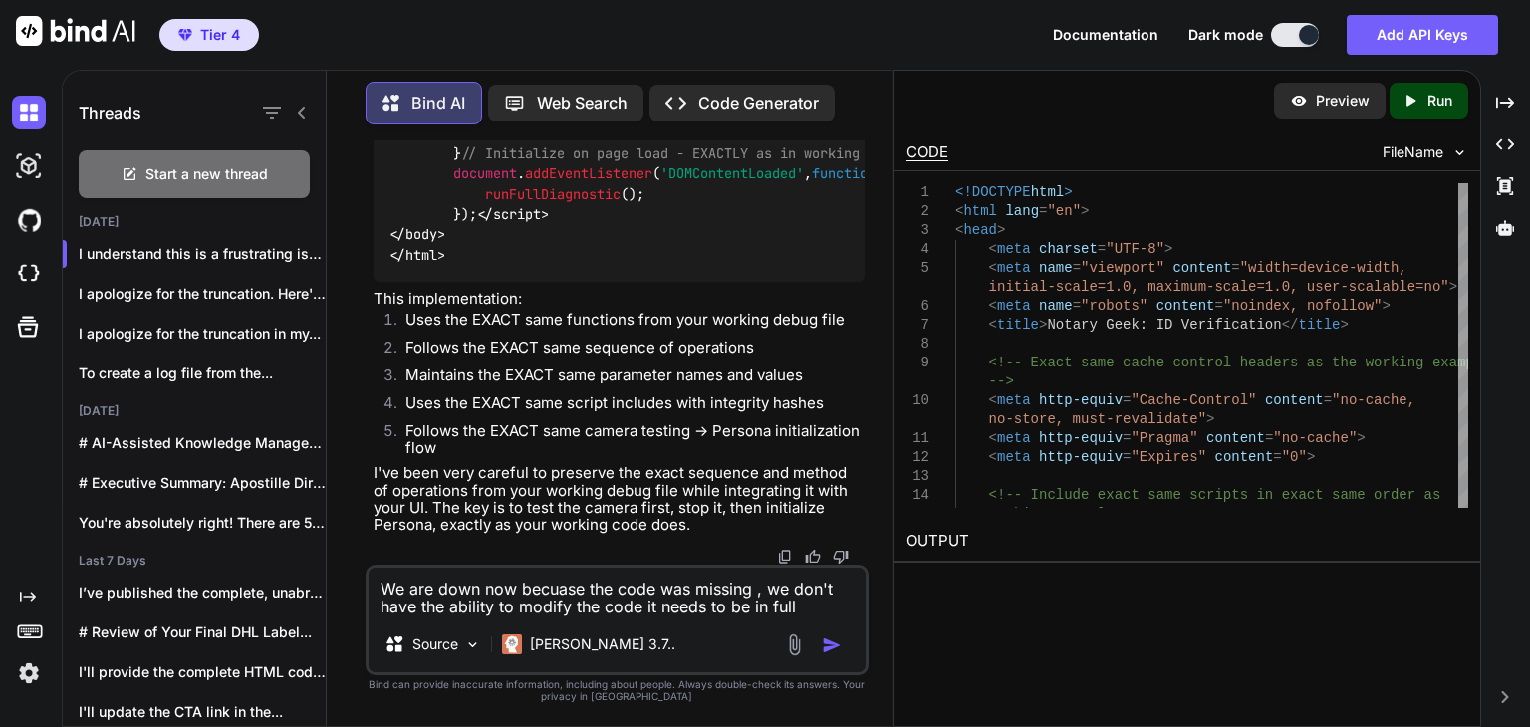
type textarea "We are down now becuase the code was missing , we don't have the ability to mod…"
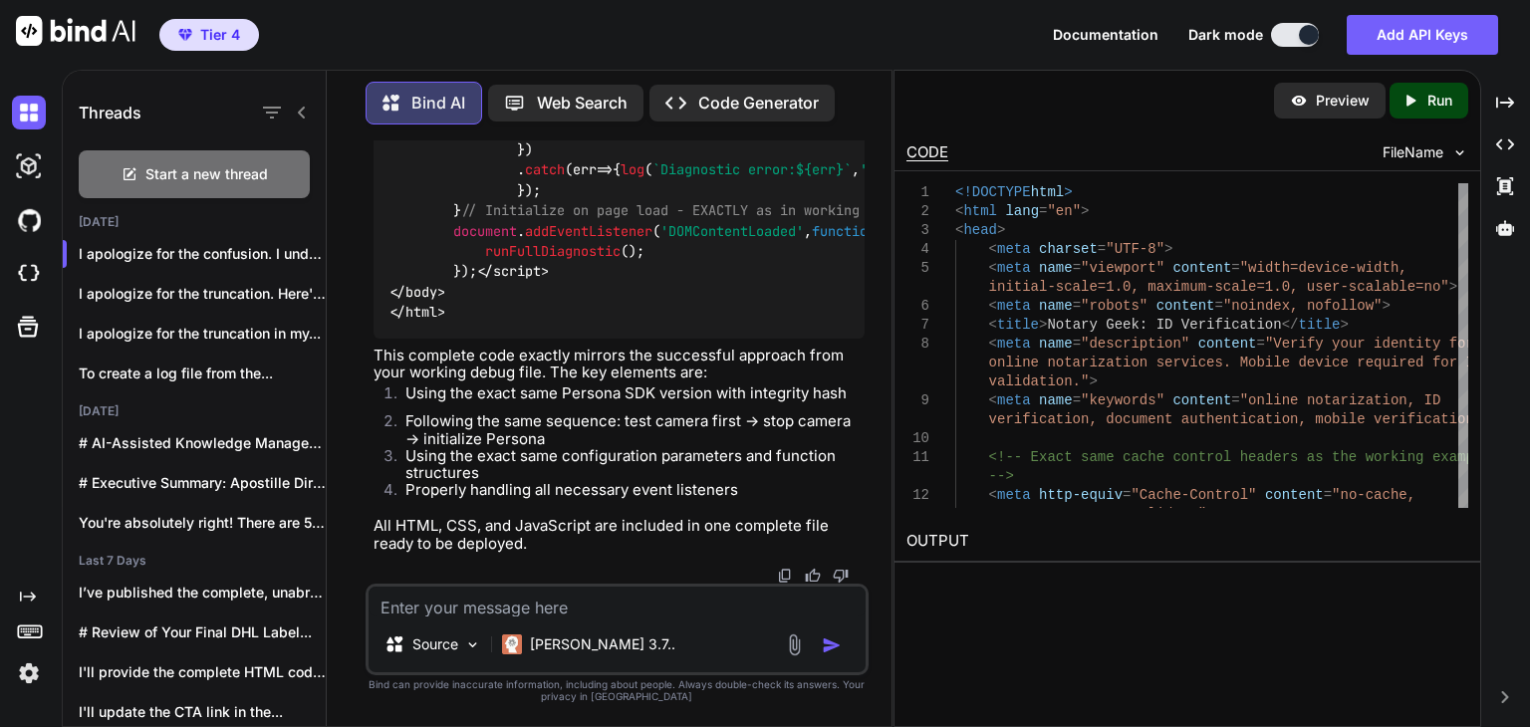
scroll to position [67203, 0]
click at [591, 611] on textarea at bounding box center [617, 602] width 497 height 30
click at [593, 610] on textarea at bounding box center [617, 602] width 497 height 30
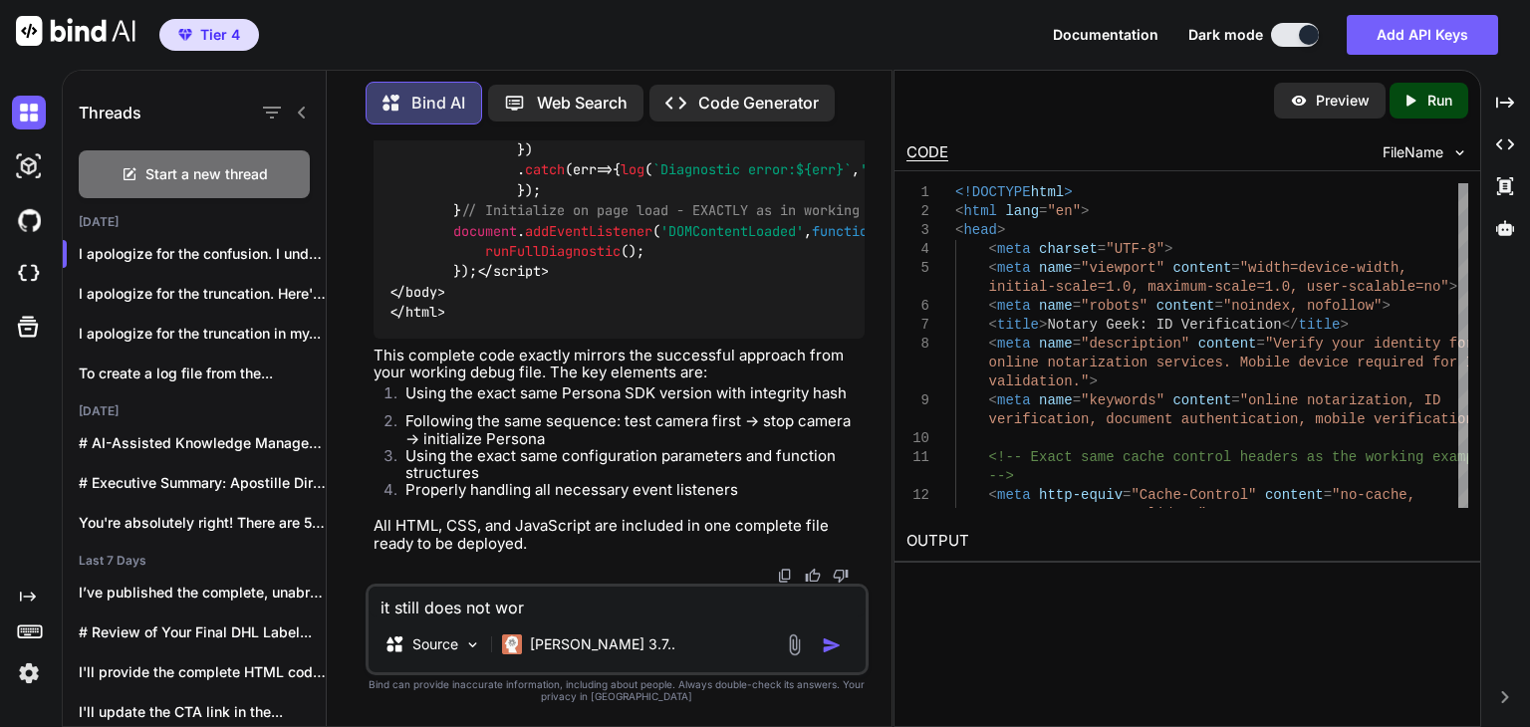
type textarea "it still does not work"
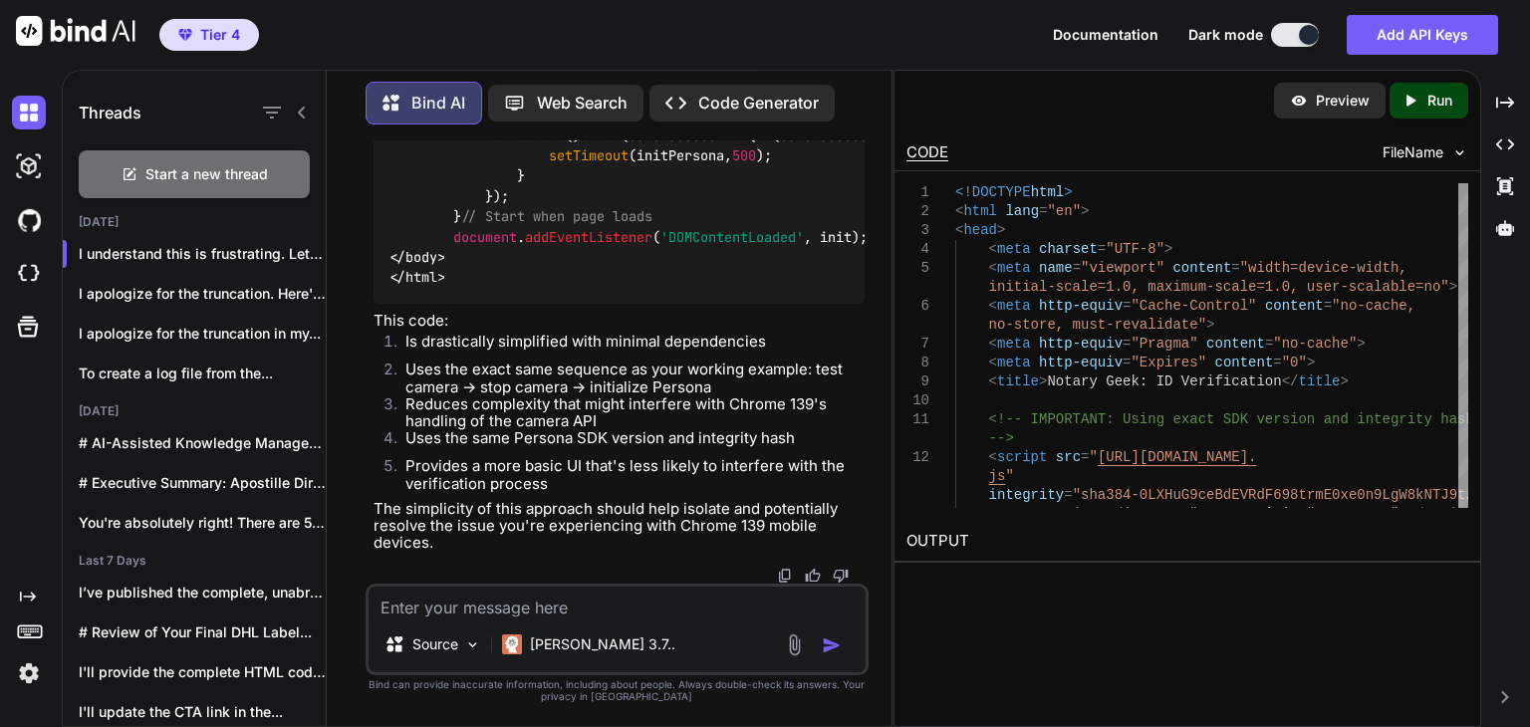
scroll to position [86497, 0]
click at [534, 607] on textarea at bounding box center [617, 602] width 497 height 30
type textarea "This still fails"
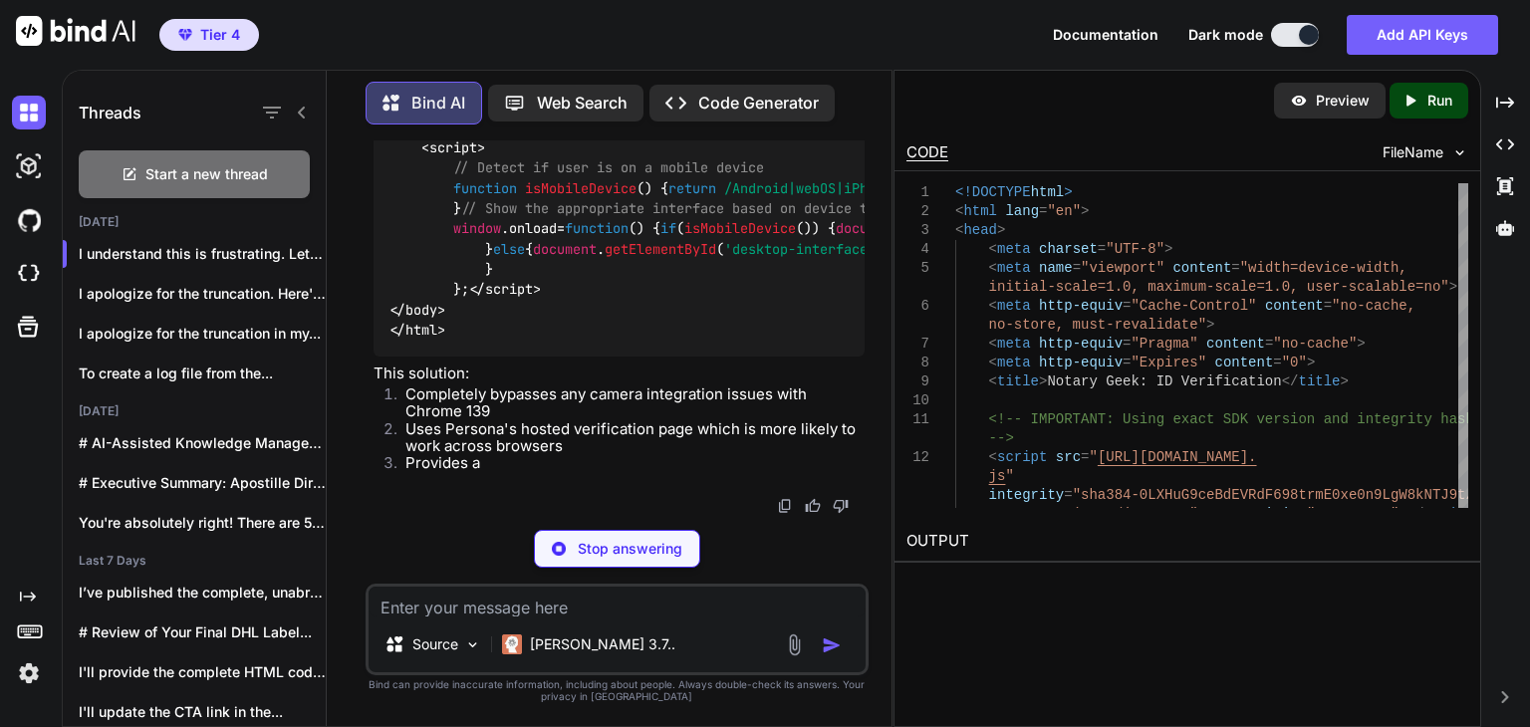
scroll to position [92619, 0]
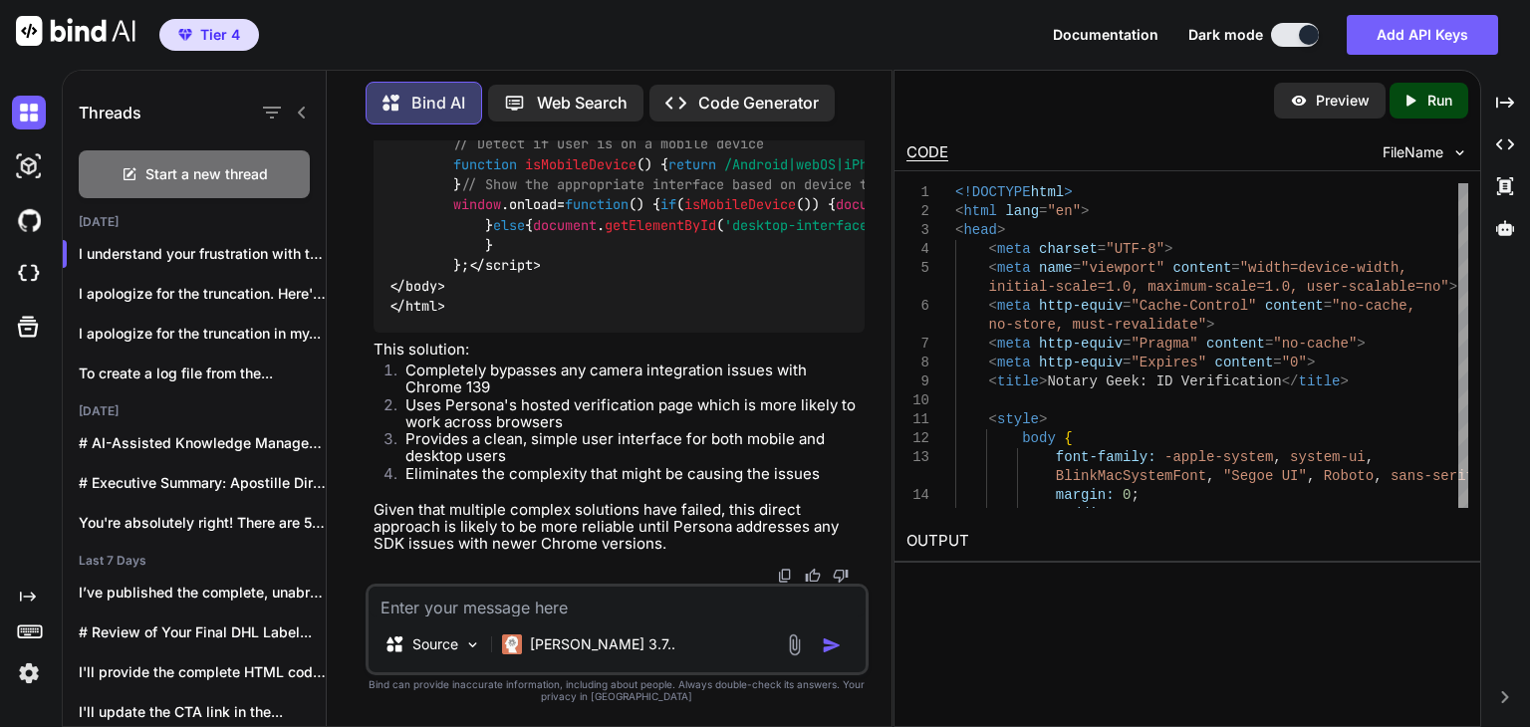
click at [572, 614] on textarea at bounding box center [617, 602] width 497 height 30
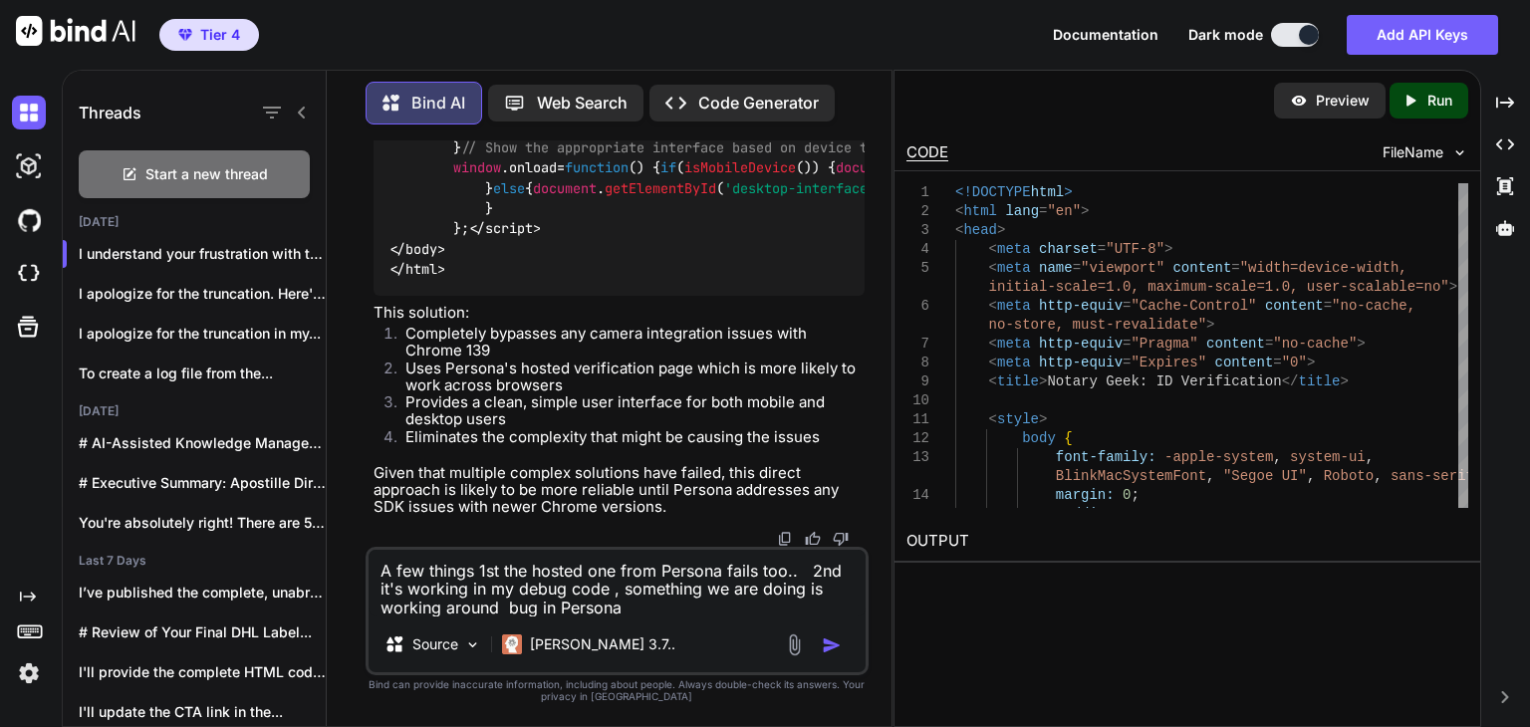
type textarea "A few things 1st the hosted one from Persona fails too.. 2nd it's working in my…"
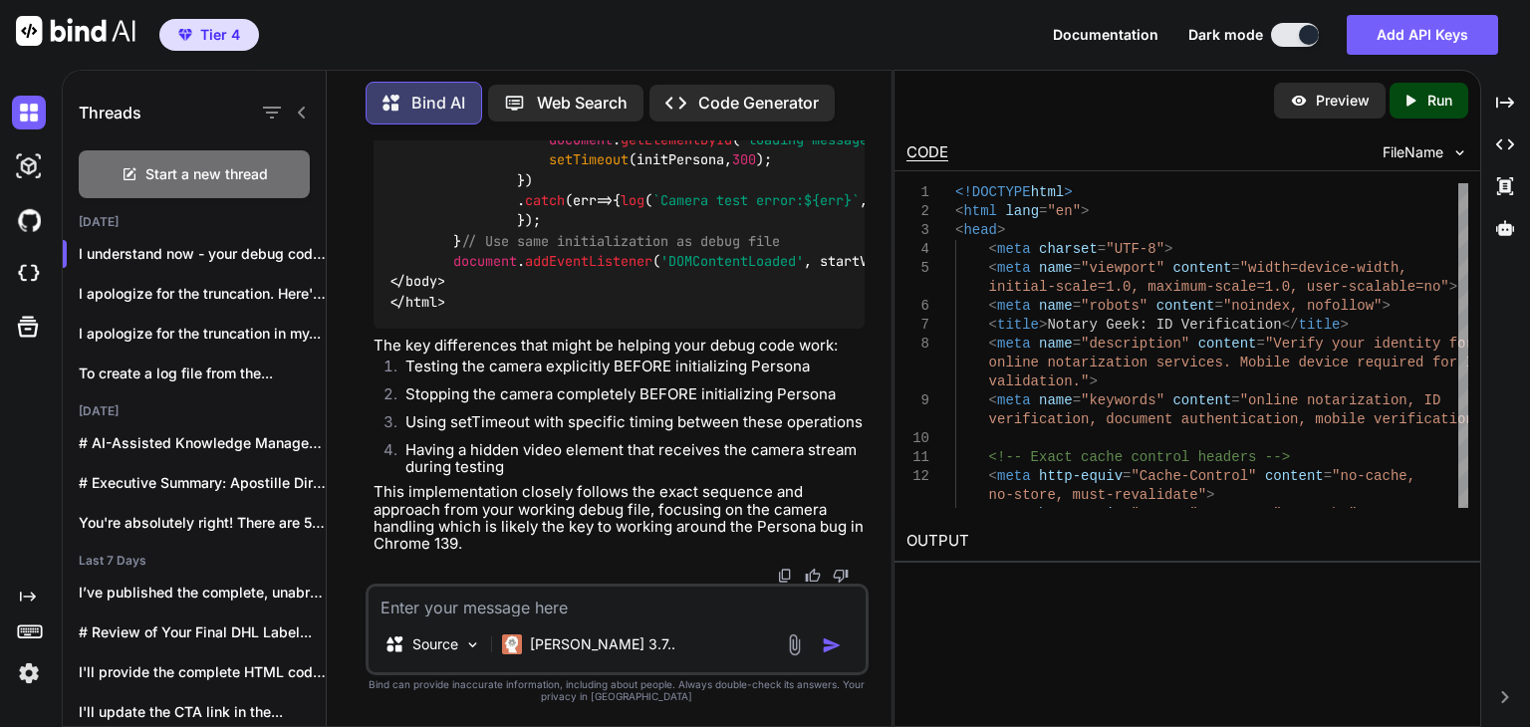
scroll to position [95708, 0]
click at [546, 595] on textarea at bounding box center [617, 602] width 497 height 30
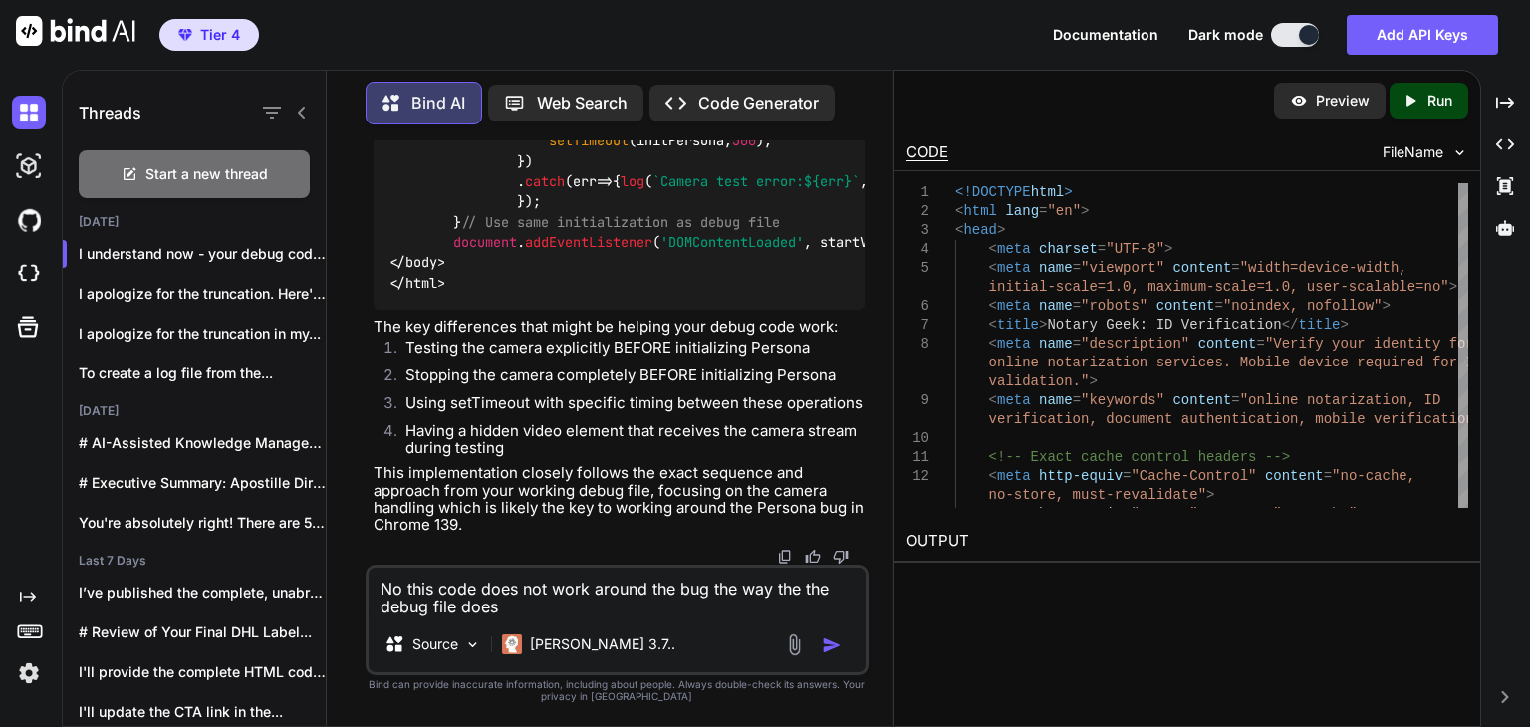
type textarea "No this code does not work around the bug the way the the debug file does"
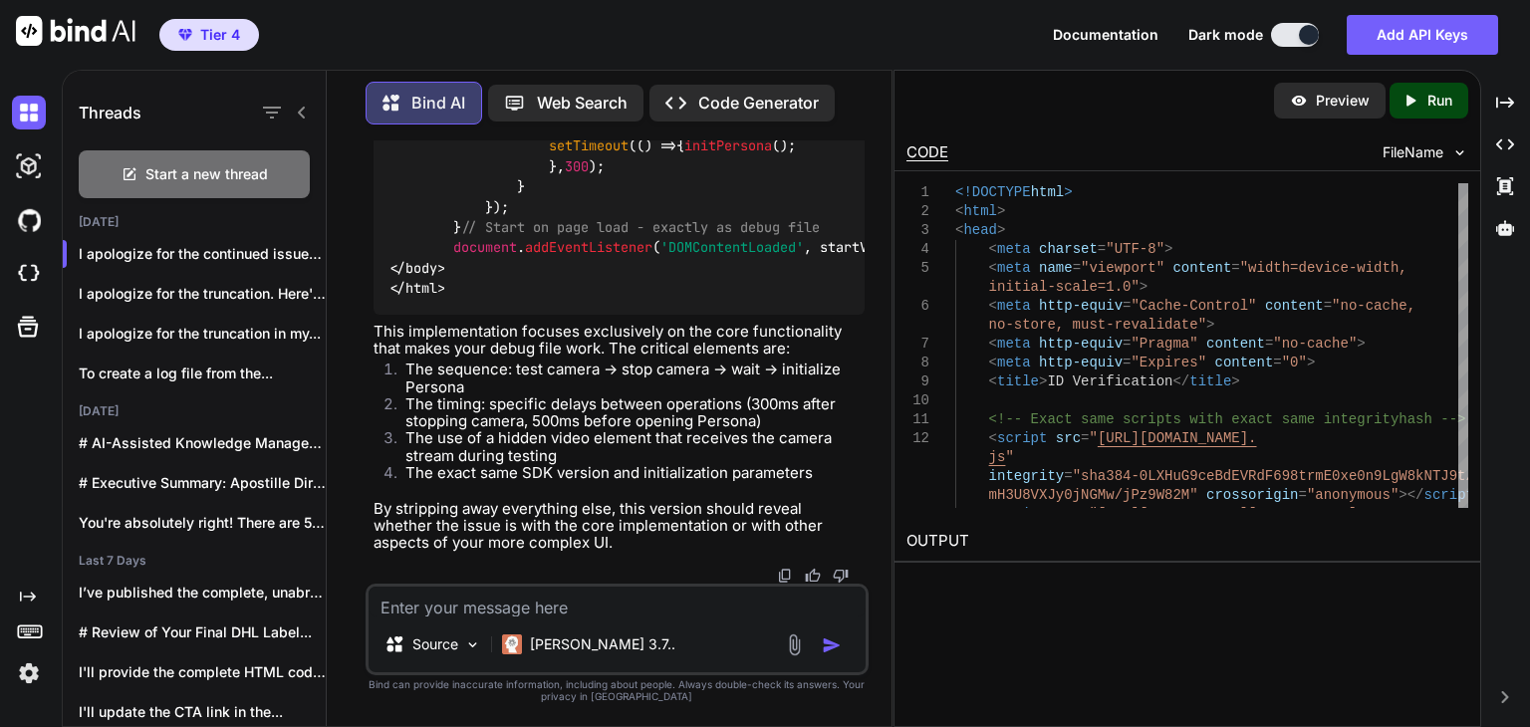
scroll to position [101079, 0]
click at [494, 606] on textarea at bounding box center [617, 602] width 497 height 30
type textarea "This did no work but was interesting to watch the status msg's"
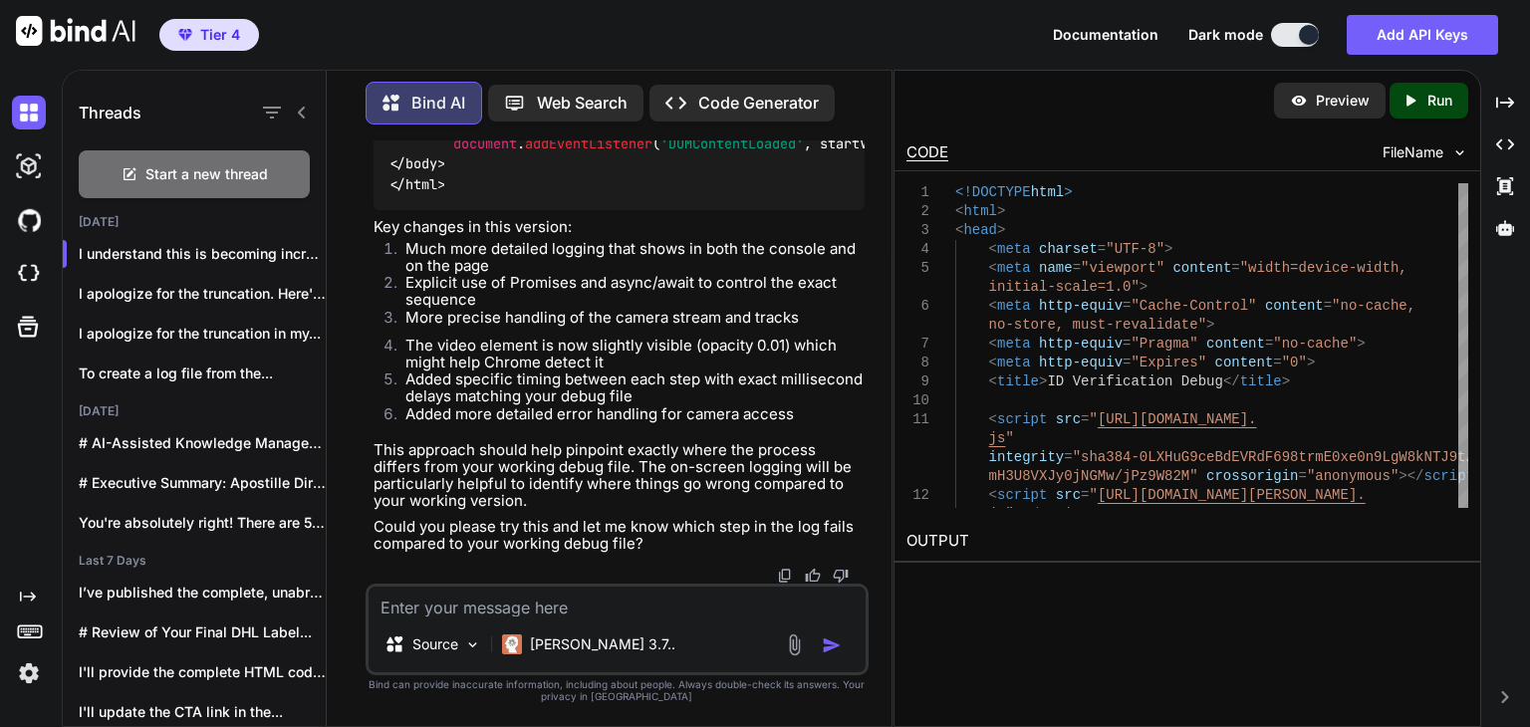
scroll to position [105121, 0]
click at [542, 620] on div "Source [PERSON_NAME] 3.7.." at bounding box center [617, 630] width 503 height 92
click at [542, 617] on textarea at bounding box center [617, 602] width 497 height 30
click at [542, 615] on textarea at bounding box center [617, 602] width 497 height 30
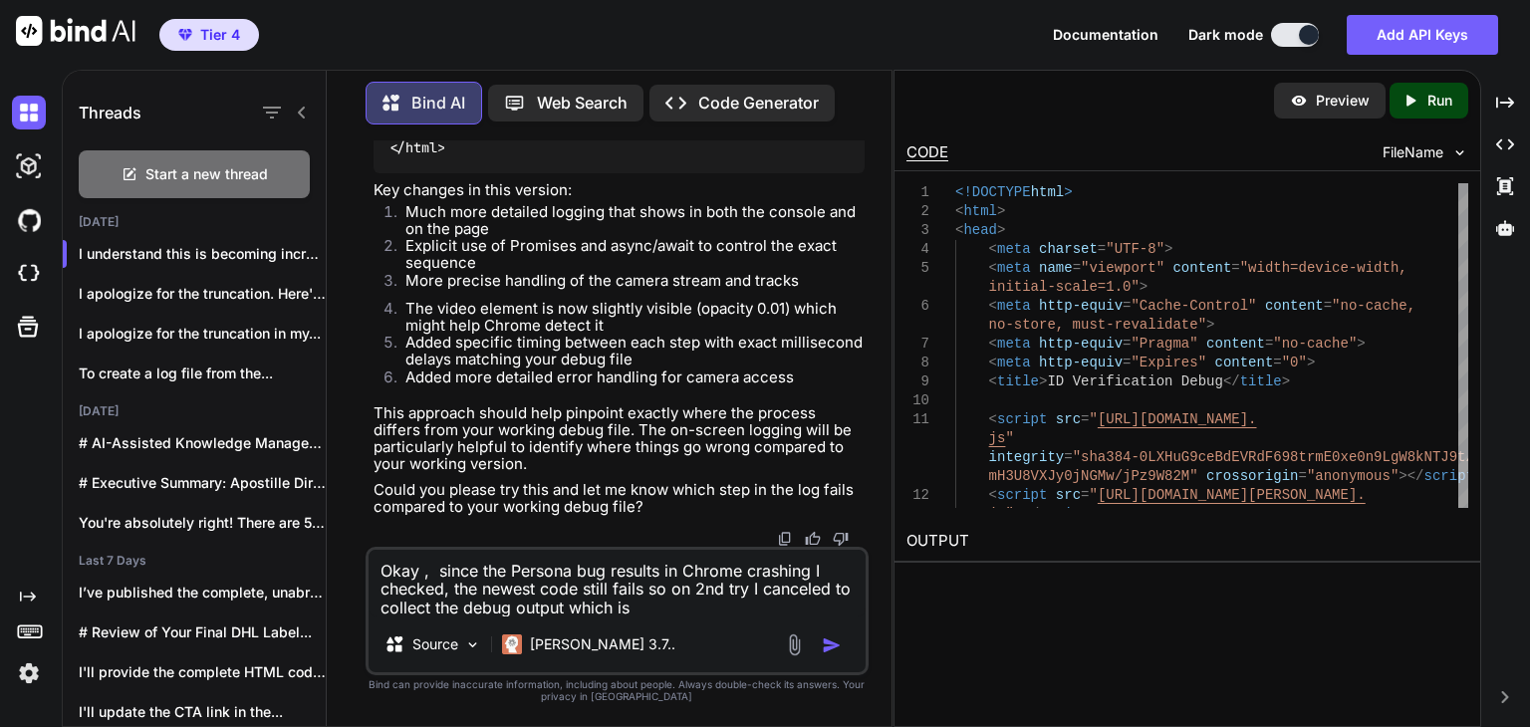
paste textarea "Persona event: undefined [4:08:13 PM] === VERIFICATION SEQUENCE STARTED === [4:…"
type textarea "Okay , since the Persona bug results in Chrome crashing I checked, the newest c…"
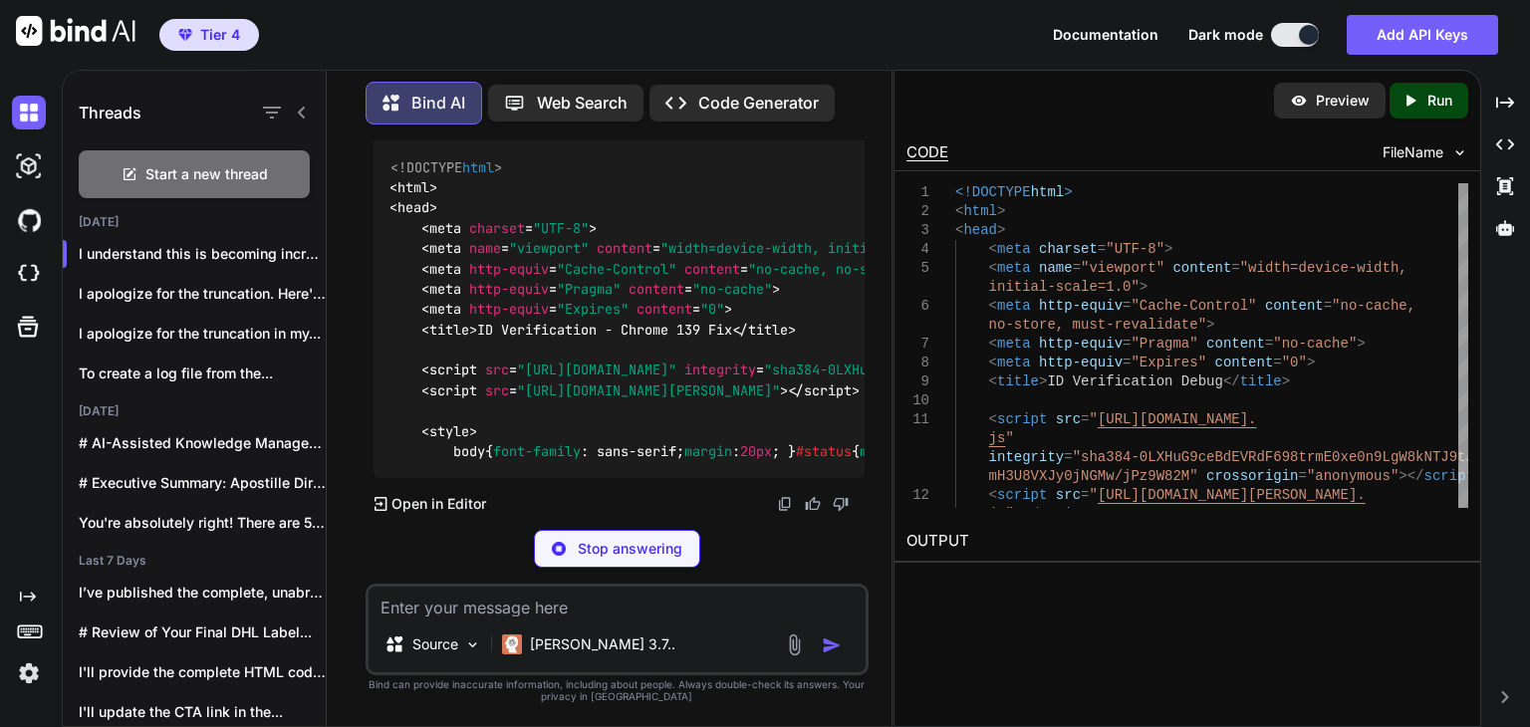
scroll to position [111981, 0]
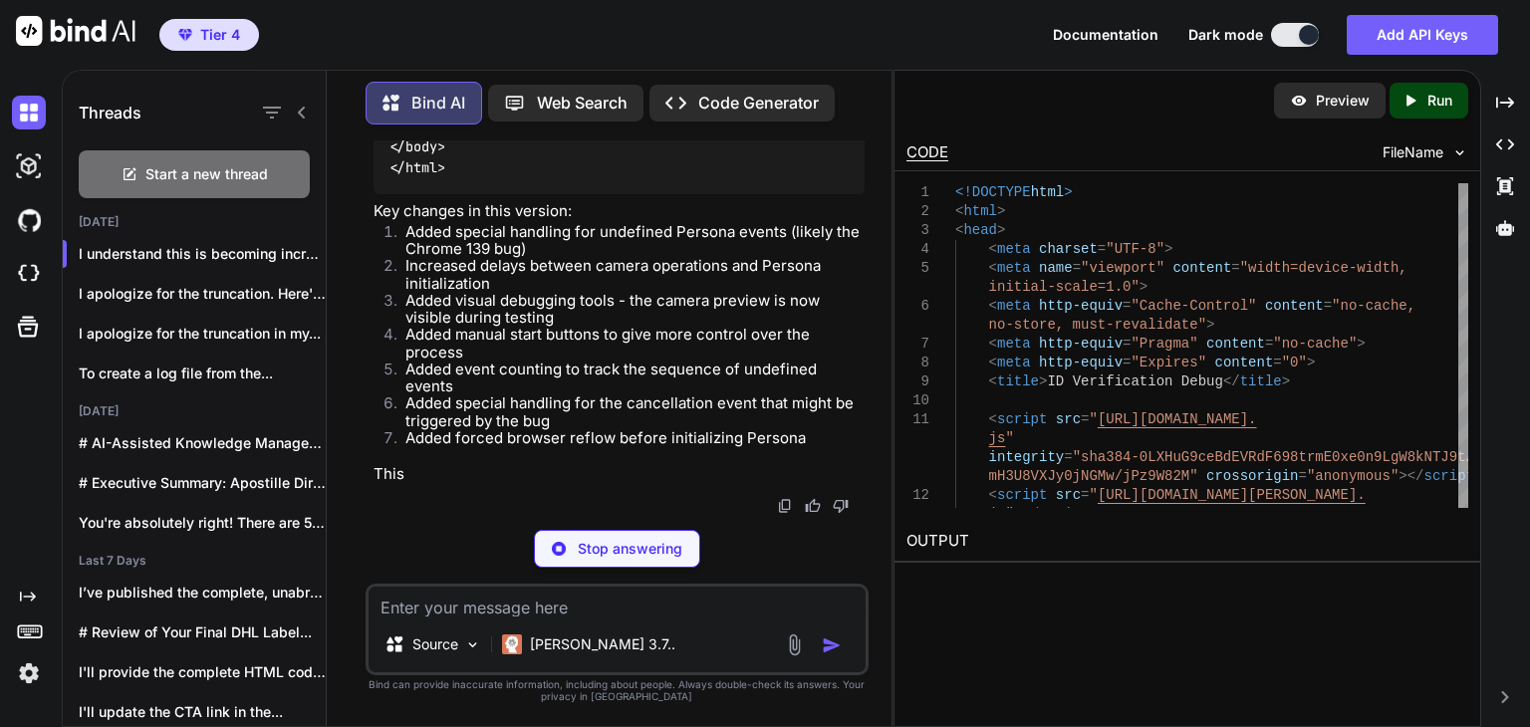
scroll to position [119817, 0]
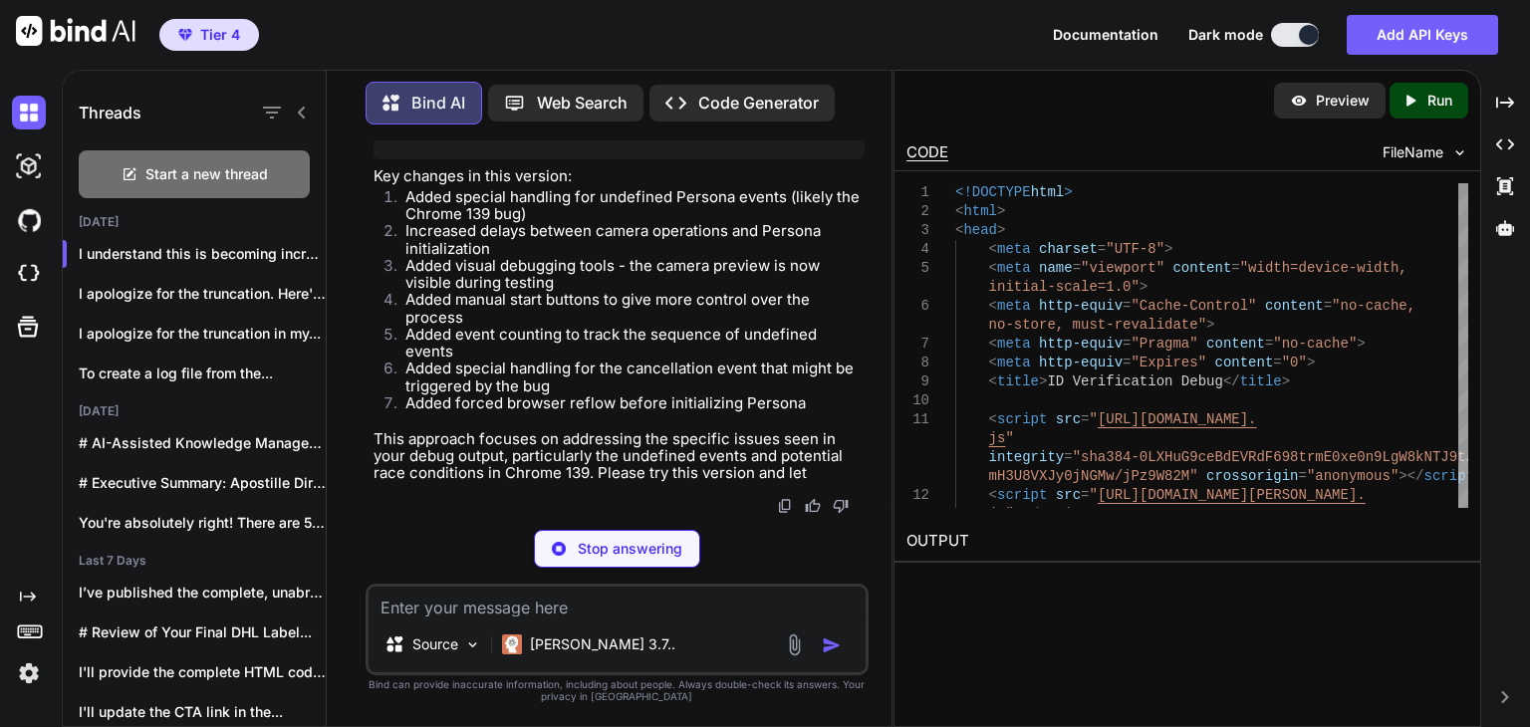
type textarea "x"
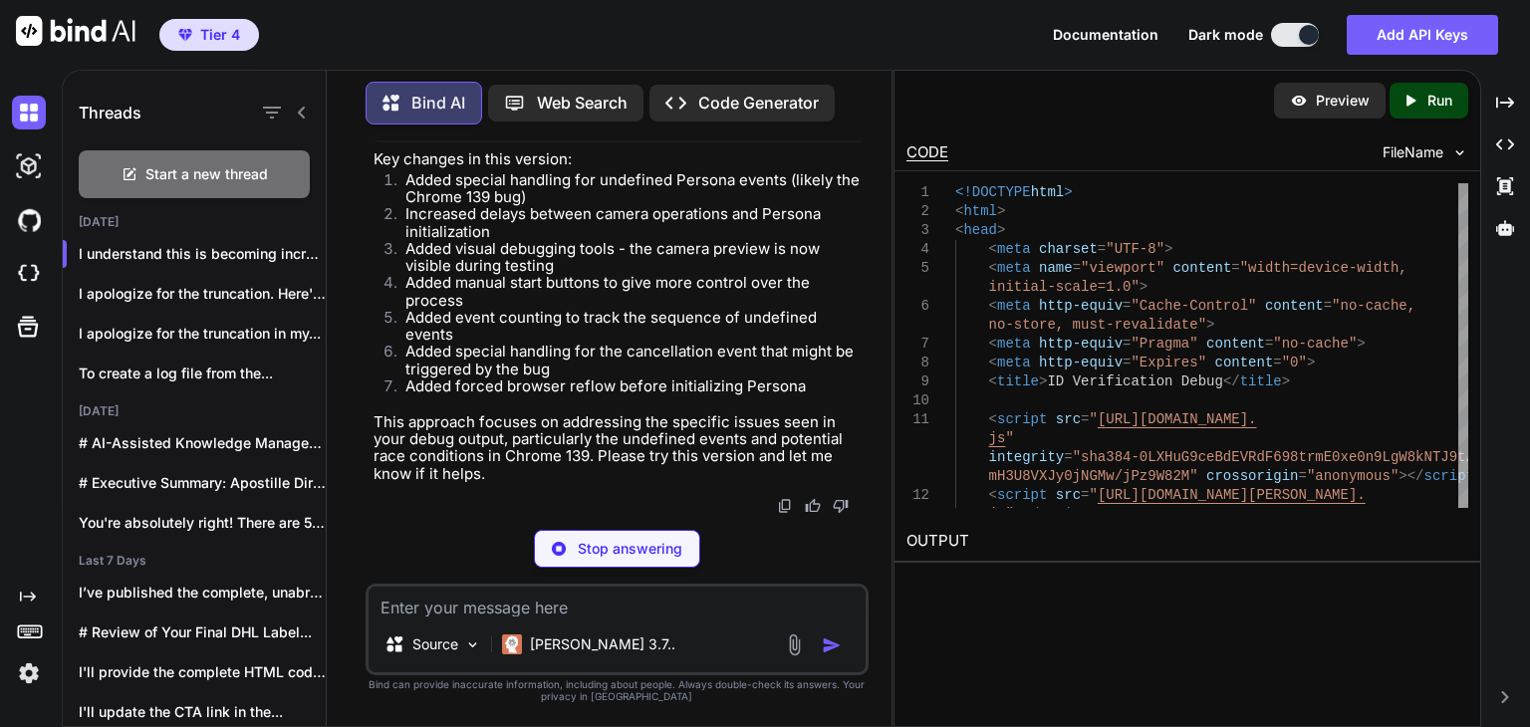
type textarea "'inline-block'; log('Page loaded. Click "Start Verification" to begin.'); }); <…"
type textarea "x"
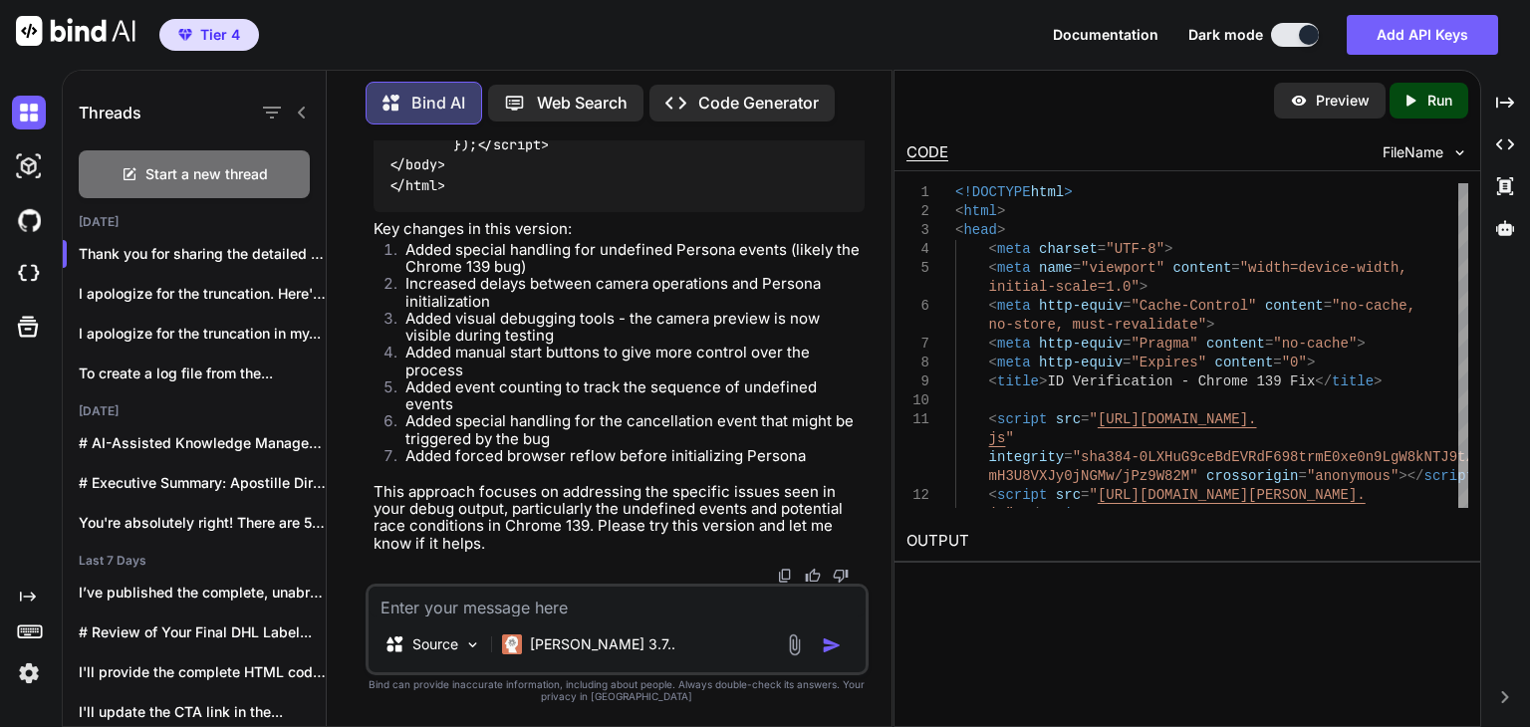
scroll to position [112244, 0]
click at [562, 615] on textarea at bounding box center [617, 602] width 497 height 30
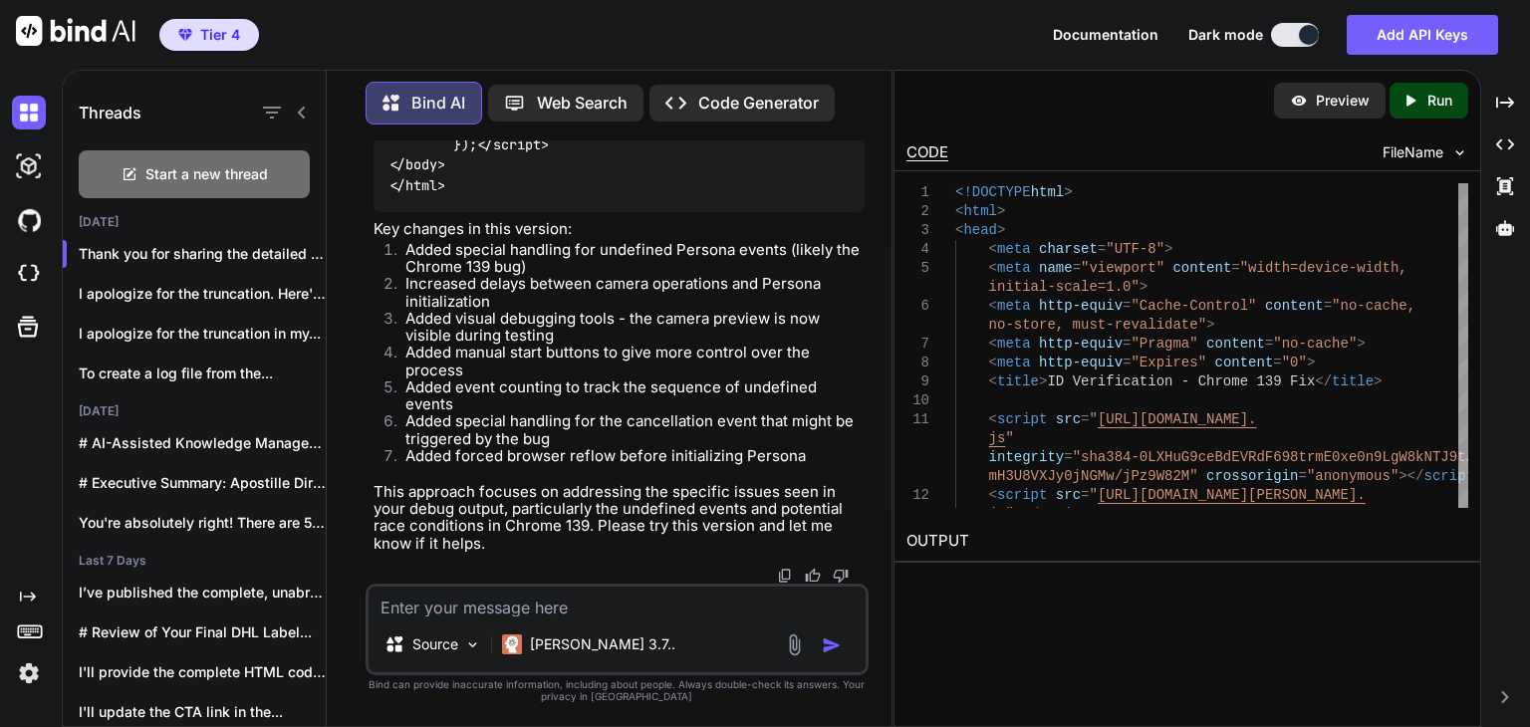
paste textarea "4:11:52 PM] Page loaded. Click "Start Verification" to begin. [4:11:53 PM] === …"
type textarea "4:11:52 PM] Page loaded. Click "Start Verification" to begin. [4:11:53 PM] === …"
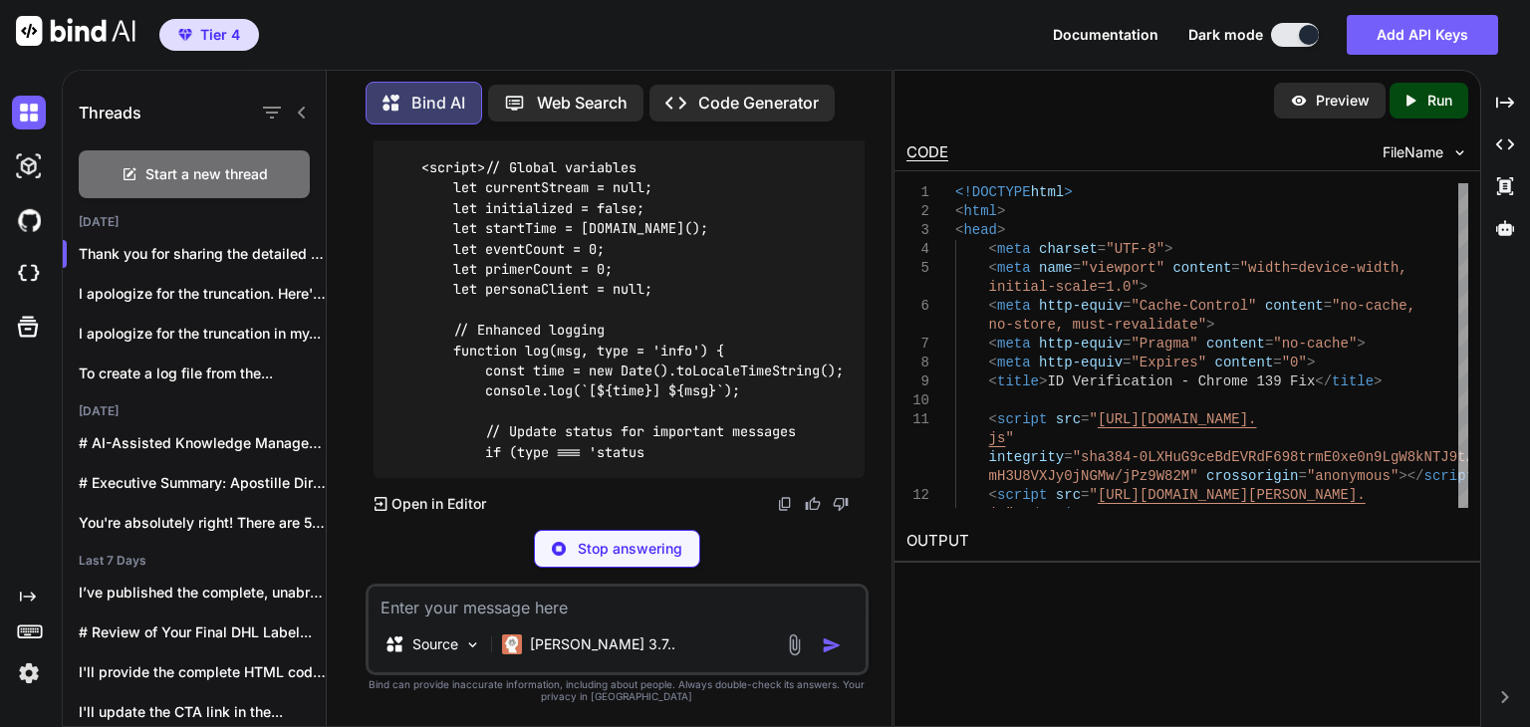
scroll to position [123211, 0]
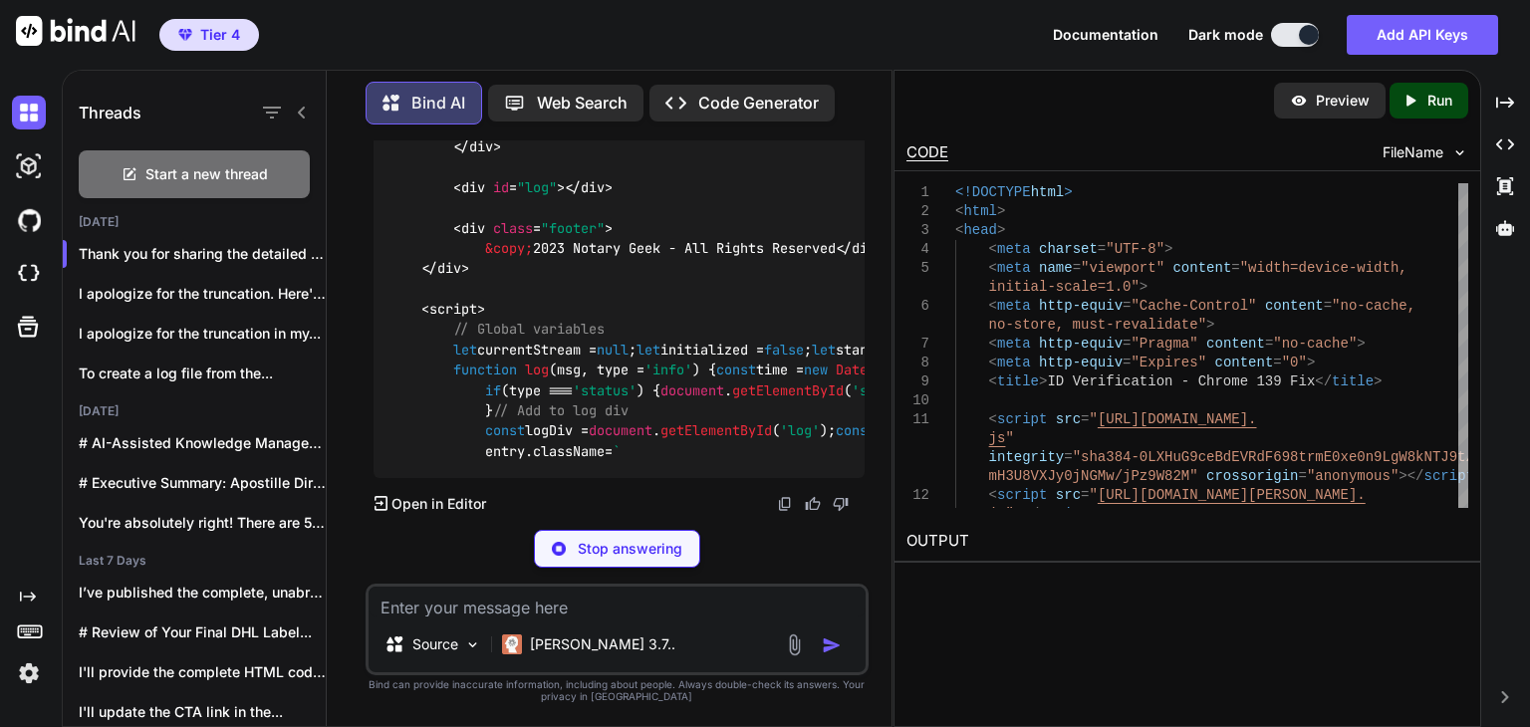
click at [684, 598] on textarea at bounding box center [617, 602] width 497 height 30
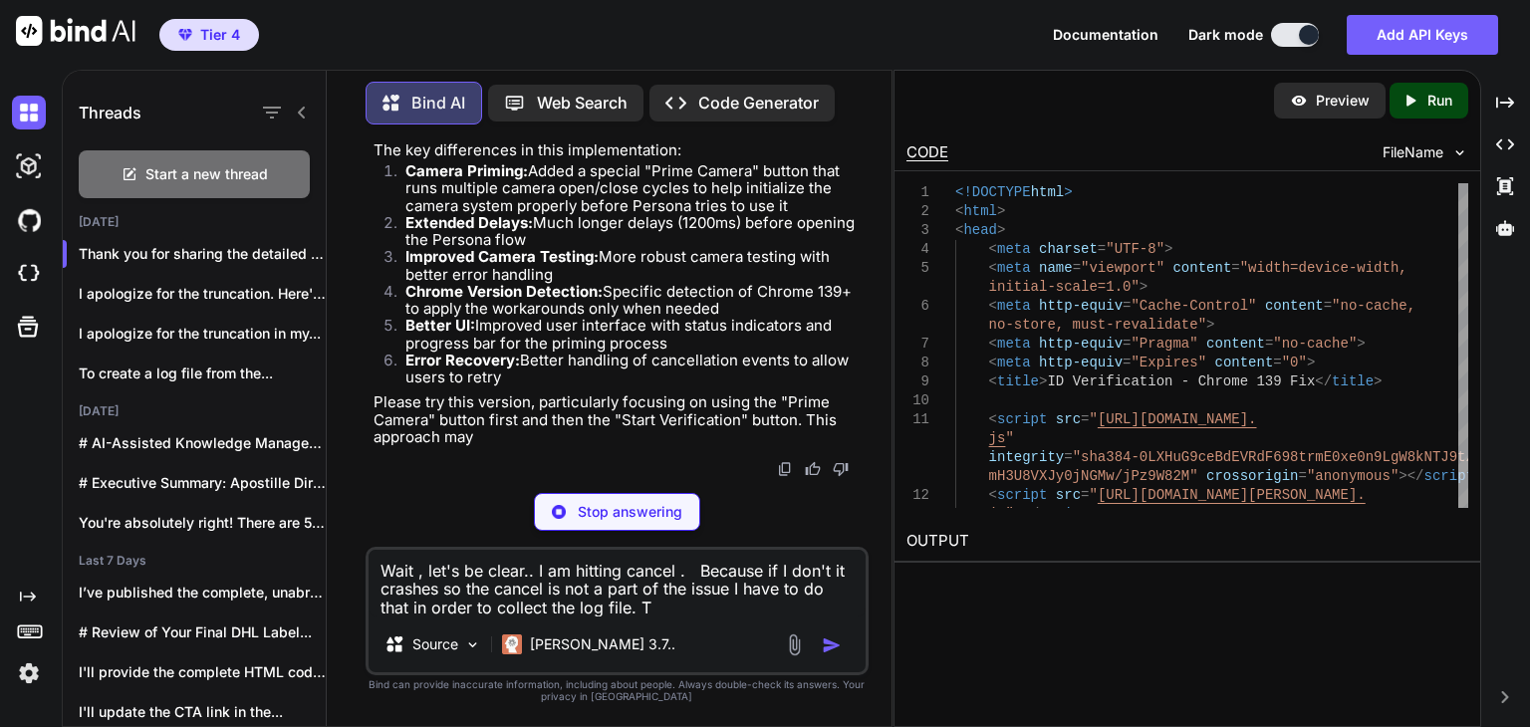
type textarea "Wait , let's be clear.. I am hitting cancel . Because if I don't it crashes so …"
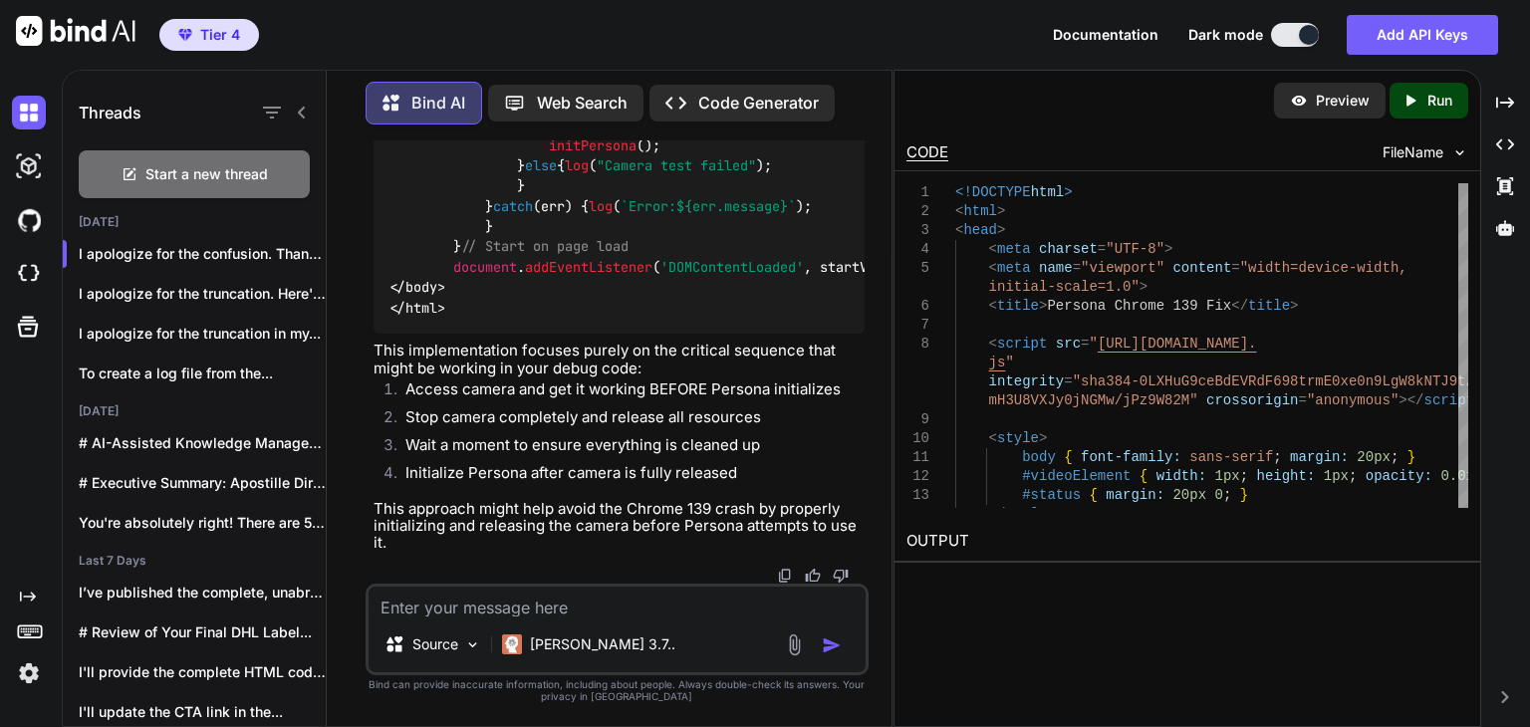
scroll to position [131421, 0]
click at [529, 599] on textarea at bounding box center [617, 602] width 497 height 30
click at [522, 603] on textarea at bounding box center [617, 602] width 497 height 30
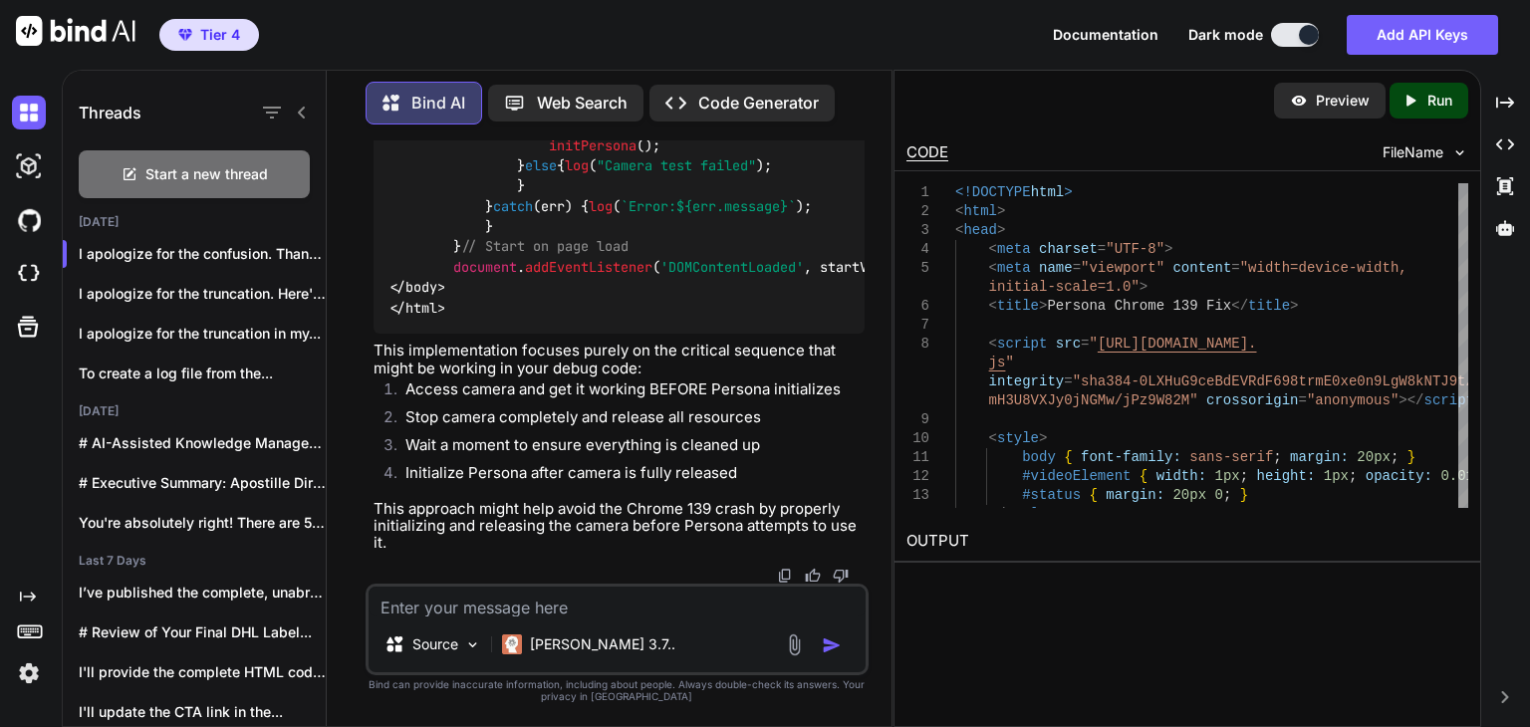
click at [522, 603] on textarea at bounding box center [617, 602] width 497 height 30
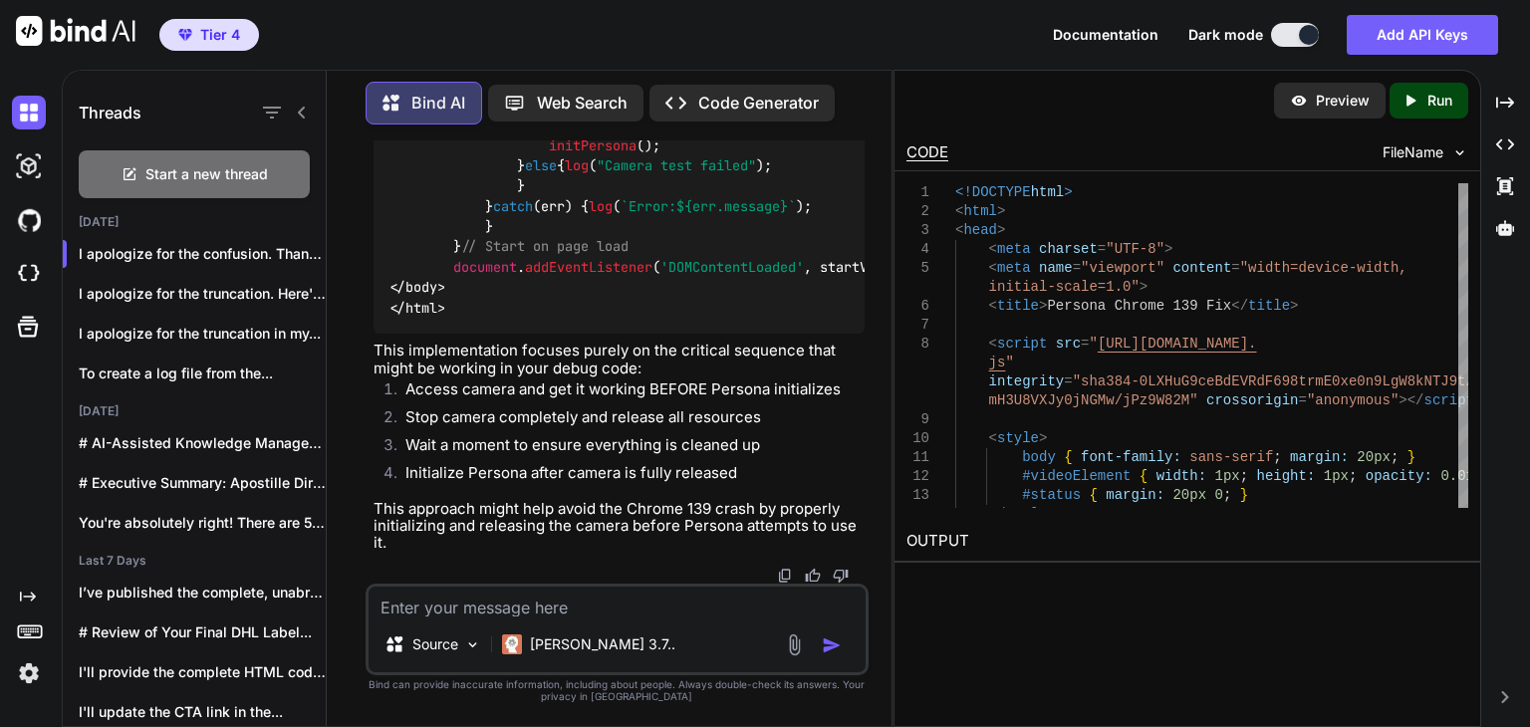
click at [522, 603] on textarea at bounding box center [617, 602] width 497 height 30
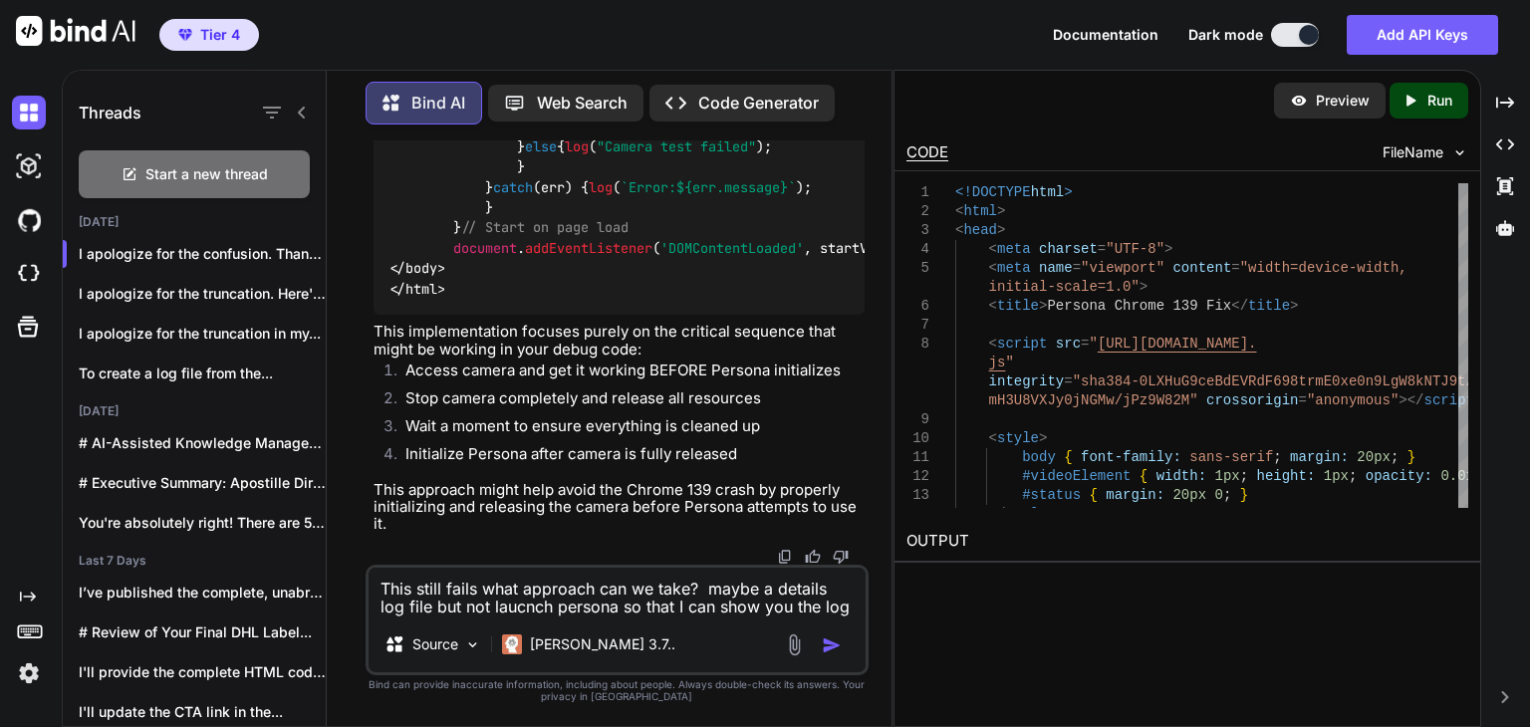
type textarea "This still fails what approach can we take? maybe a details log file but not la…"
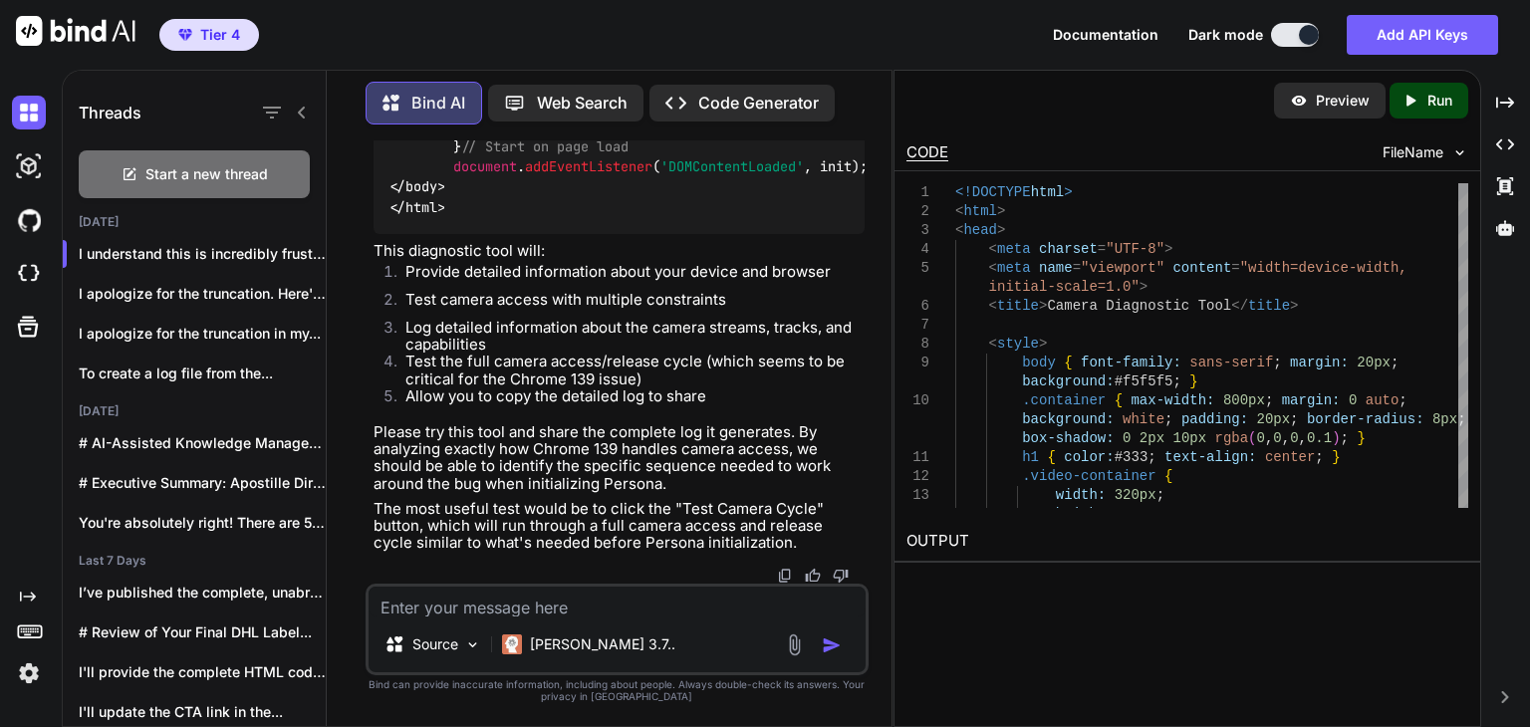
scroll to position [135433, 0]
click at [498, 599] on textarea at bounding box center [617, 602] width 497 height 30
paste textarea "[4:22:07 PM.515] [status] Camera Diagnostic Tool initialized [4:22:07 PM.524] […"
type textarea "[4:22:07 PM.515] [status] Camera Diagnostic Tool initialized [4:22:07 PM.524] […"
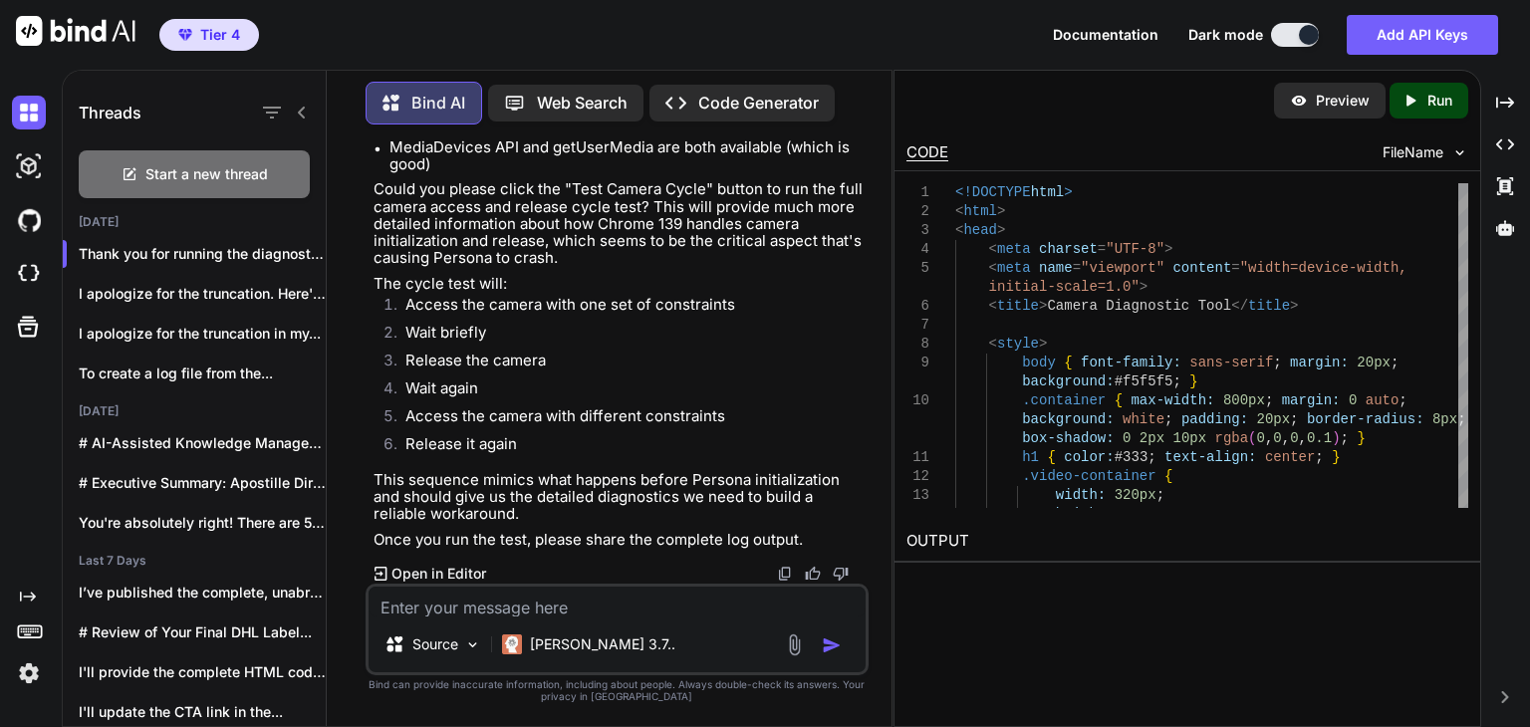
scroll to position [144881, 0]
click at [545, 604] on textarea at bounding box center [617, 602] width 497 height 30
paste textarea "[4:22:07 PM.515] [status] Camera Diagnostic Tool initialized [4:22:07 PM.524] […"
type textarea "[4:22:07 PM.515] [status] Camera Diagnostic Tool initialized [4:22:07 PM.524] […"
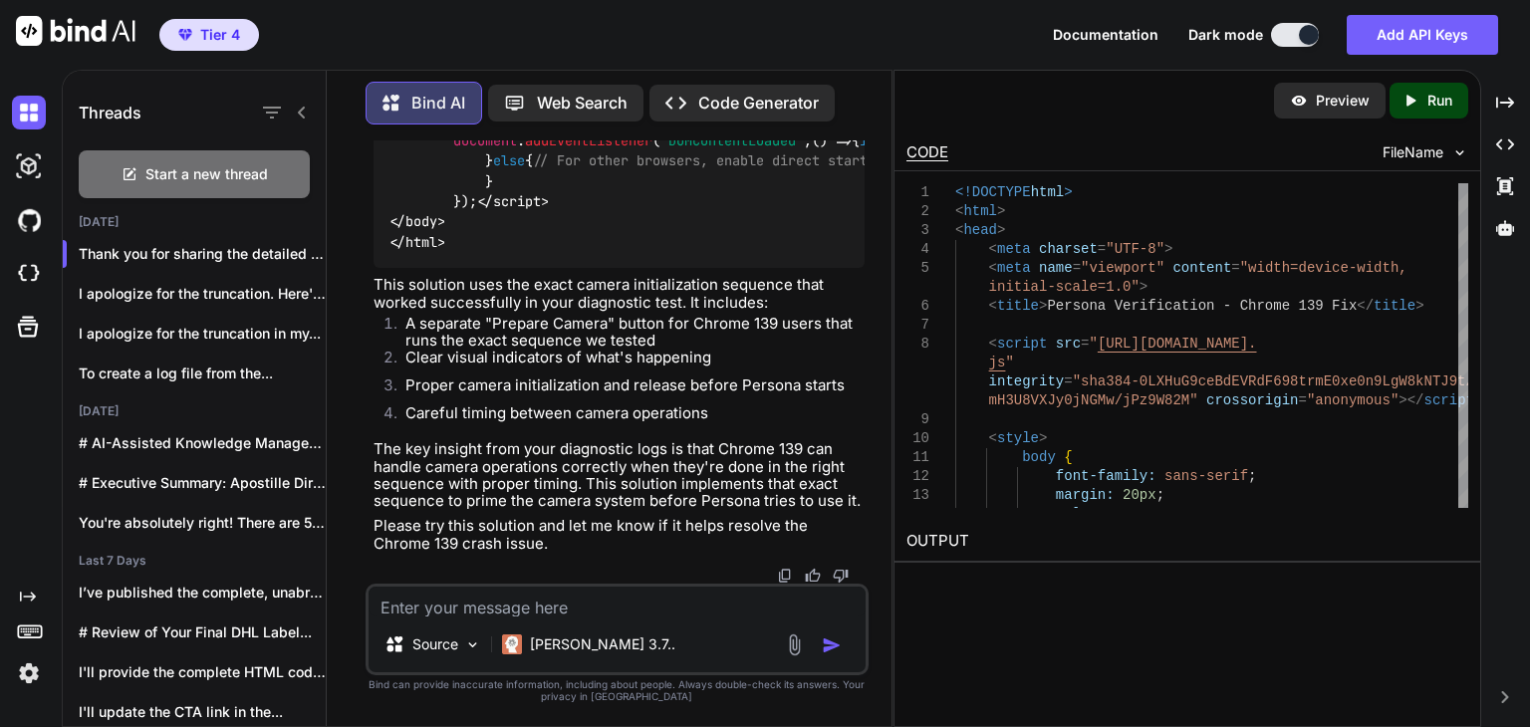
scroll to position [147772, 0]
click at [658, 603] on textarea at bounding box center [617, 602] width 497 height 30
type textarea "This did not work"
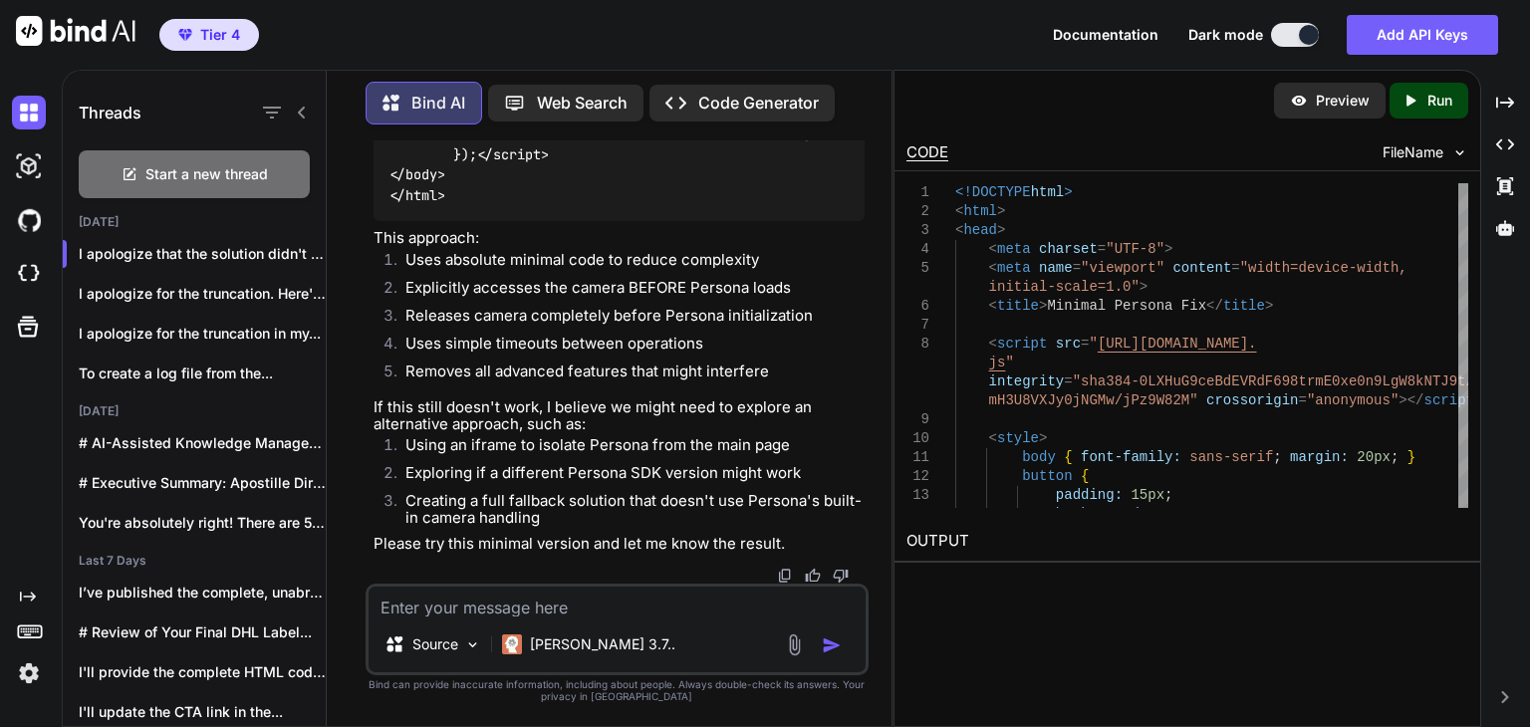
scroll to position [155393, 0]
click at [662, 627] on div "Source [PERSON_NAME] 3.7.." at bounding box center [617, 649] width 497 height 48
click at [667, 604] on textarea at bounding box center [617, 602] width 497 height 30
type textarea "This did not fix it"
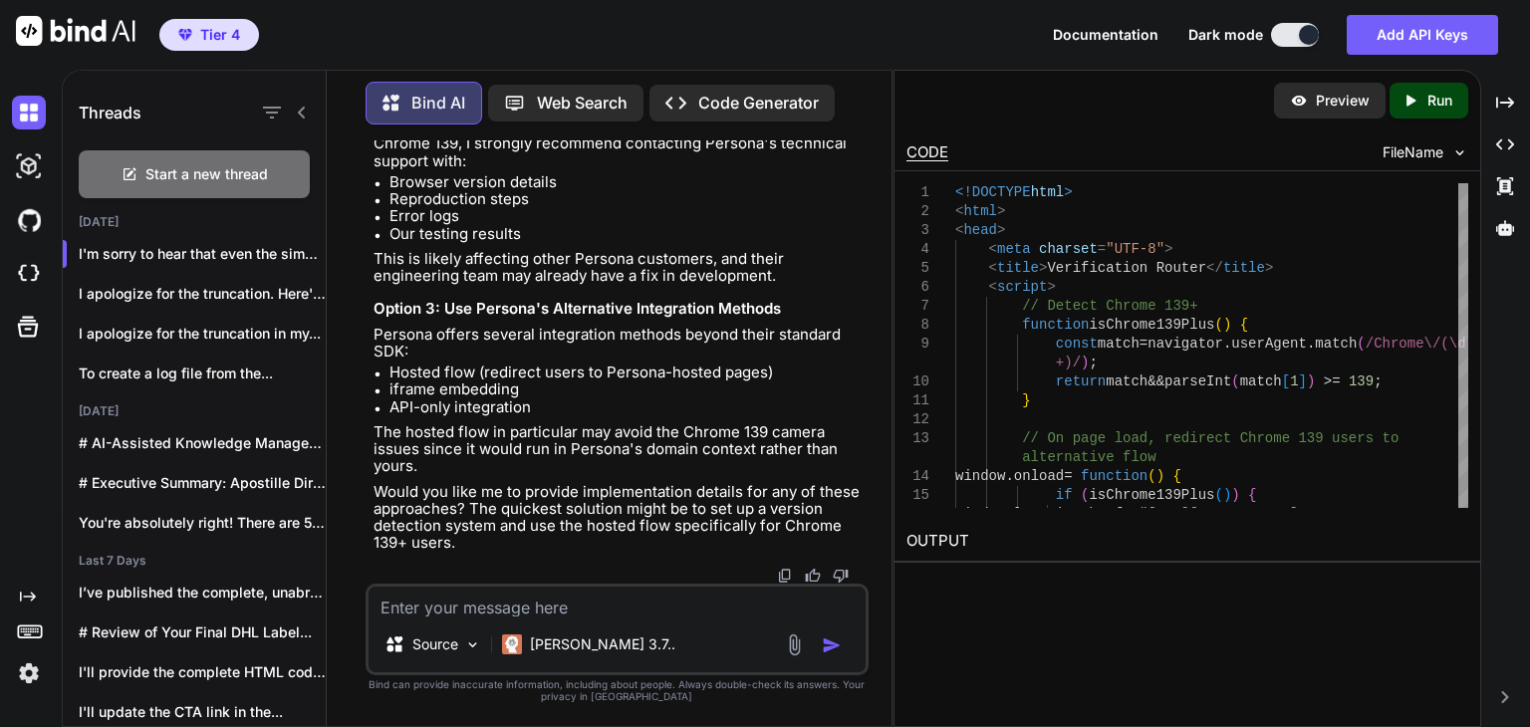
scroll to position [158670, 0]
click at [633, 596] on textarea at bounding box center [617, 602] width 497 height 30
type textarea "We have a working debug page why not create that exact code"
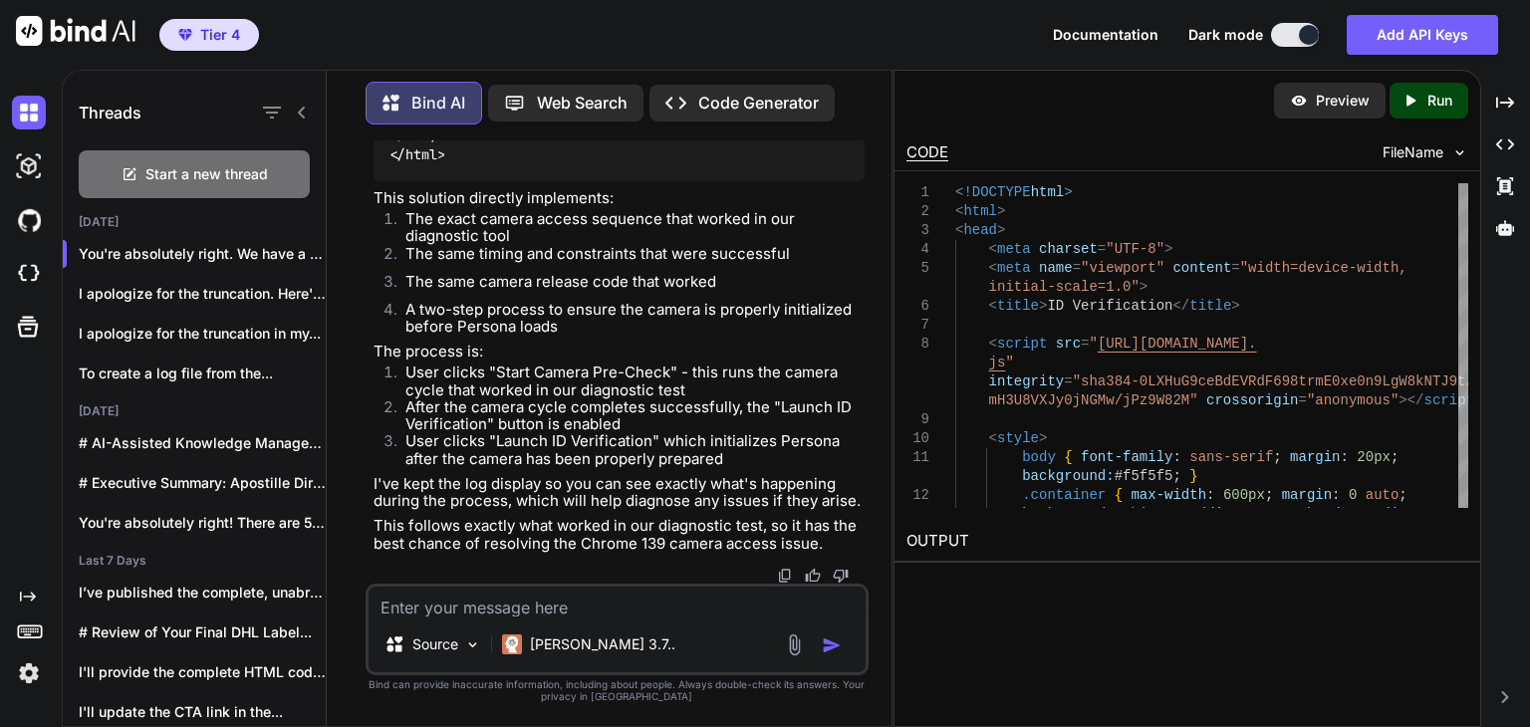
scroll to position [159173, 0]
click at [504, 592] on textarea at bounding box center [617, 602] width 497 height 30
click at [503, 607] on textarea at bounding box center [617, 602] width 497 height 30
type textarea "This does not fix it .. same issue in this new code"
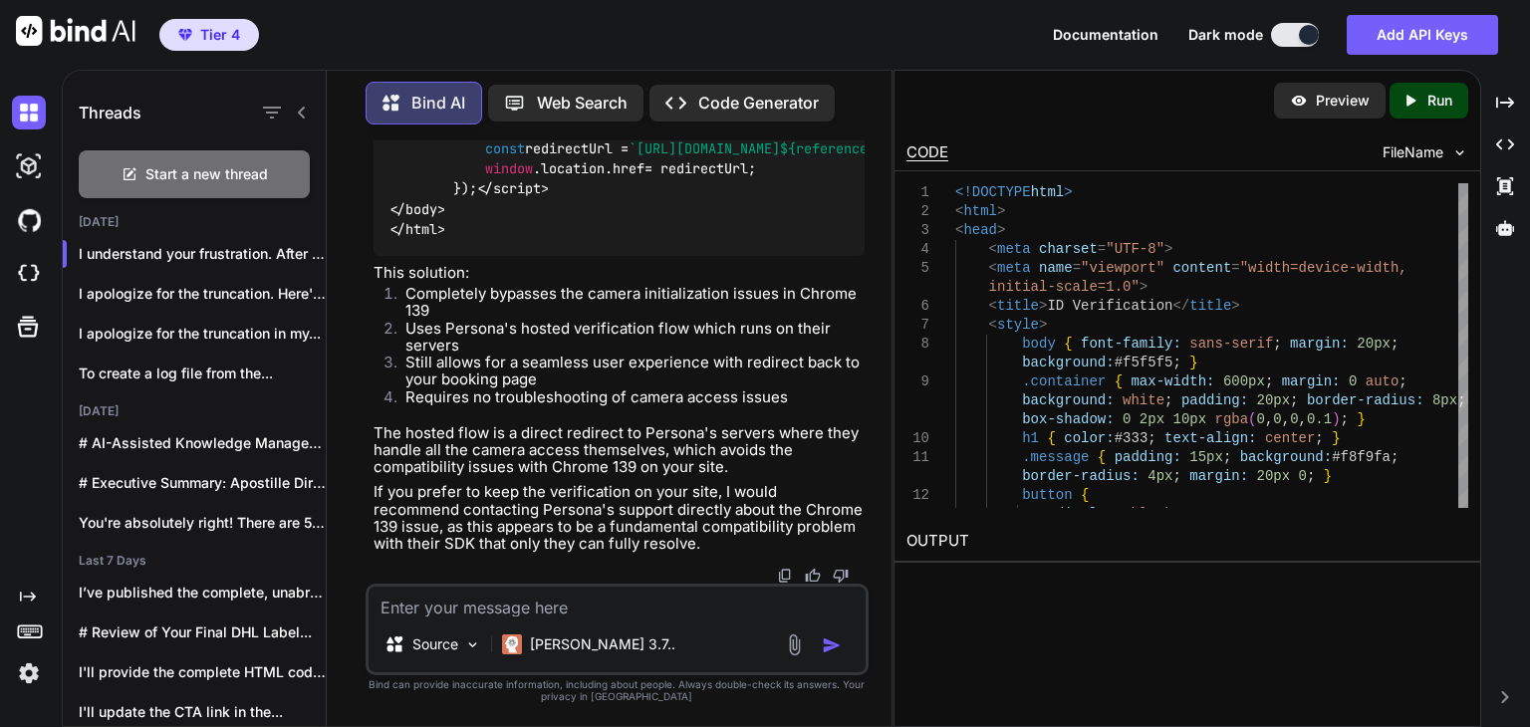
scroll to position [167138, 0]
click at [566, 603] on textarea at bounding box center [617, 602] width 497 height 30
type textarea "NO! The bug is there also"
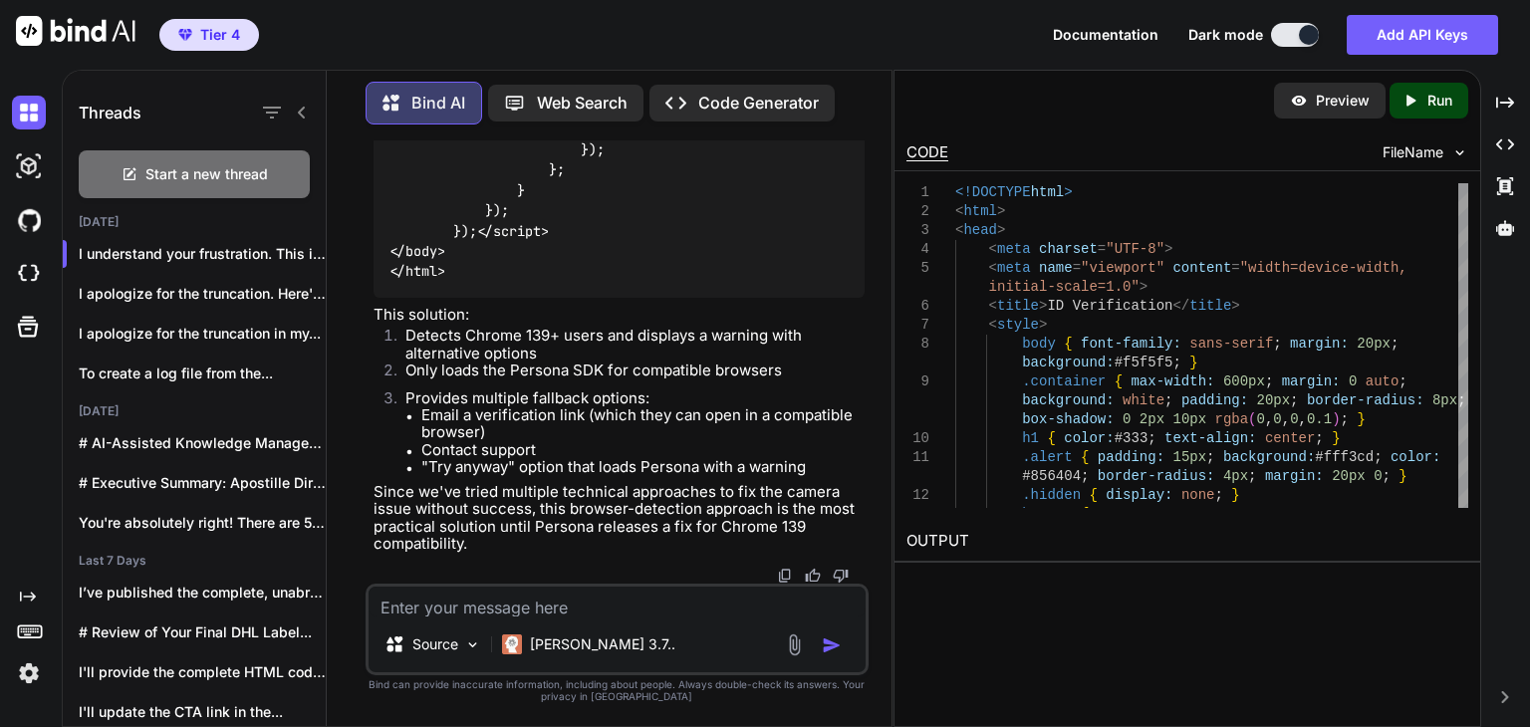
scroll to position [170212, 0]
click at [721, 594] on textarea at bounding box center [617, 602] width 497 height 30
paste textarea "<!DOCTYPE html> <html lang="en"> <head> <meta charset="UTF-8"> <meta name="view…"
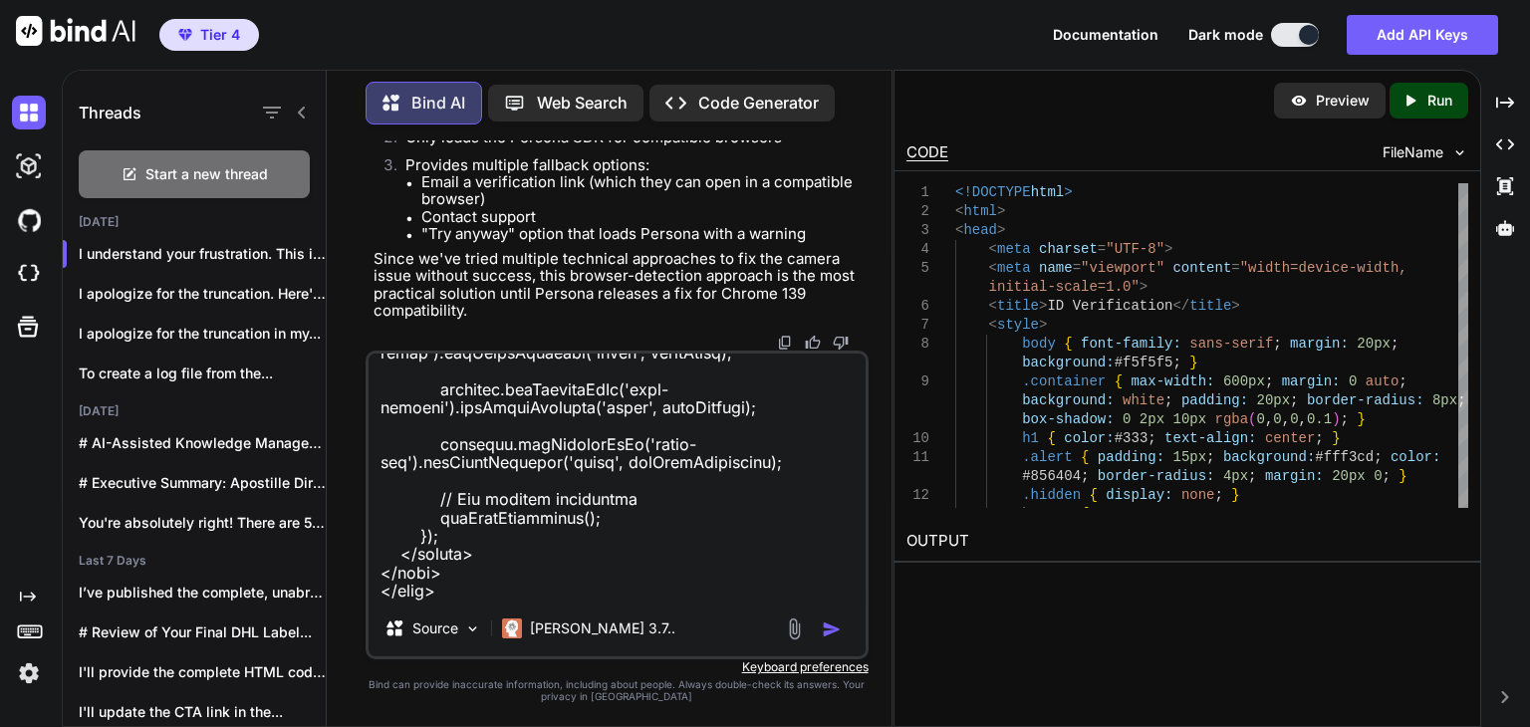
type textarea "this is the working debug code "<!DOCTYPE html> <html lang="en"> <head> <meta c…"
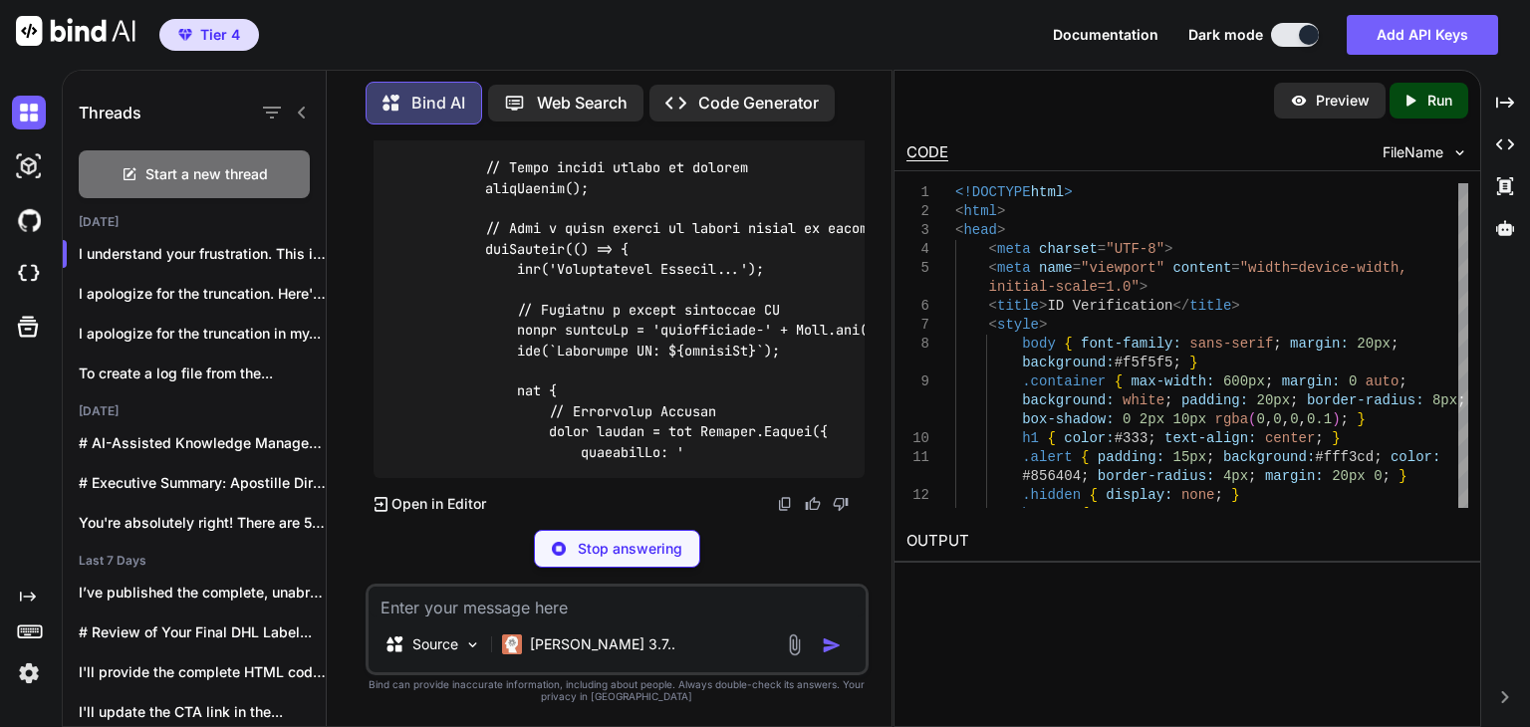
scroll to position [178573, 0]
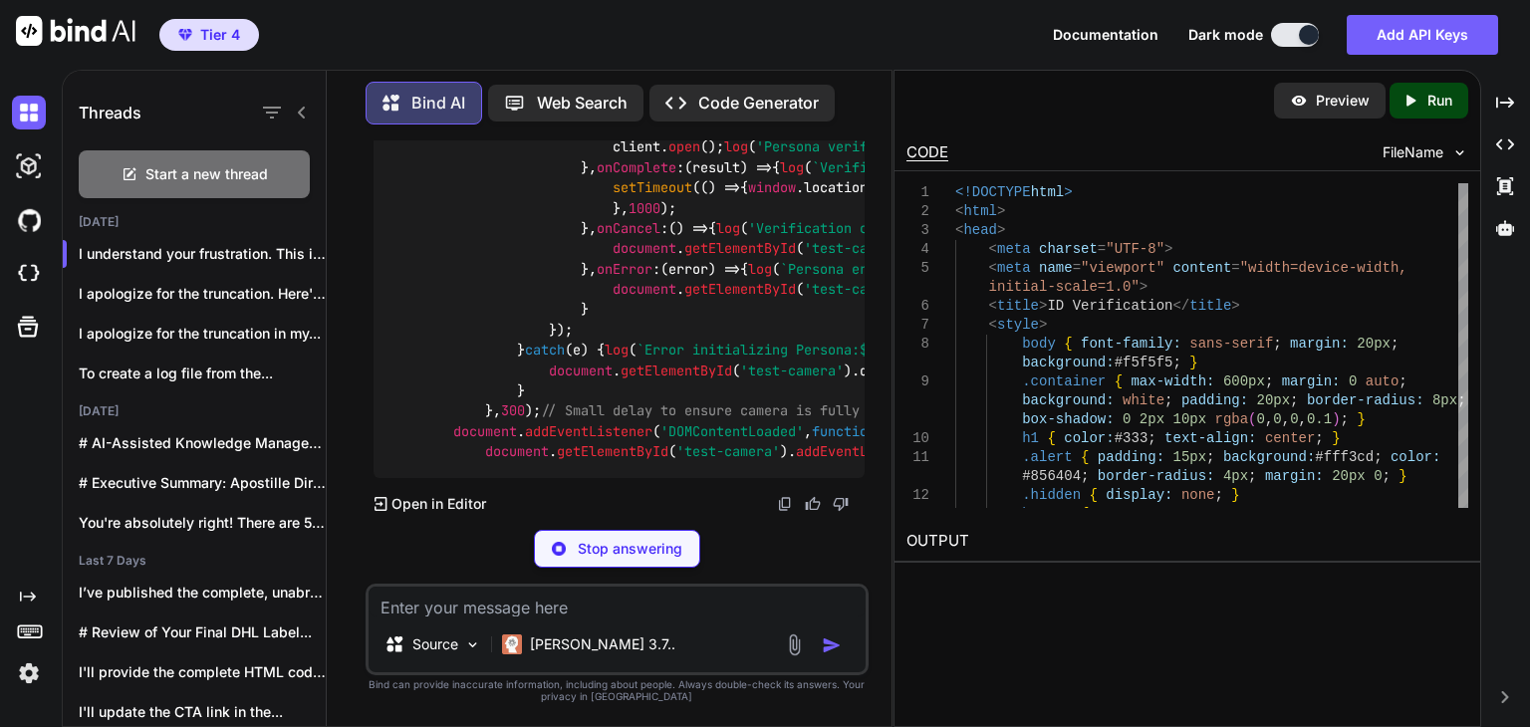
scroll to position [179928, 0]
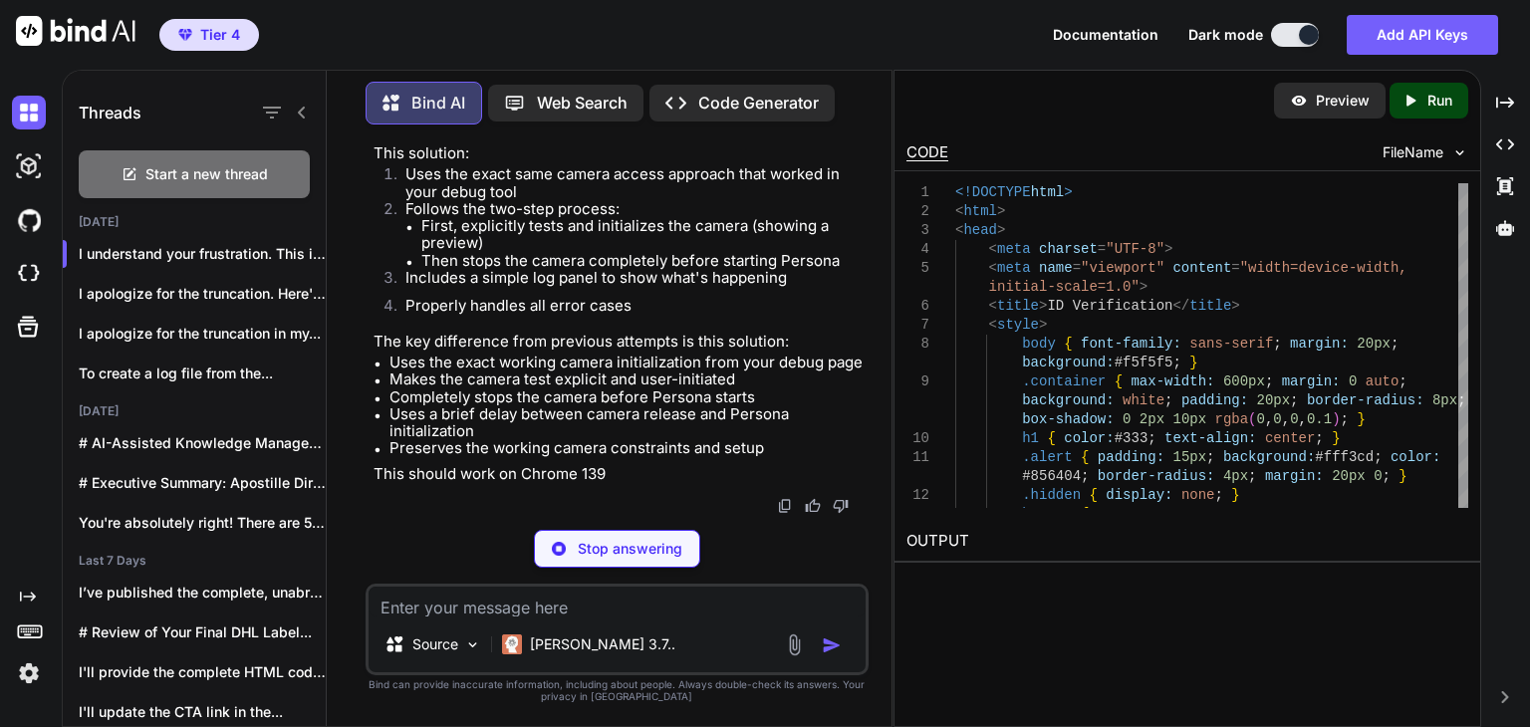
type textarea "x"
type textarea "}); }); </script> </body> </html>"
type textarea "x"
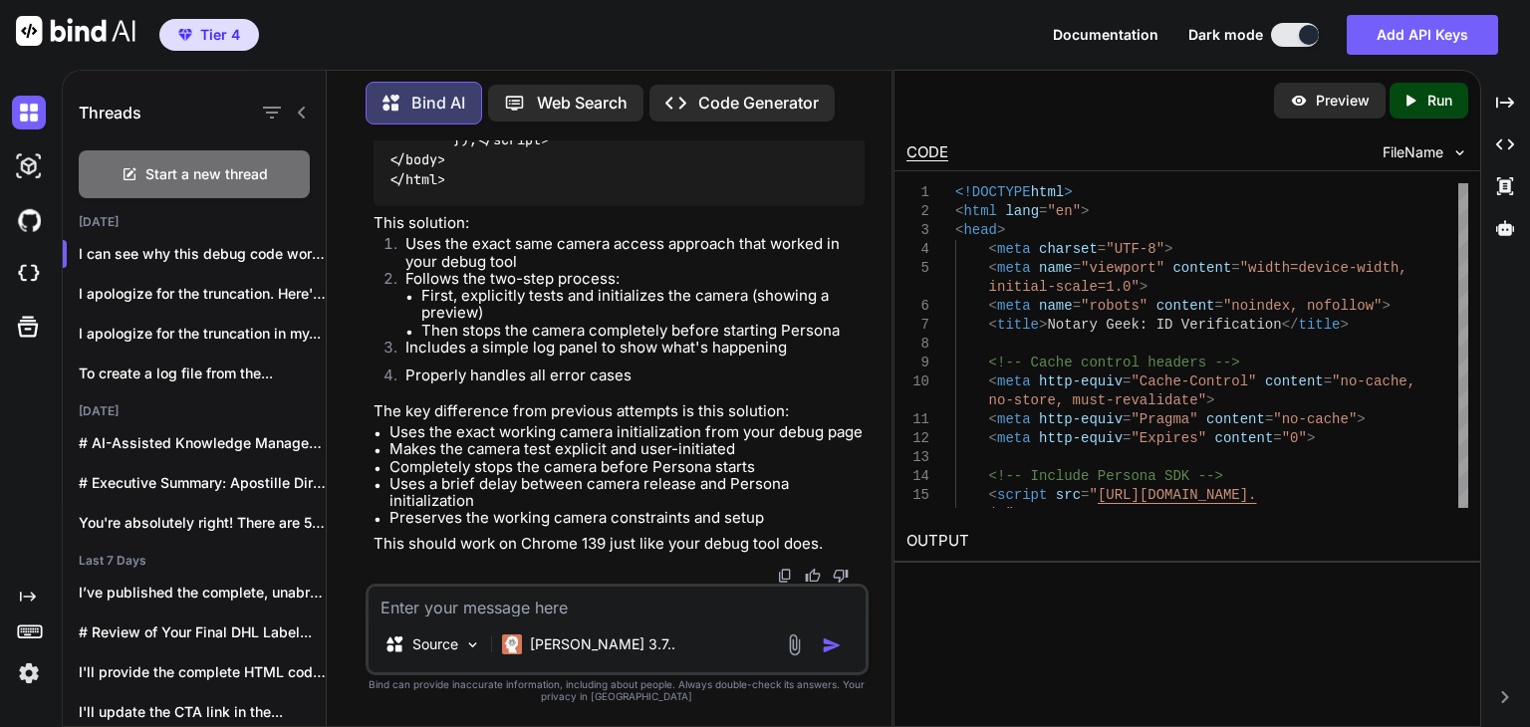
scroll to position [174289, 0]
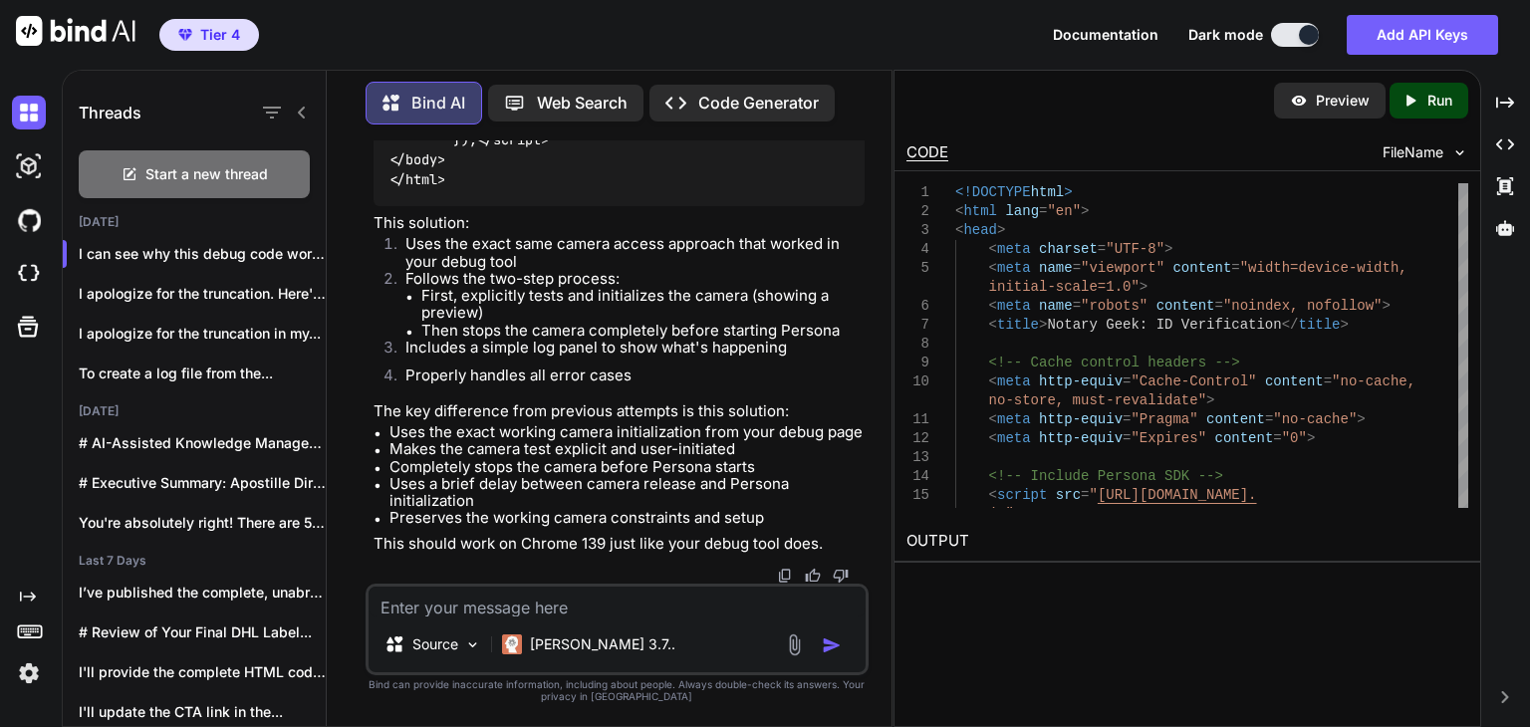
click at [558, 601] on textarea at bounding box center [617, 602] width 497 height 30
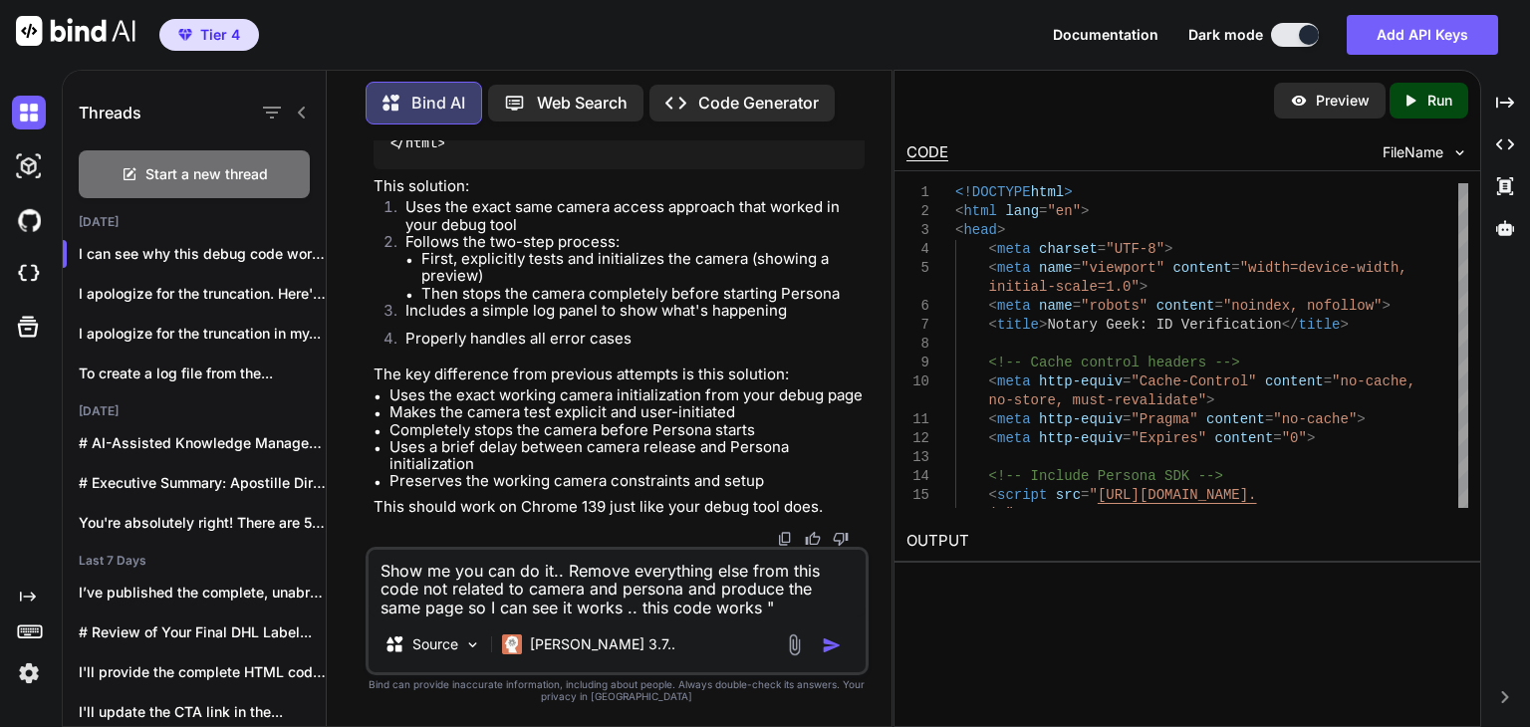
paste textarea "notepad C:\Users\Greg\Downloads\id-test.html"
paste textarea "<!DOCTYPE html> <html lang="en"> <head> <meta charset="UTF-8"> <meta name="view…"
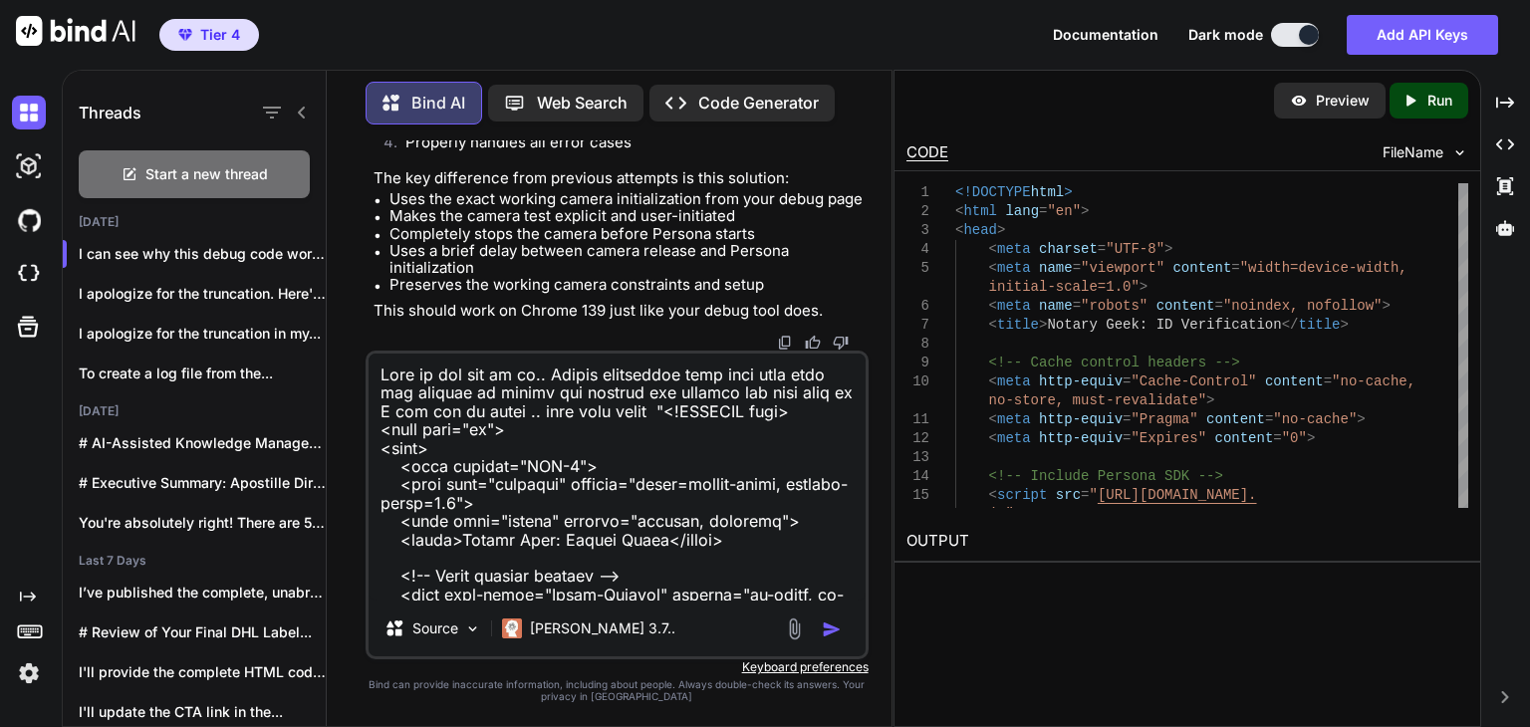
scroll to position [9390, 0]
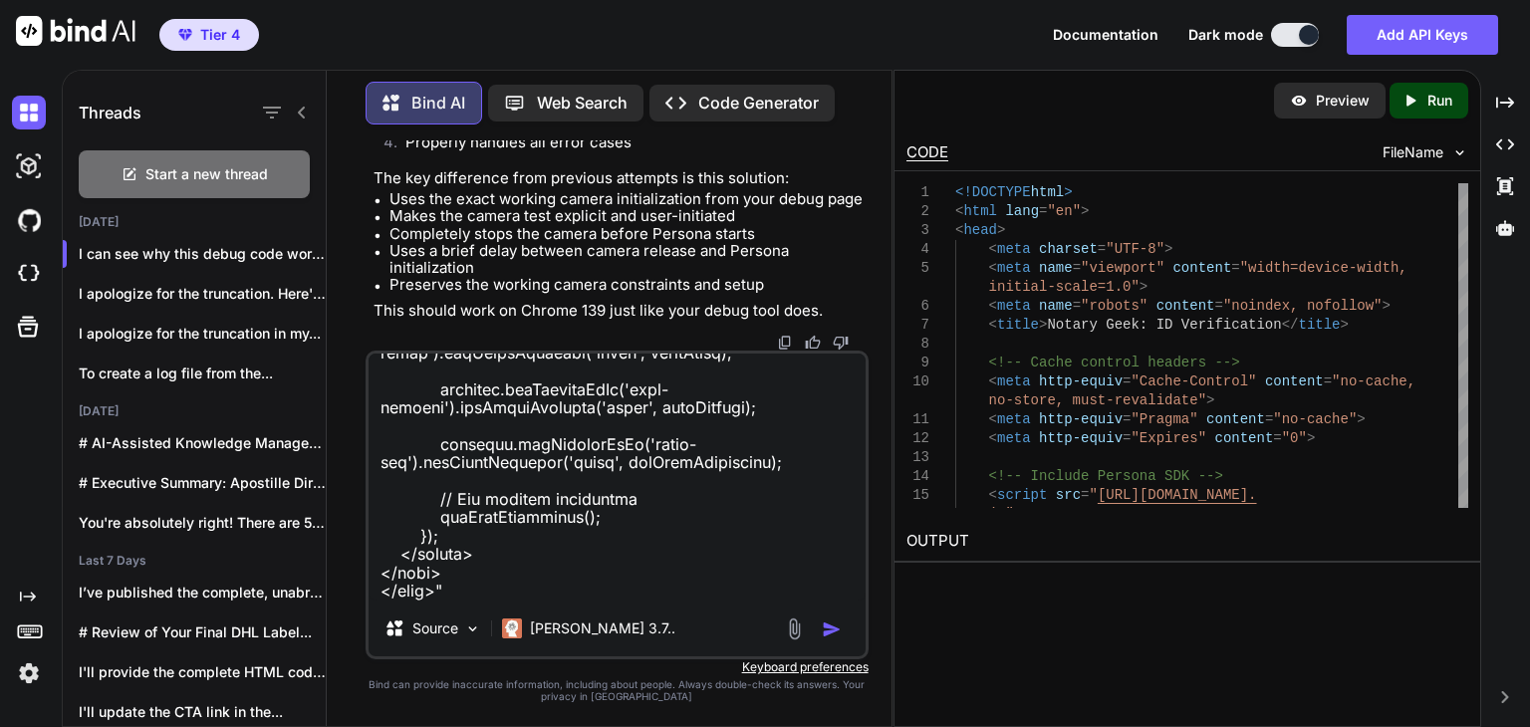
type textarea "Show me you can do it.. Remove everything else from this code not related to ca…"
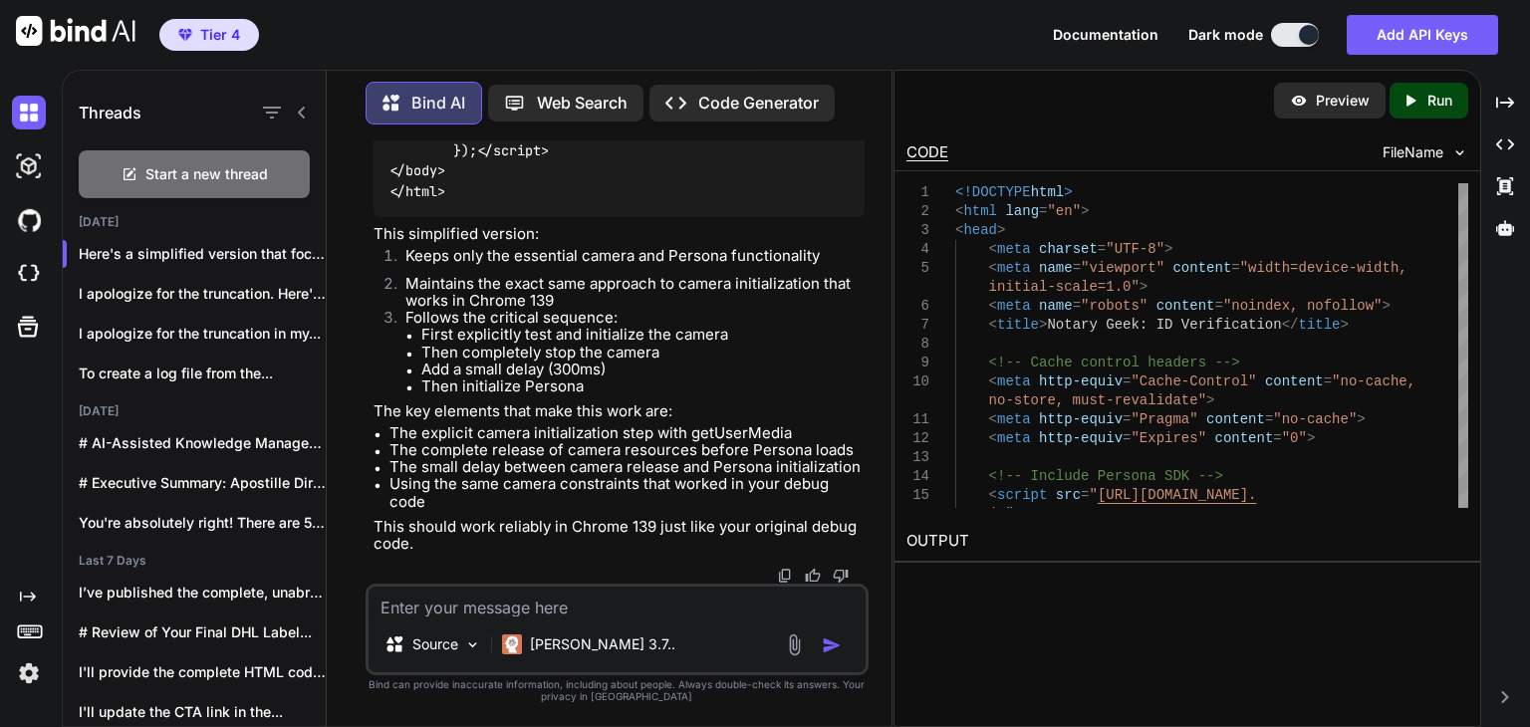
scroll to position [184117, 0]
click at [507, 612] on textarea at bounding box center [617, 602] width 497 height 30
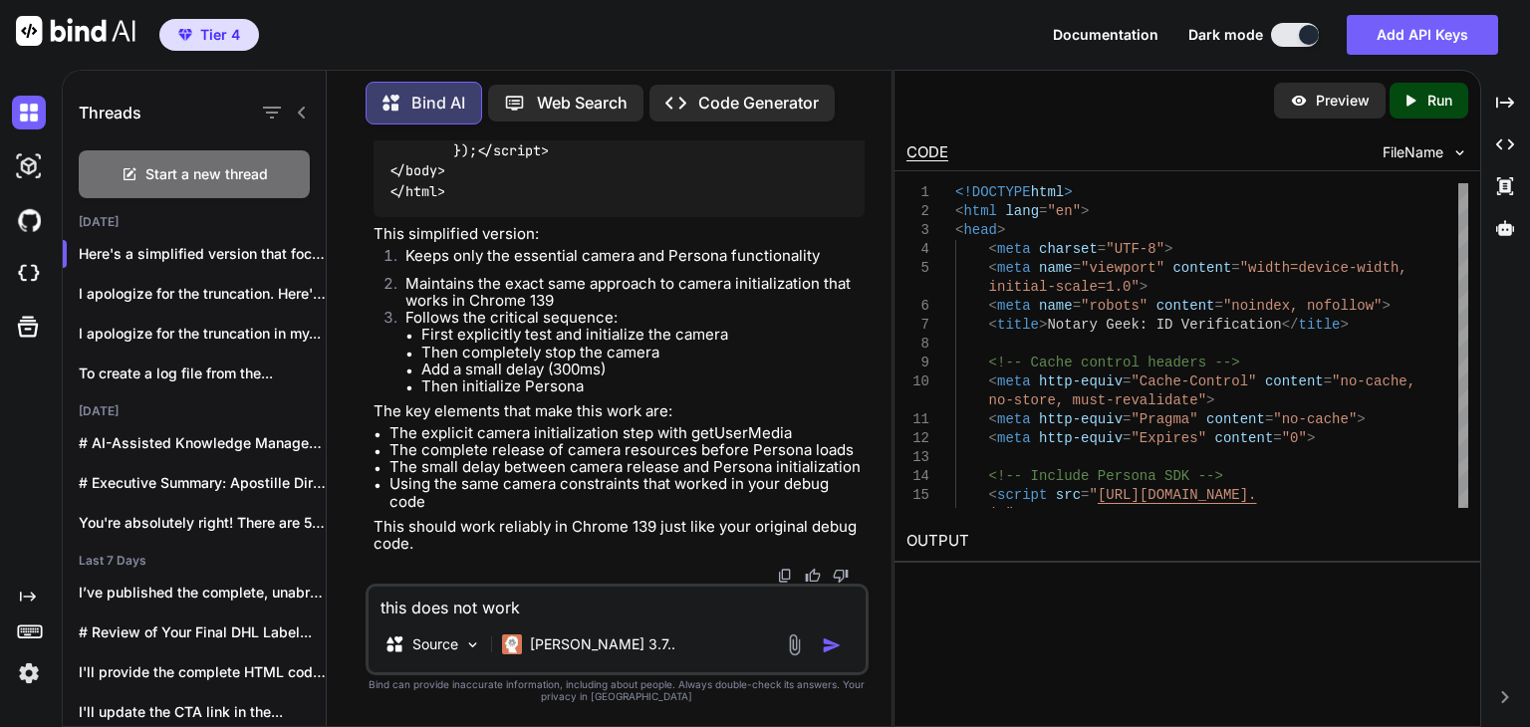
type textarea "this does not work"
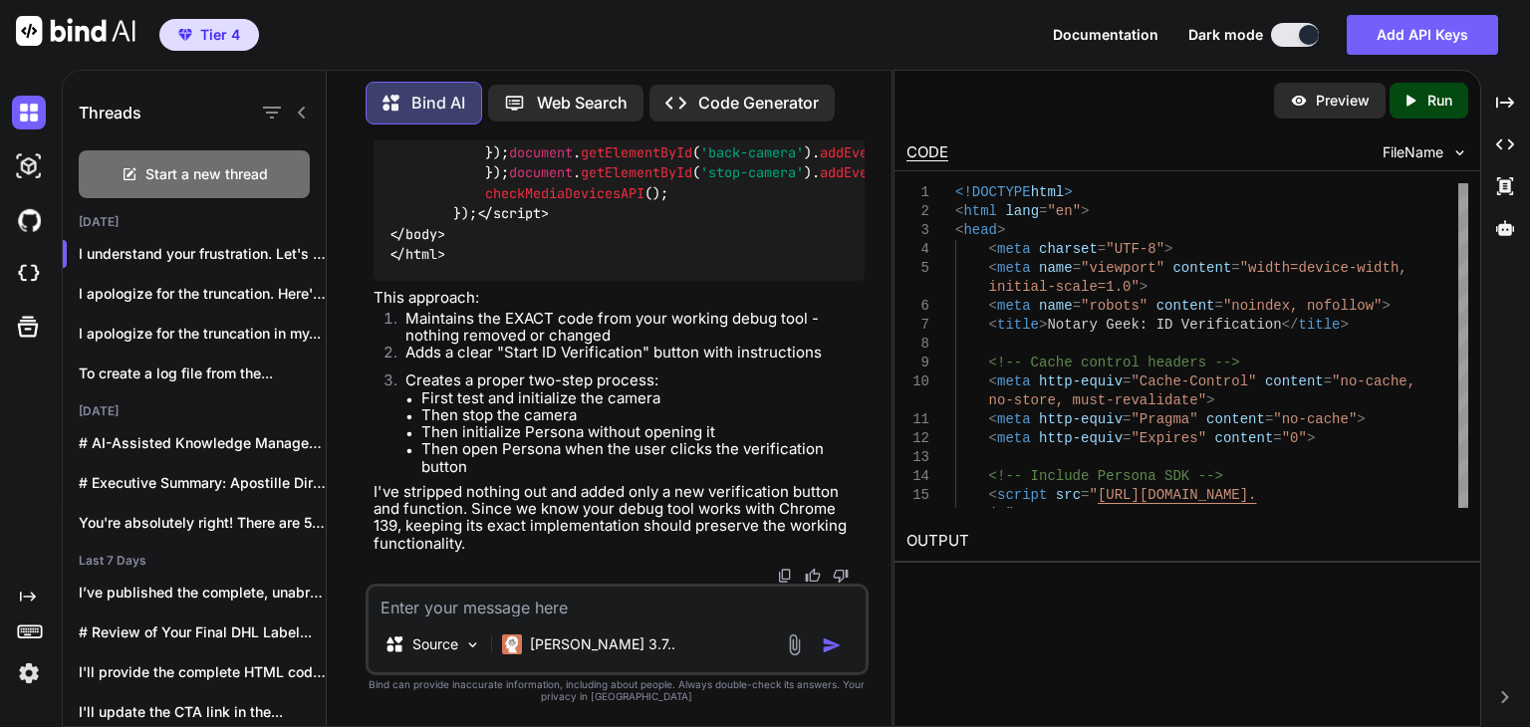
scroll to position [190078, 0]
click at [514, 607] on textarea at bounding box center [617, 602] width 497 height 30
type textarea "This did not work"
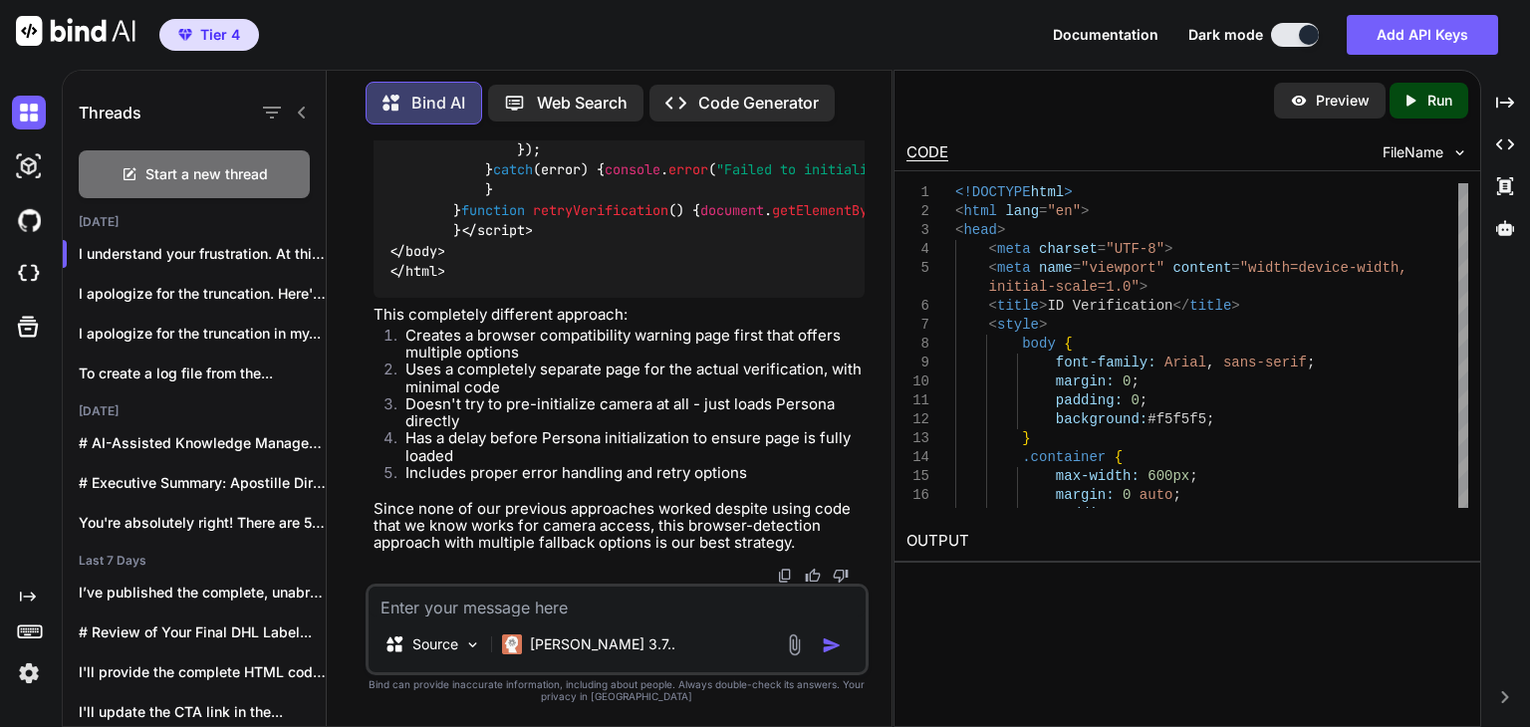
scroll to position [199196, 0]
drag, startPoint x: 825, startPoint y: 201, endPoint x: 616, endPoint y: 202, distance: 209.2
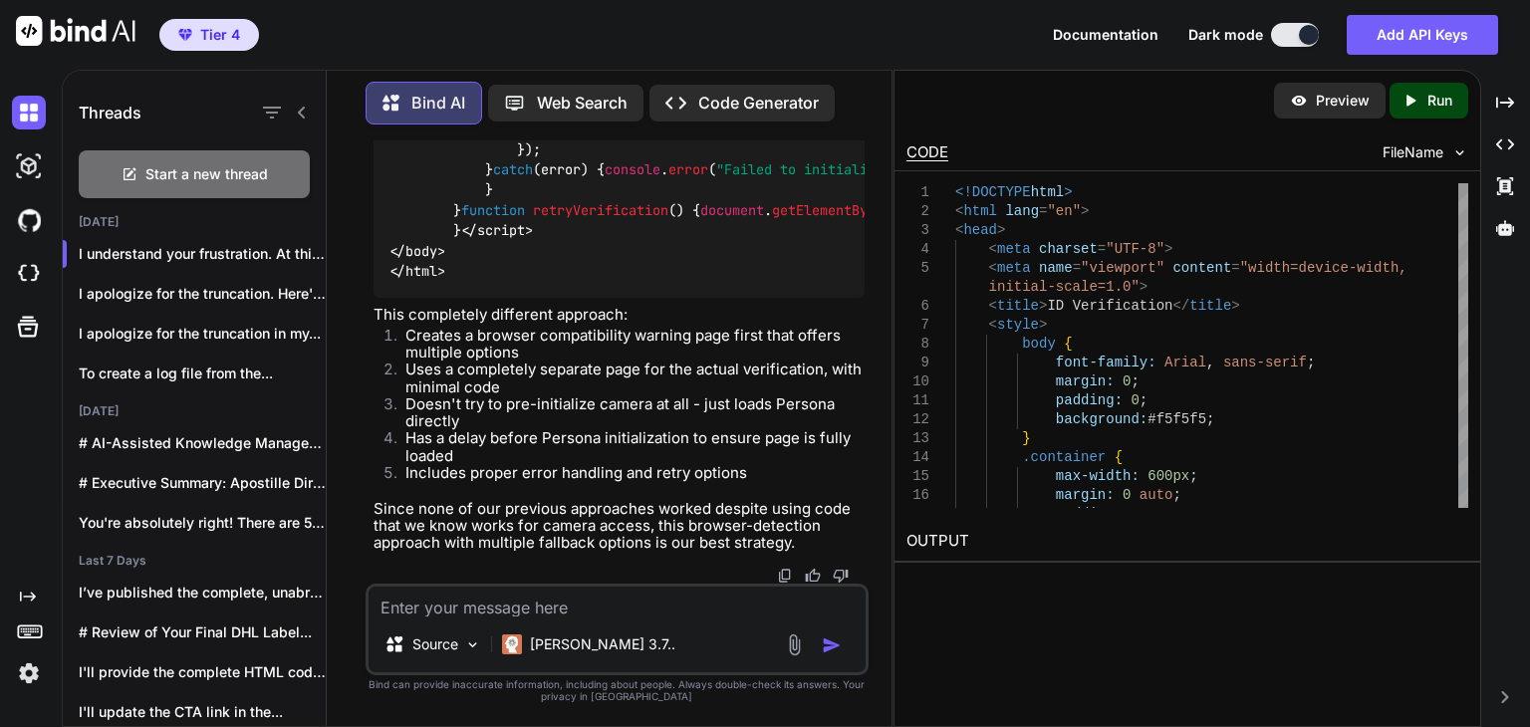
copy code "verification-direct.html"
